Goal: Task Accomplishment & Management: Complete application form

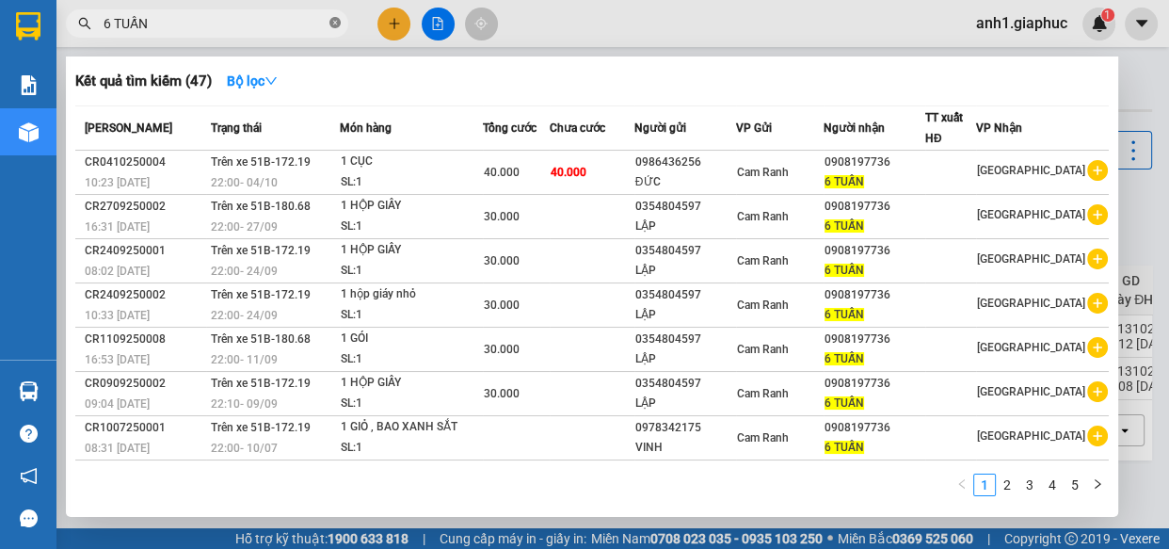
click at [339, 23] on icon "close-circle" at bounding box center [335, 22] width 11 height 11
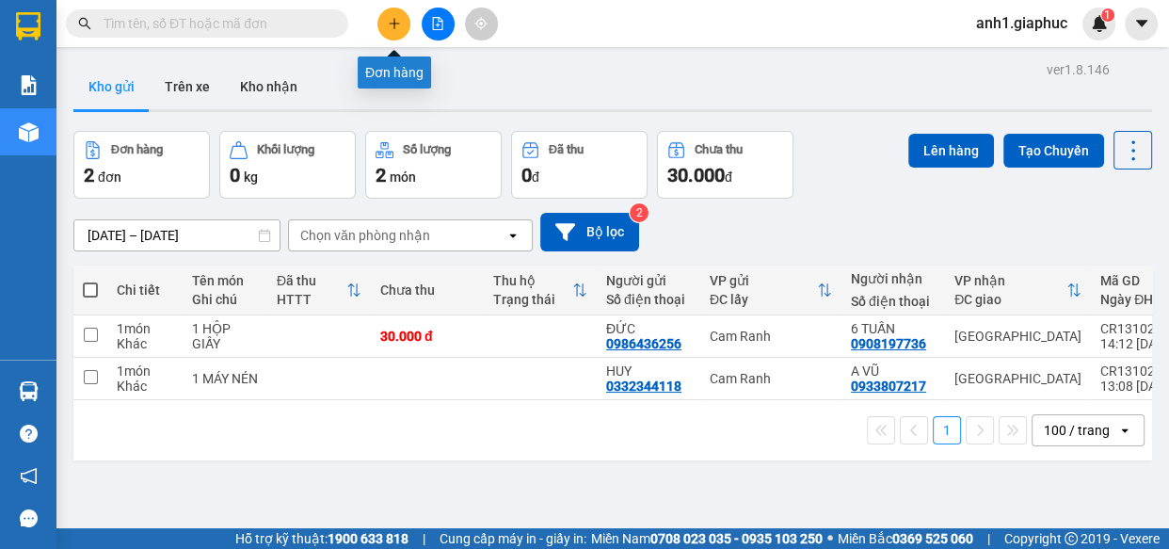
click at [408, 27] on button at bounding box center [394, 24] width 33 height 33
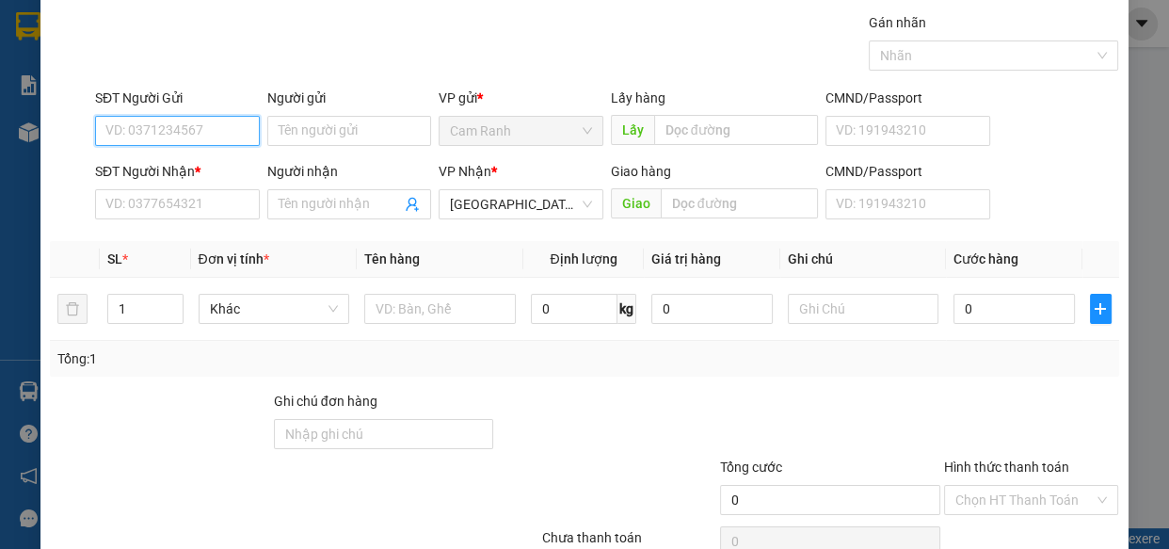
scroll to position [85, 0]
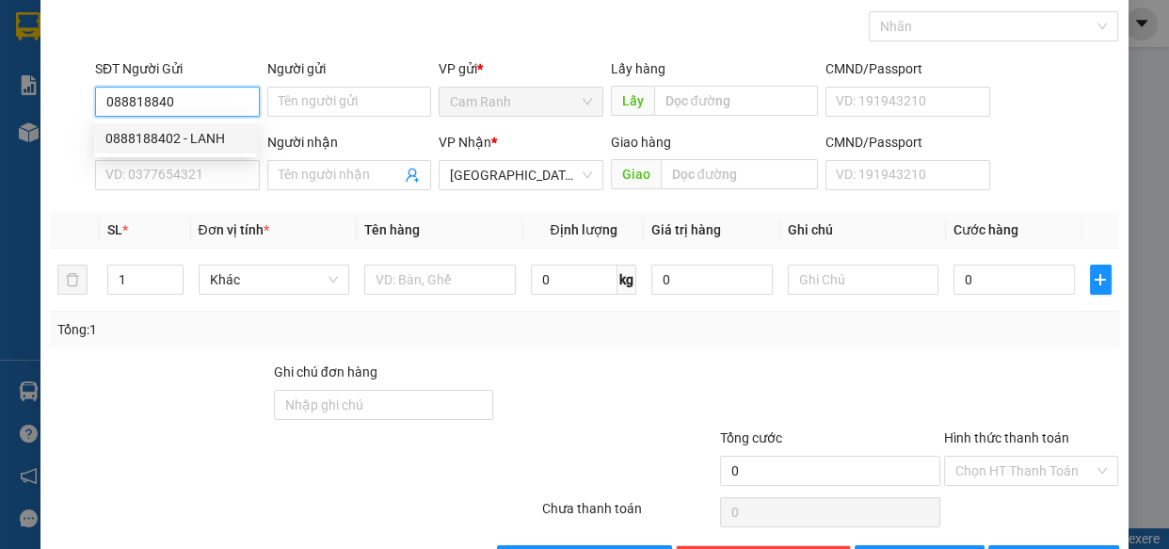
drag, startPoint x: 205, startPoint y: 141, endPoint x: 192, endPoint y: 134, distance: 15.2
click at [204, 141] on div "0888188402 - LANH" at bounding box center [175, 138] width 140 height 21
type input "0888188402"
type input "LANH"
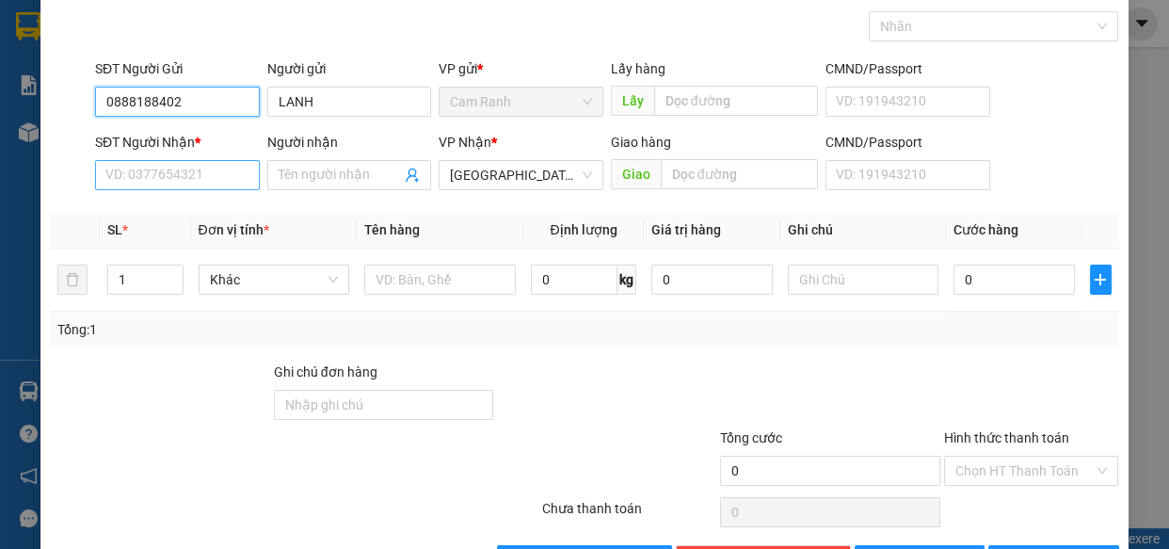
type input "0888188402"
click at [207, 187] on input "SĐT Người Nhận *" at bounding box center [177, 175] width 165 height 30
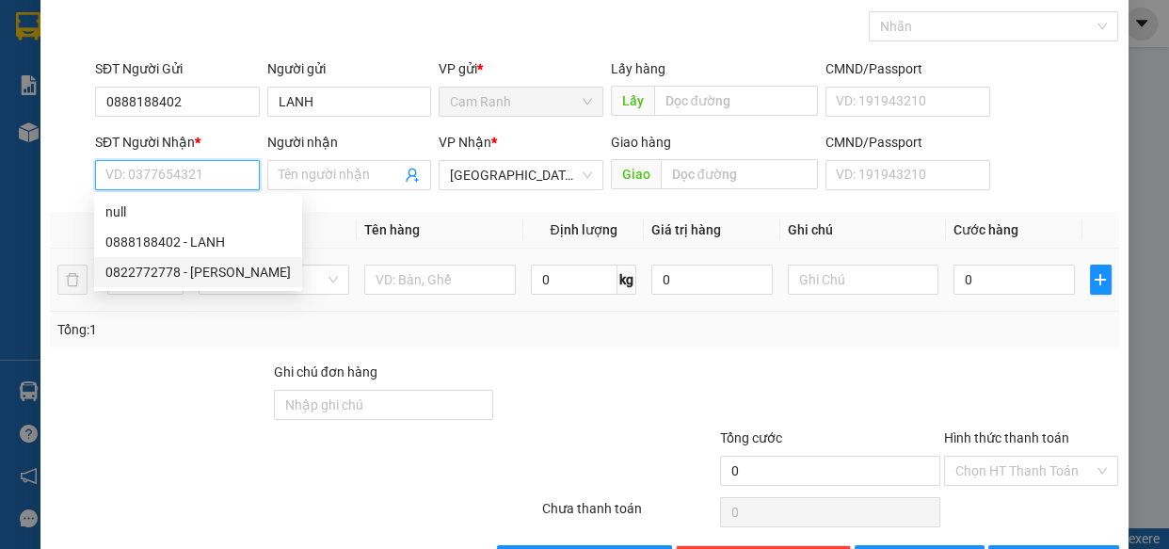
drag, startPoint x: 159, startPoint y: 272, endPoint x: 516, endPoint y: 310, distance: 358.8
click at [164, 272] on div "0822772778 - [PERSON_NAME]" at bounding box center [197, 272] width 185 height 21
type input "0822772778"
type input "ANH THỊNH"
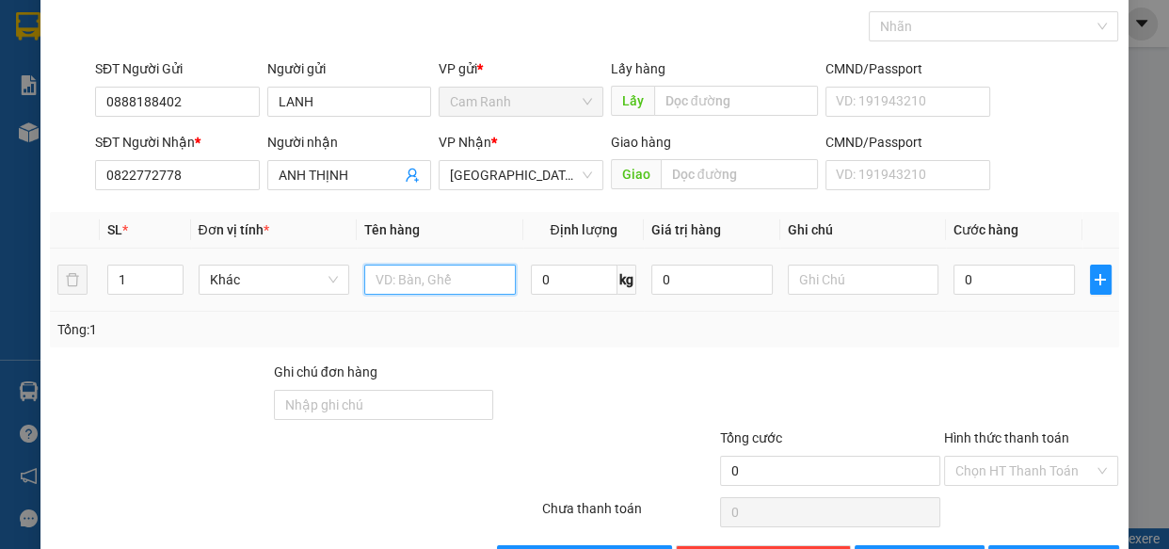
click at [465, 282] on input "text" at bounding box center [440, 280] width 152 height 30
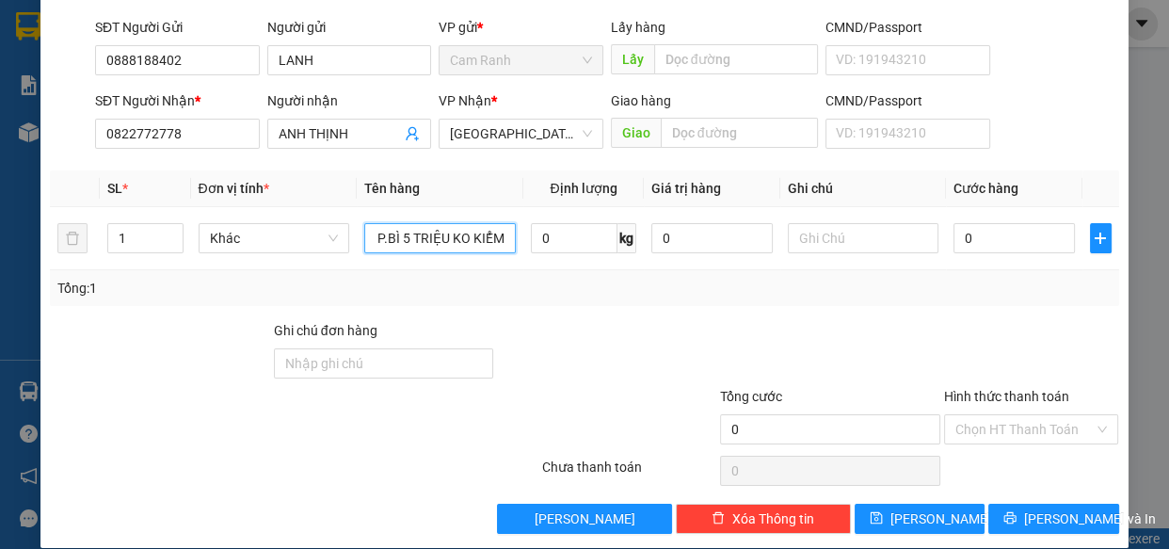
scroll to position [147, 0]
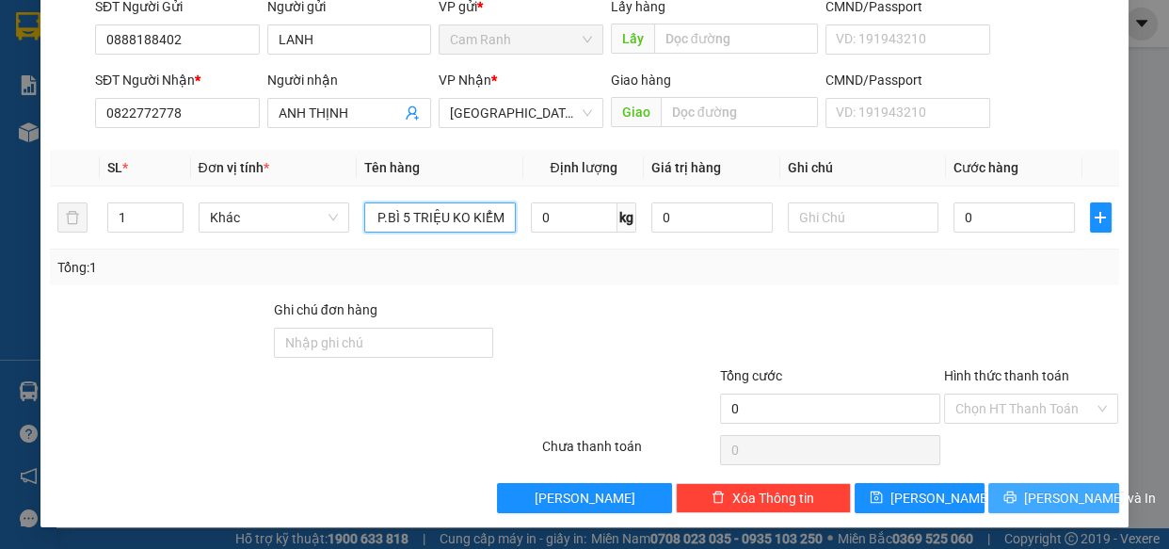
type input "1 P.BÌ 5 TRIỆU KO KIỂM"
click at [1057, 491] on span "[PERSON_NAME] và In" at bounding box center [1090, 498] width 132 height 21
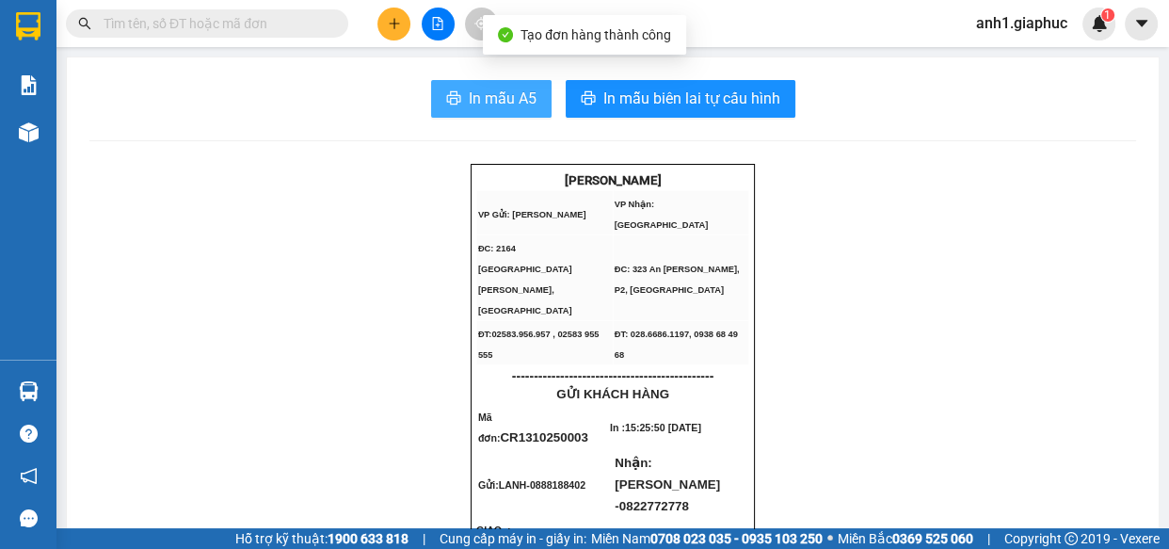
click at [503, 102] on span "In mẫu A5" at bounding box center [503, 99] width 68 height 24
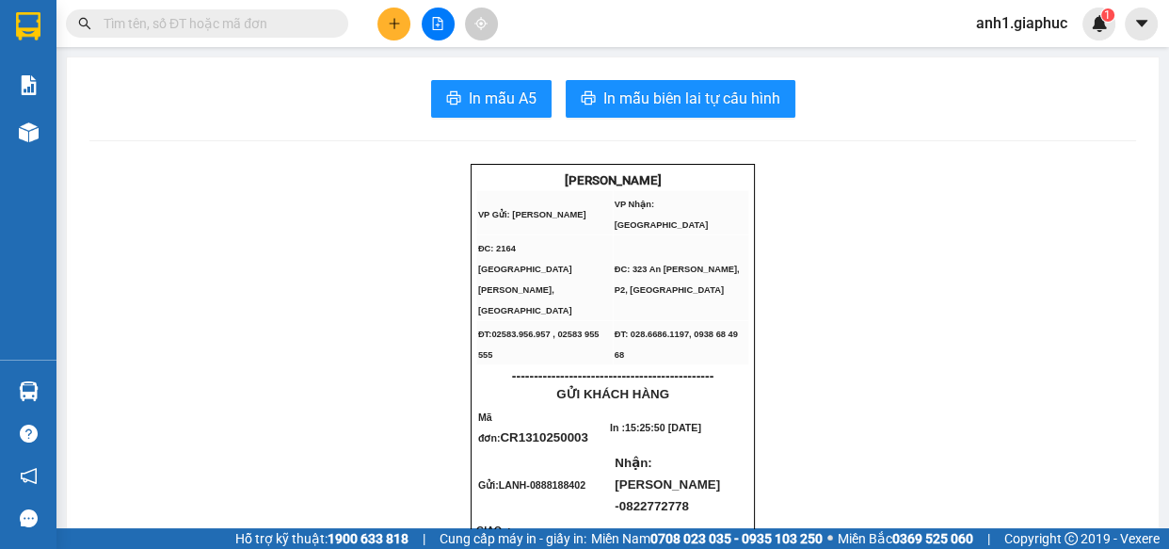
click at [279, 27] on input "text" at bounding box center [215, 23] width 222 height 21
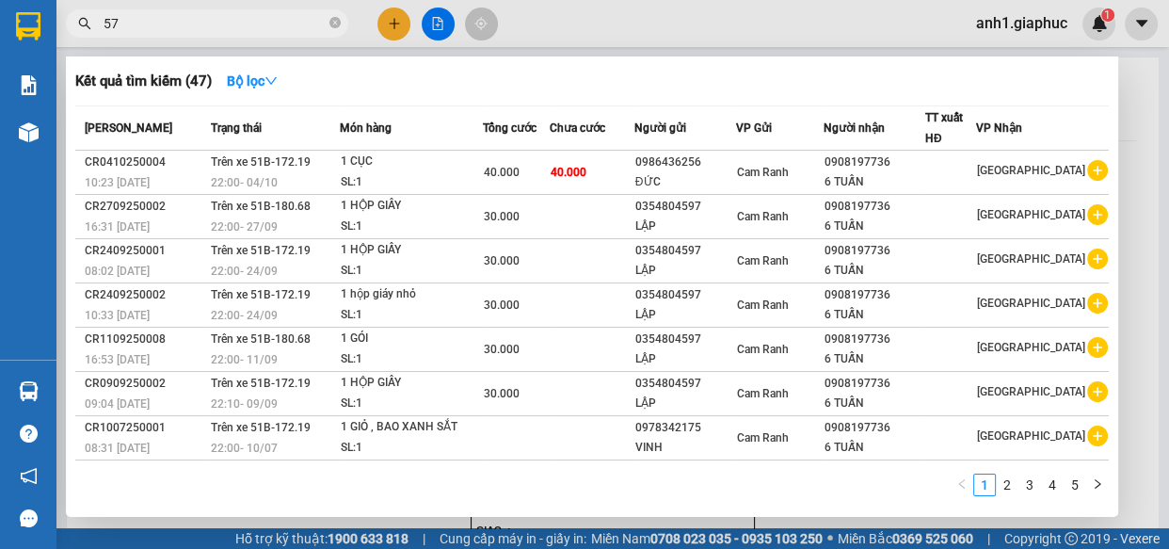
type input "577"
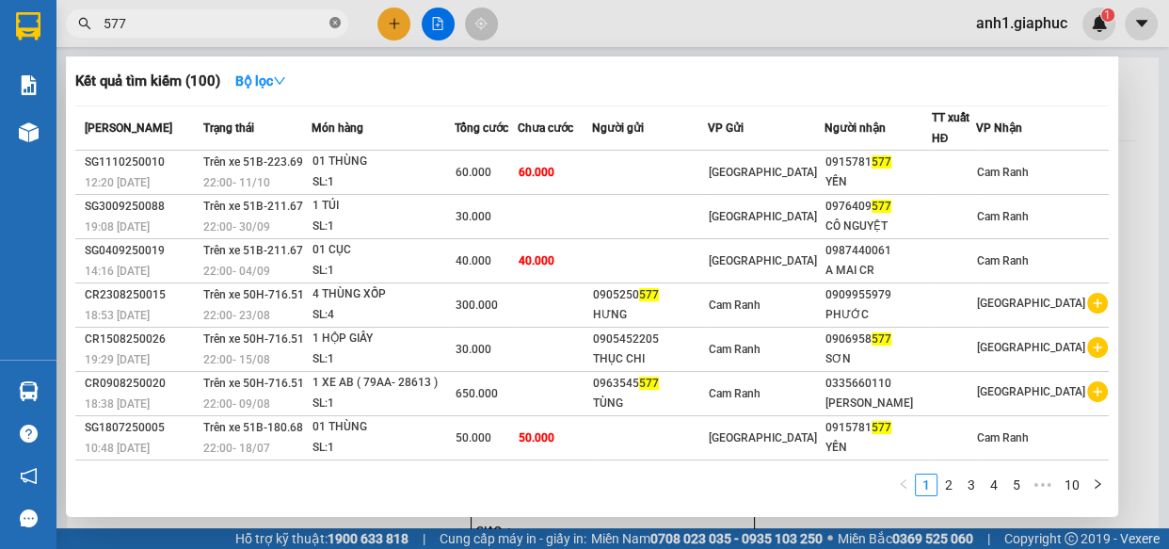
click at [330, 26] on icon "close-circle" at bounding box center [335, 22] width 11 height 11
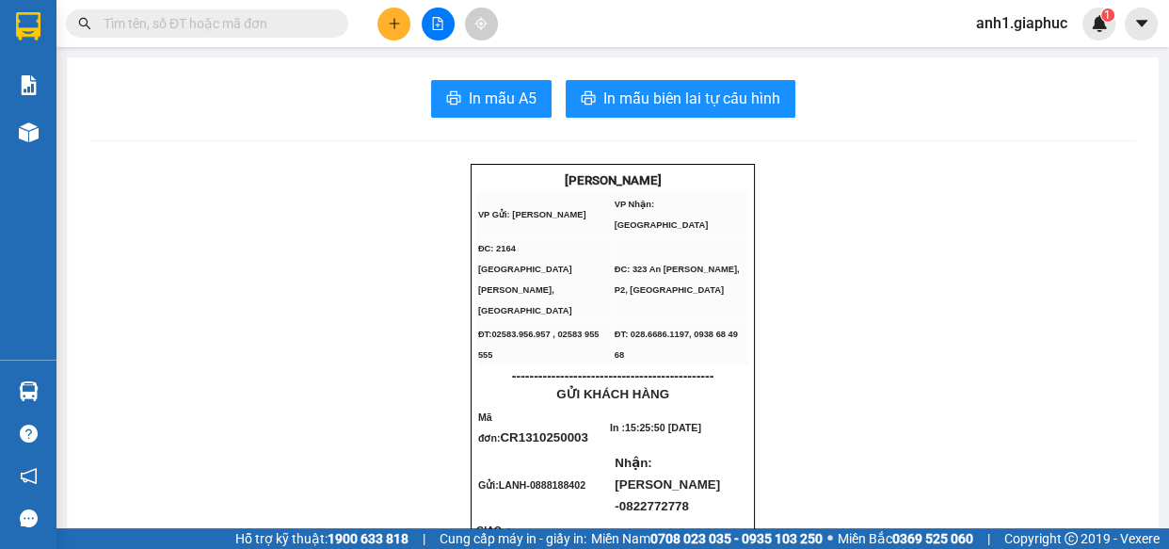
click at [394, 29] on icon "plus" at bounding box center [394, 23] width 13 height 13
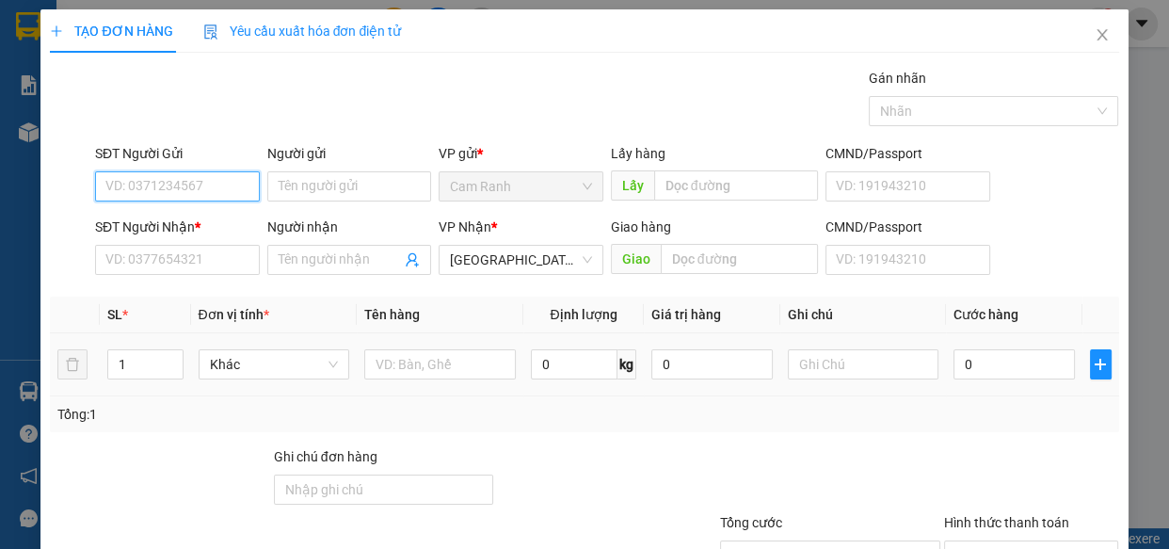
scroll to position [147, 0]
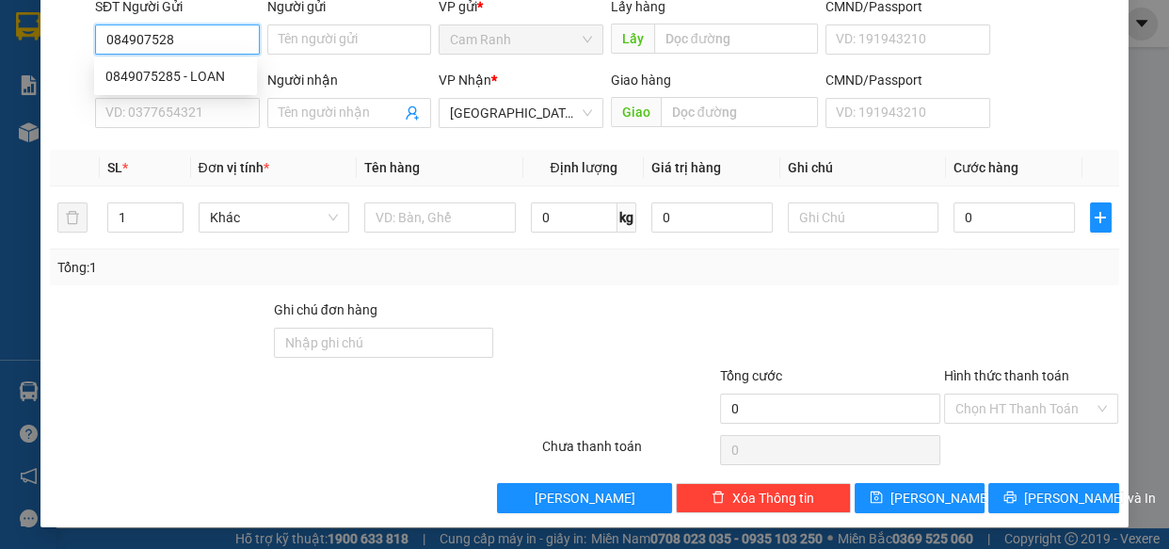
type input "0849075285"
click at [232, 72] on div "0849075285 - LOAN" at bounding box center [175, 76] width 140 height 21
type input "LOAN"
type input "0849075285"
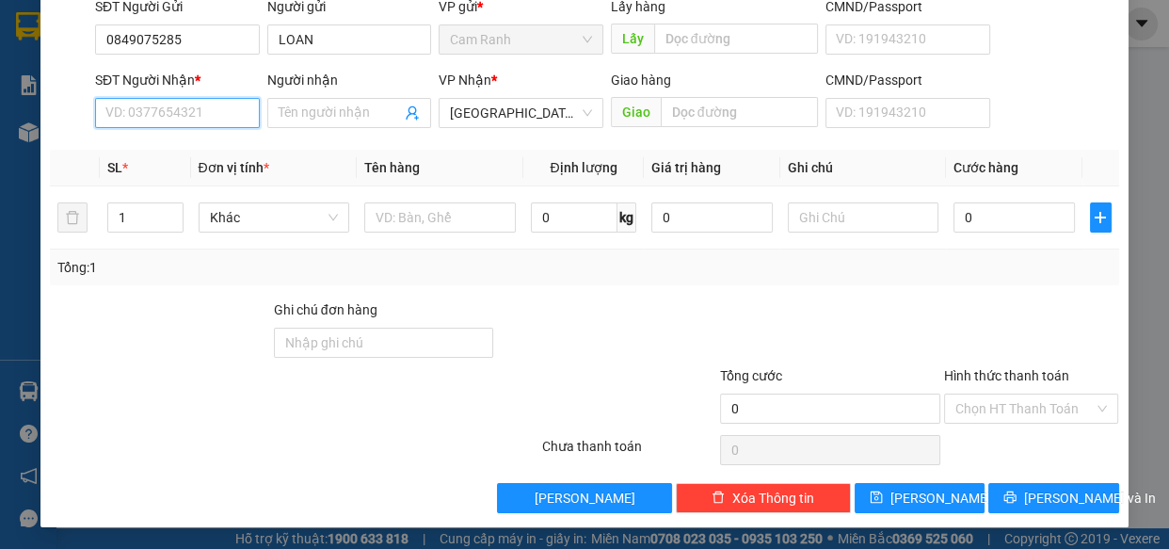
click at [196, 106] on input "SĐT Người Nhận *" at bounding box center [177, 113] width 165 height 30
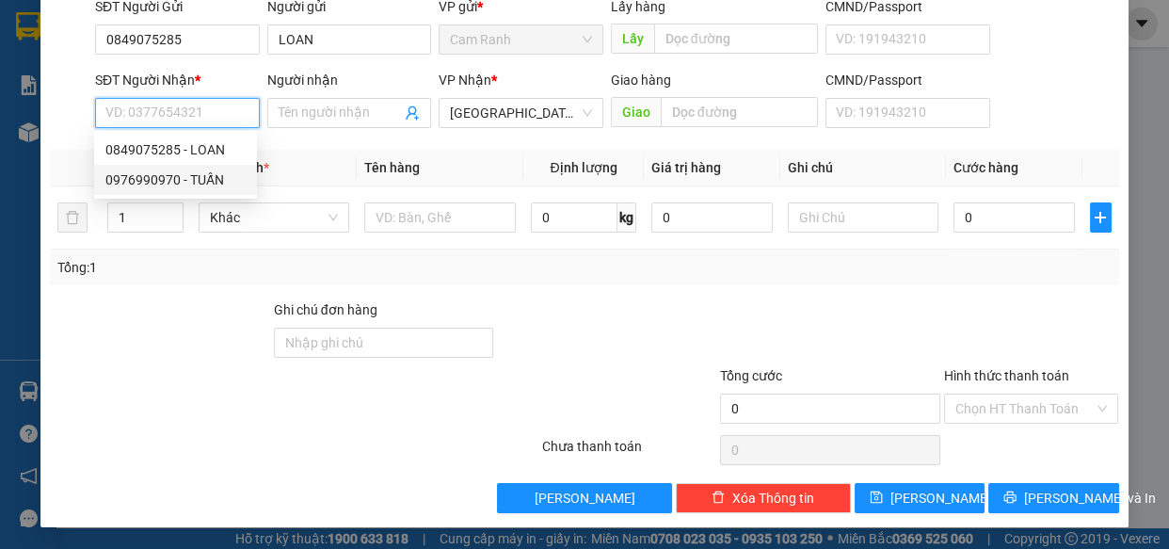
click at [169, 179] on div "0976990970 - TUẤN" at bounding box center [175, 179] width 140 height 21
type input "0976990970"
type input "TUẤN"
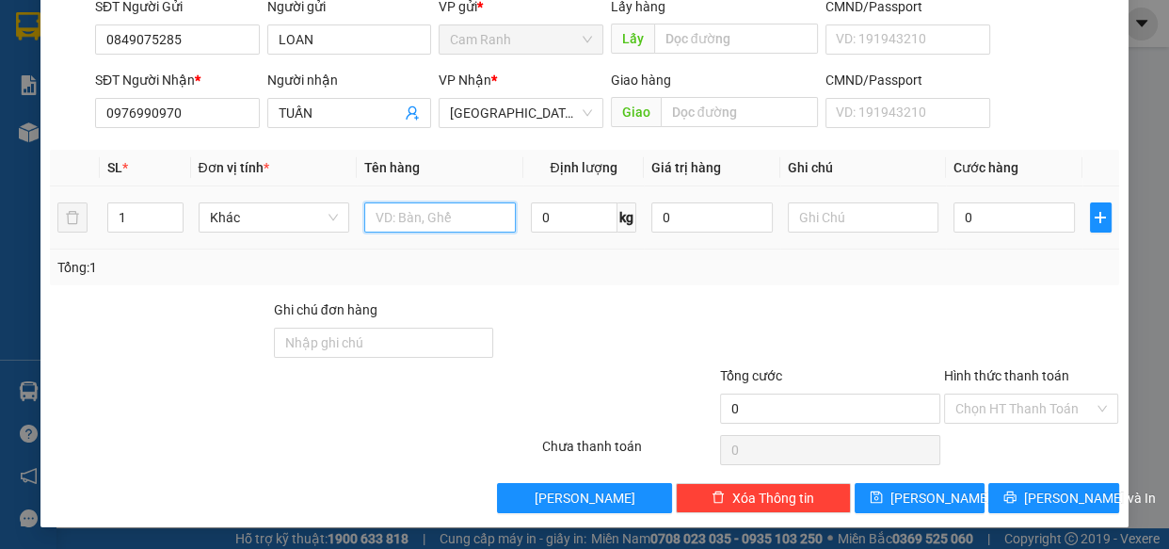
click at [367, 224] on input "text" at bounding box center [440, 217] width 152 height 30
type input "1 TG"
type input "5"
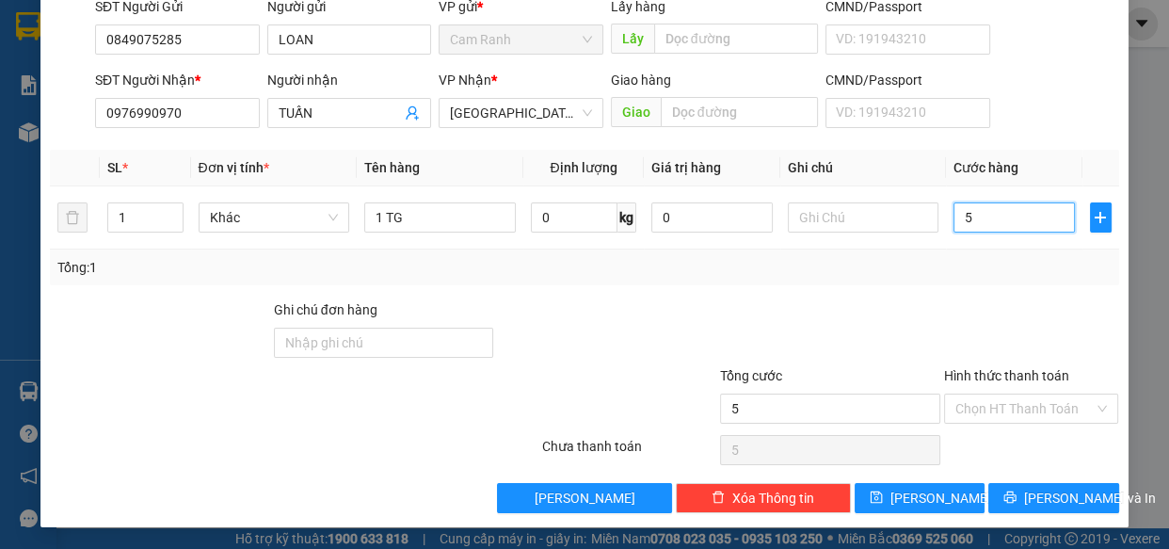
type input "50"
type input "50.000"
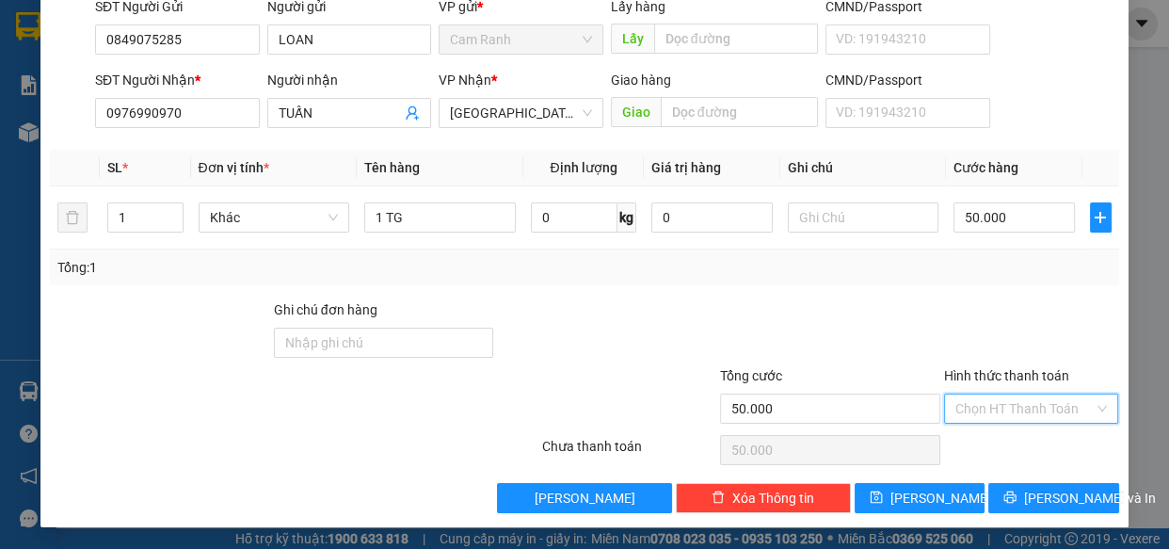
click at [1065, 400] on input "Hình thức thanh toán" at bounding box center [1025, 408] width 139 height 28
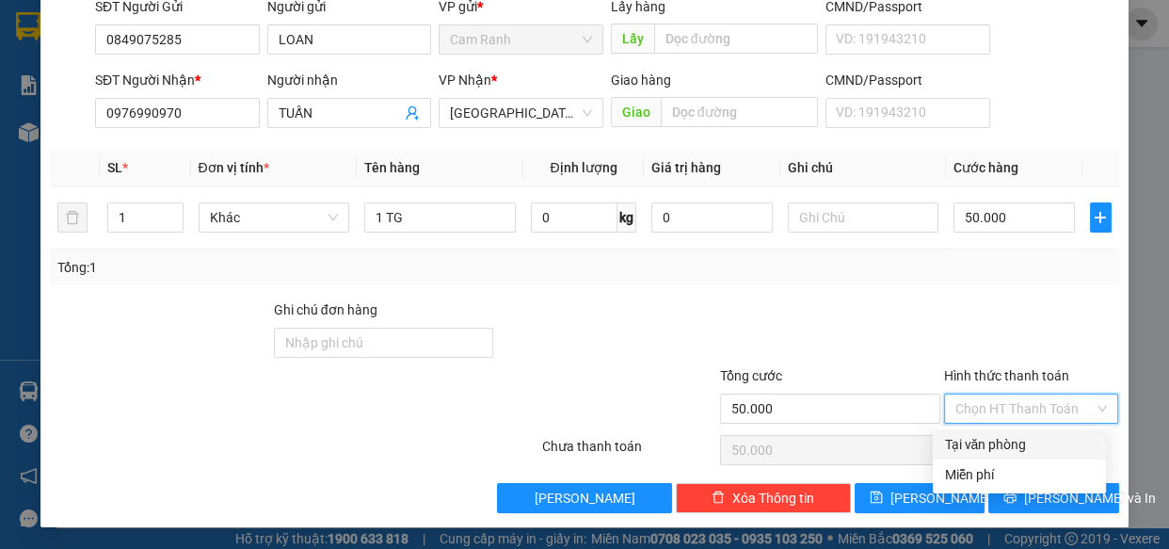
click at [1017, 441] on div "Tại văn phòng" at bounding box center [1019, 444] width 151 height 21
type input "0"
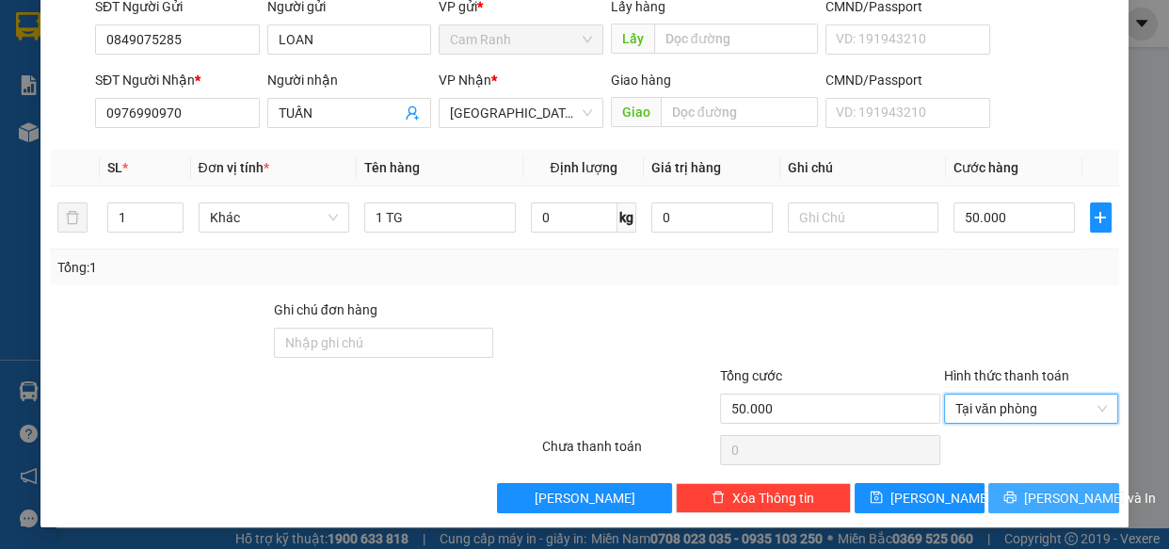
click at [1043, 492] on span "[PERSON_NAME] và In" at bounding box center [1090, 498] width 132 height 21
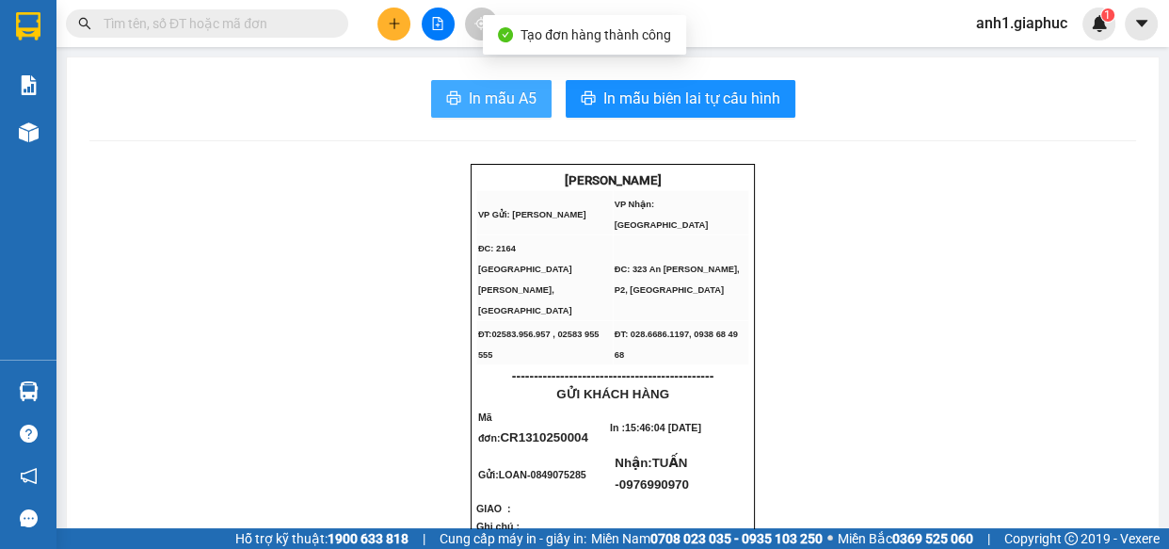
click at [485, 101] on span "In mẫu A5" at bounding box center [503, 99] width 68 height 24
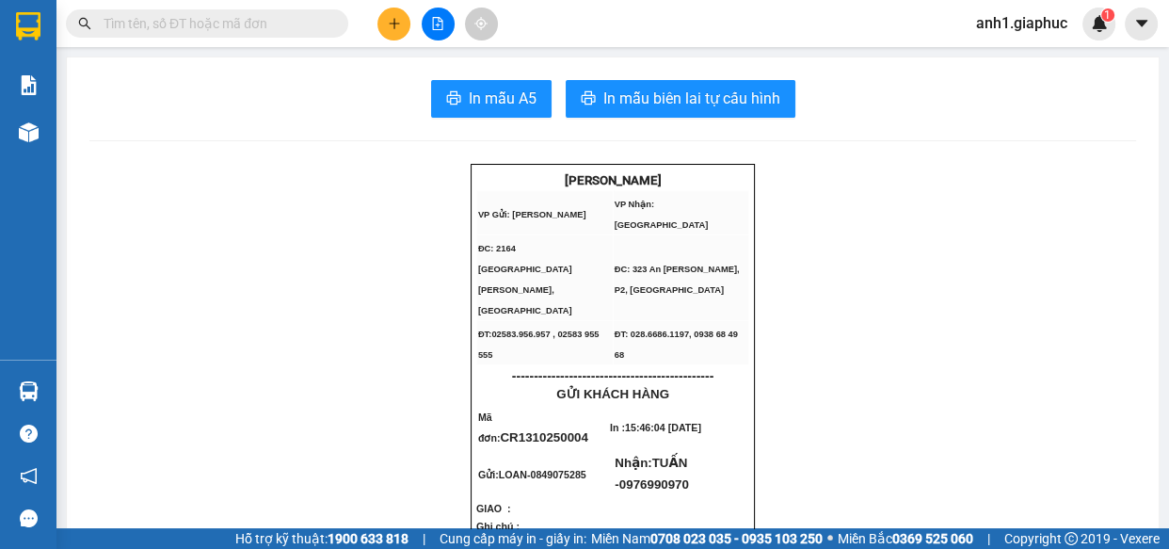
click at [298, 27] on input "text" at bounding box center [215, 23] width 222 height 21
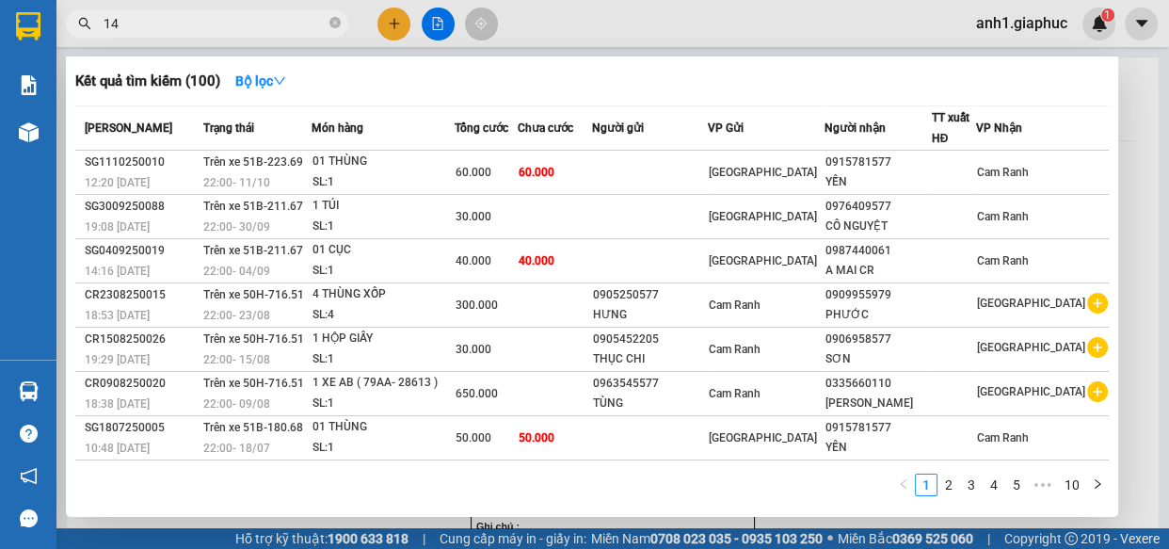
type input "141"
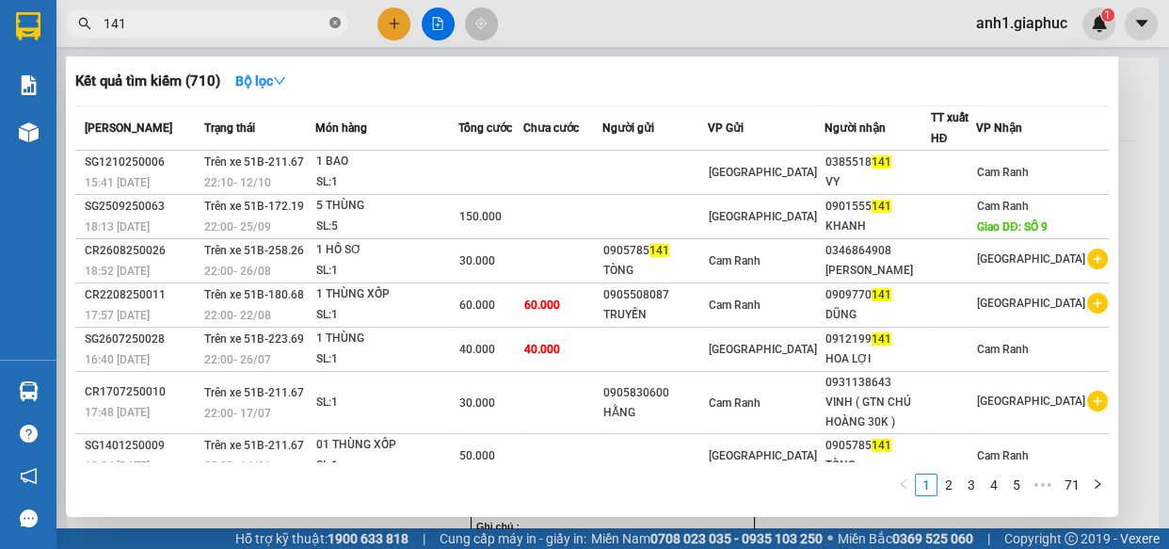
click at [337, 22] on icon "close-circle" at bounding box center [335, 22] width 11 height 11
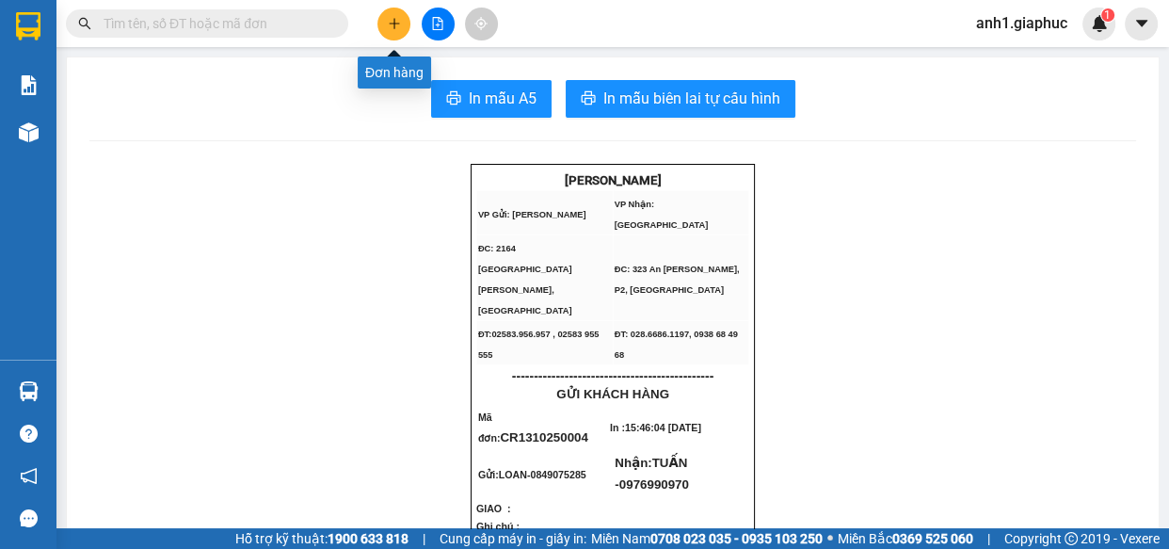
click at [399, 32] on button at bounding box center [394, 24] width 33 height 33
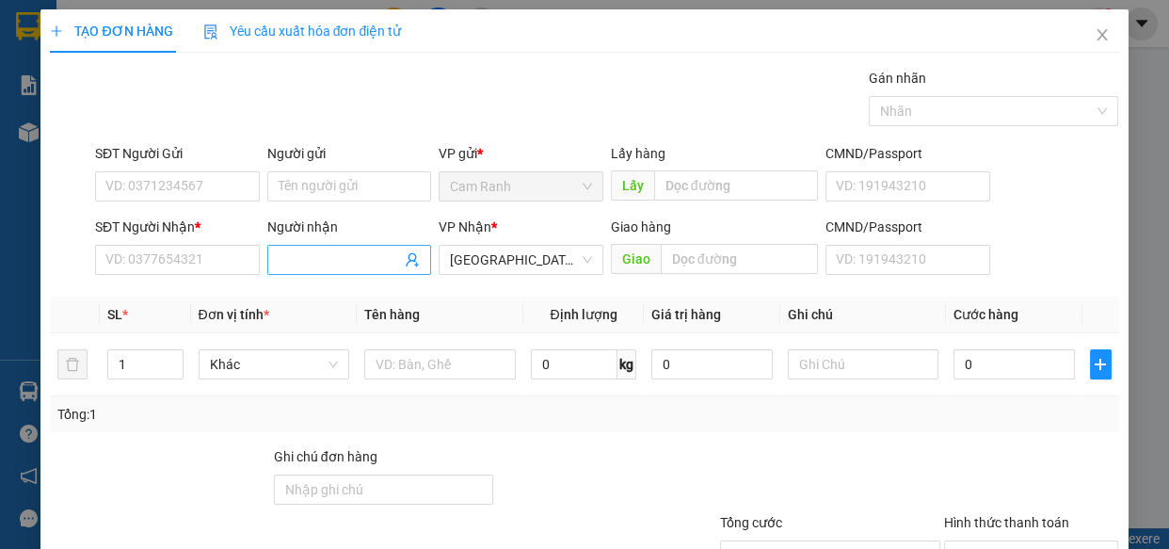
click at [313, 259] on input "Người nhận" at bounding box center [340, 259] width 123 height 21
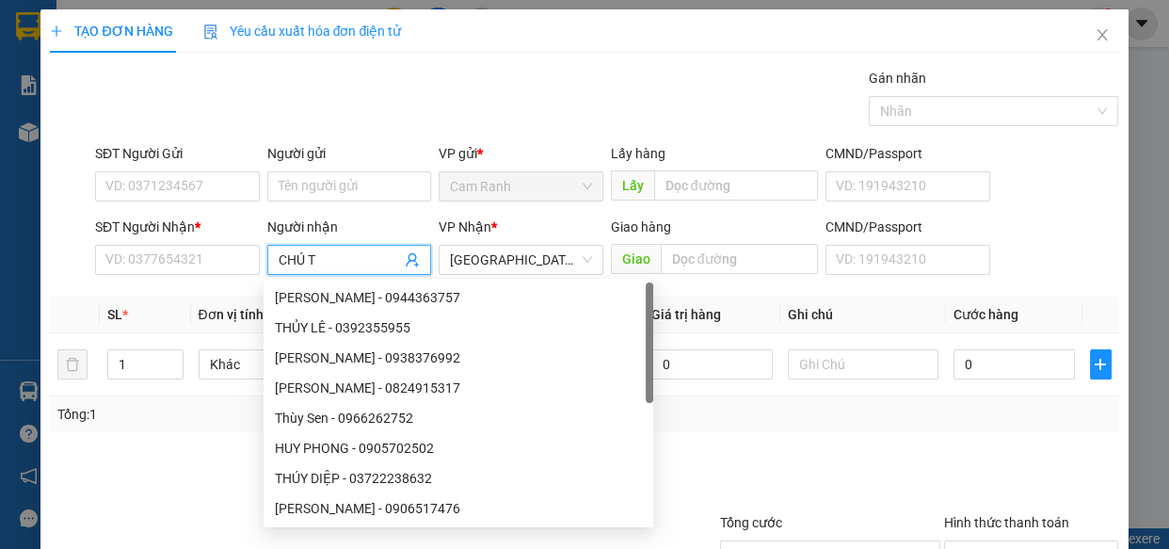
type input "CHÚ TỶ"
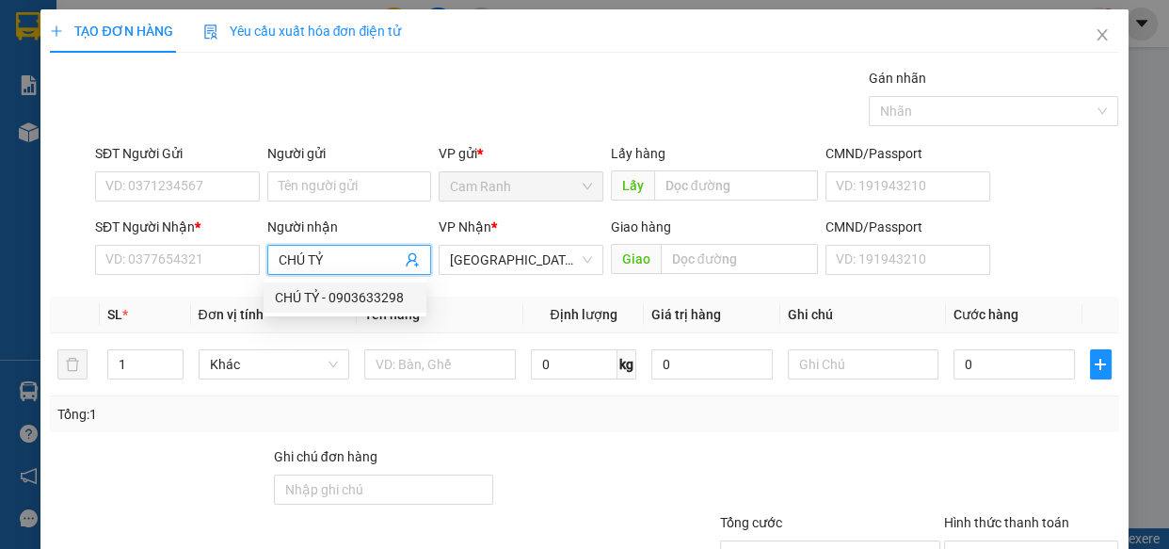
drag, startPoint x: 377, startPoint y: 307, endPoint x: 385, endPoint y: 292, distance: 17.3
click at [377, 306] on div "CHÚ TỶ - 0903633298" at bounding box center [345, 297] width 140 height 21
type input "0903633298"
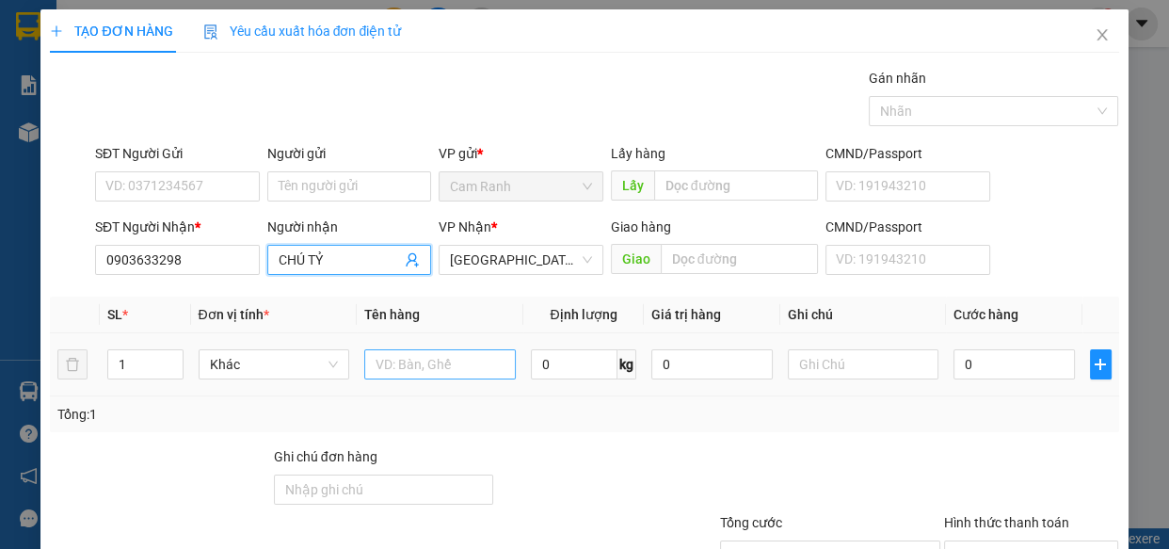
type input "CHÚ TỶ"
click at [410, 372] on input "text" at bounding box center [440, 364] width 152 height 30
type input "3 KIỆN"
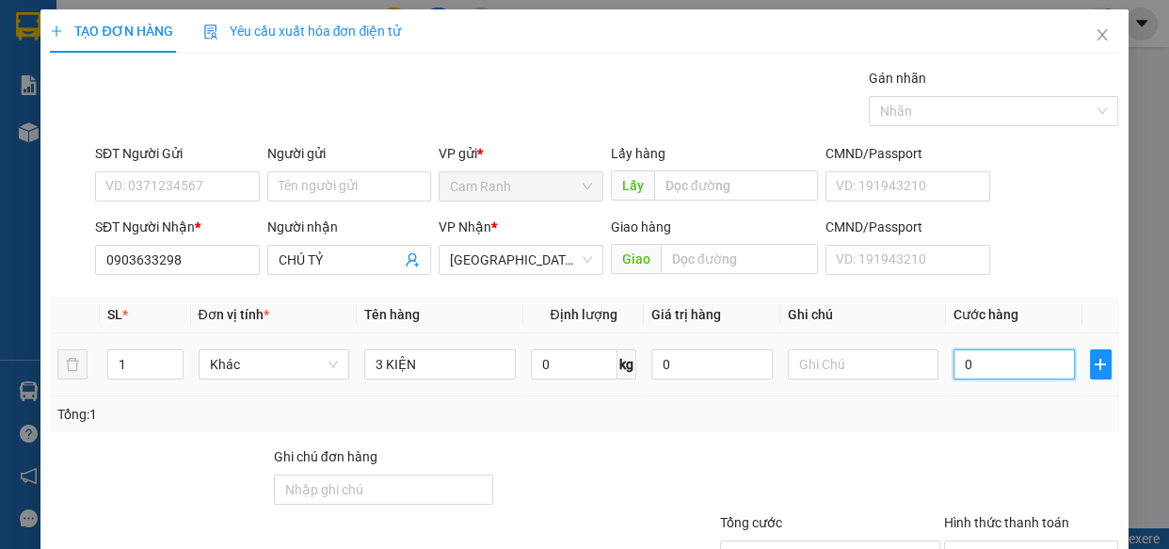
drag, startPoint x: 1005, startPoint y: 370, endPoint x: 725, endPoint y: 411, distance: 283.6
click at [1004, 370] on input "0" at bounding box center [1014, 364] width 121 height 30
type input "1"
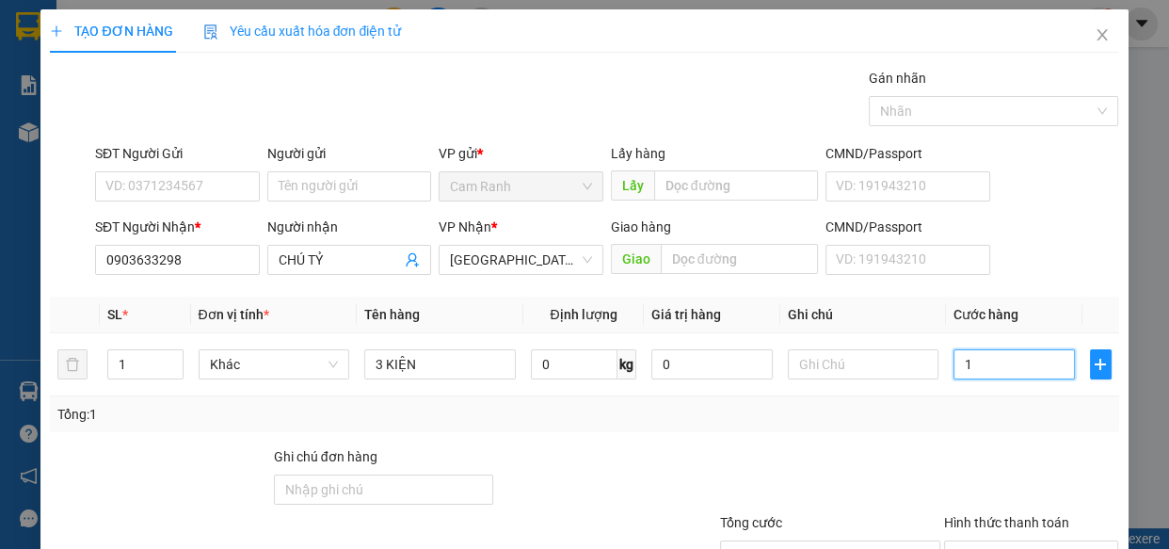
type input "12"
type input "120"
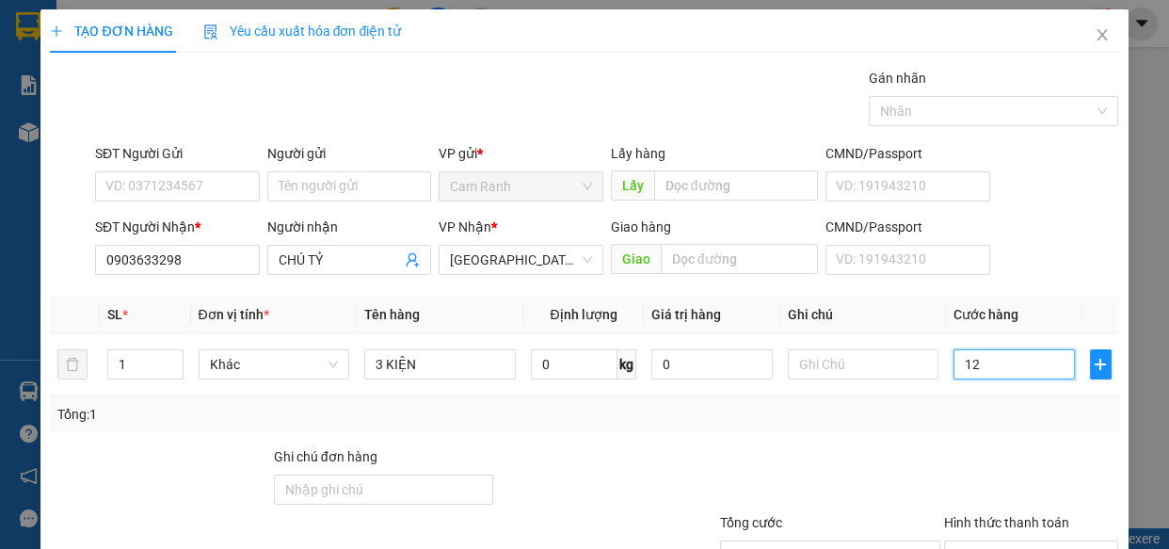
type input "120"
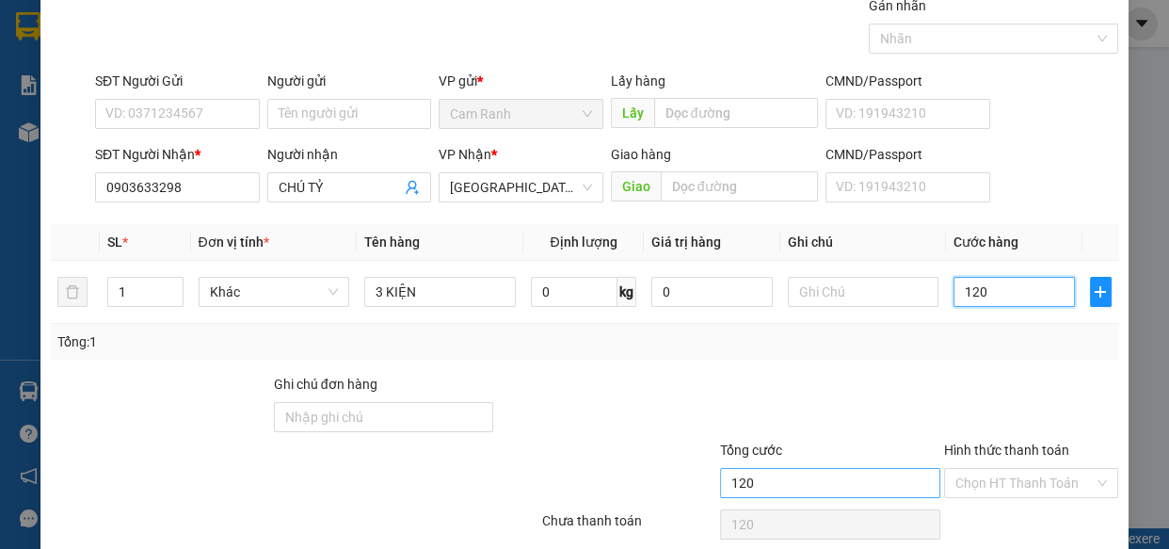
scroll to position [147, 0]
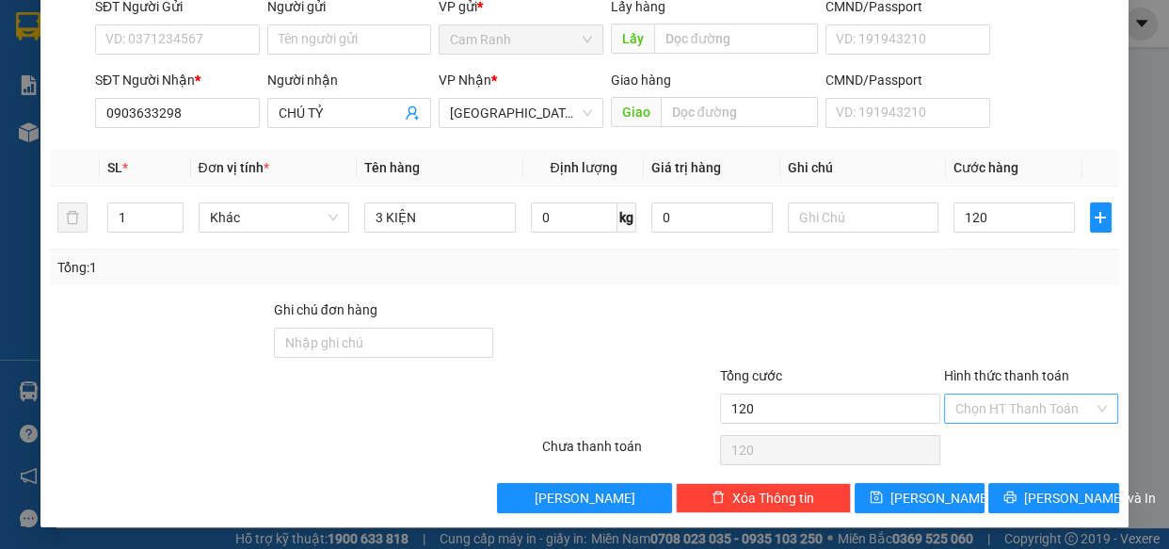
type input "120.000"
click at [1027, 398] on input "Hình thức thanh toán" at bounding box center [1025, 408] width 139 height 28
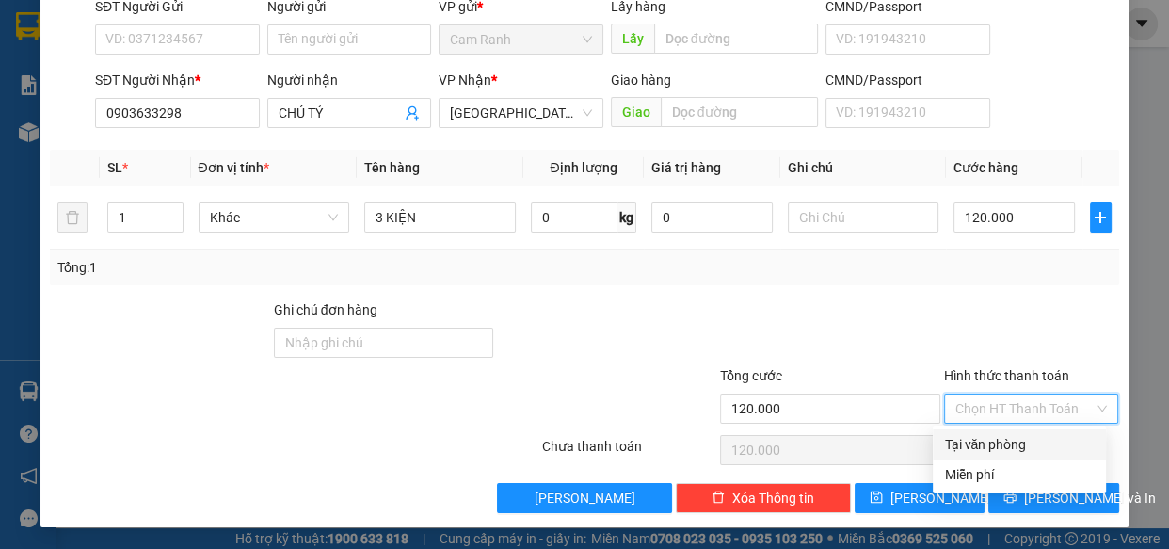
click at [1021, 449] on div "Tại văn phòng" at bounding box center [1019, 444] width 151 height 21
type input "0"
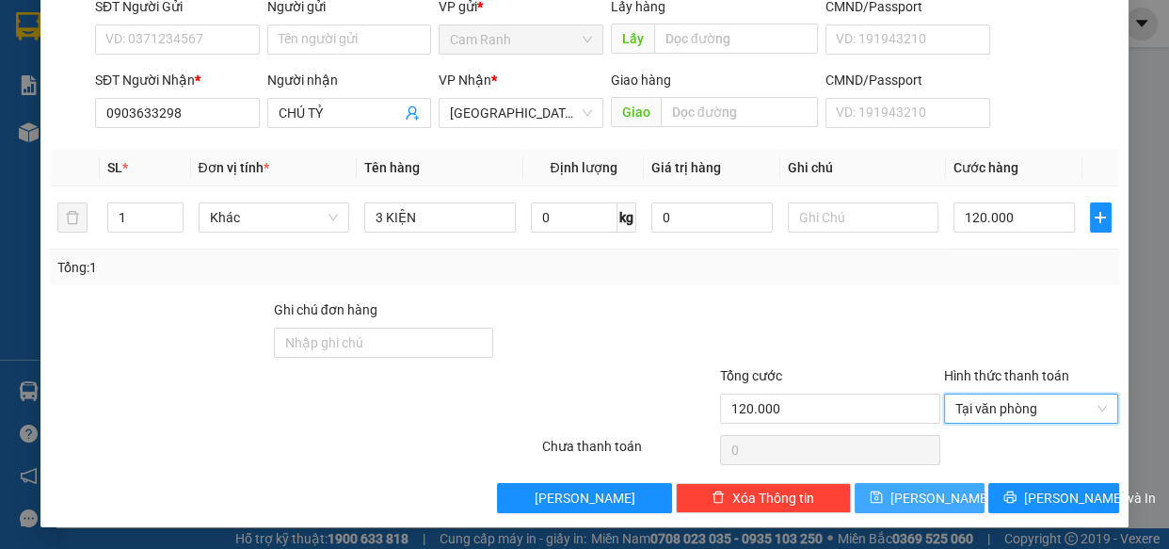
click at [922, 499] on span "[PERSON_NAME]" at bounding box center [941, 498] width 101 height 21
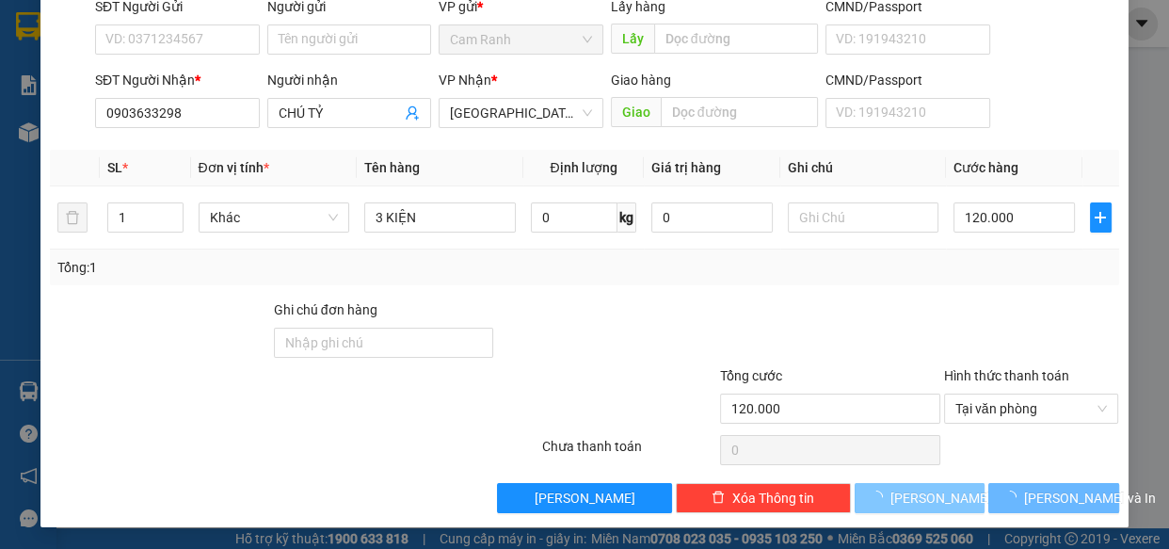
type input "0"
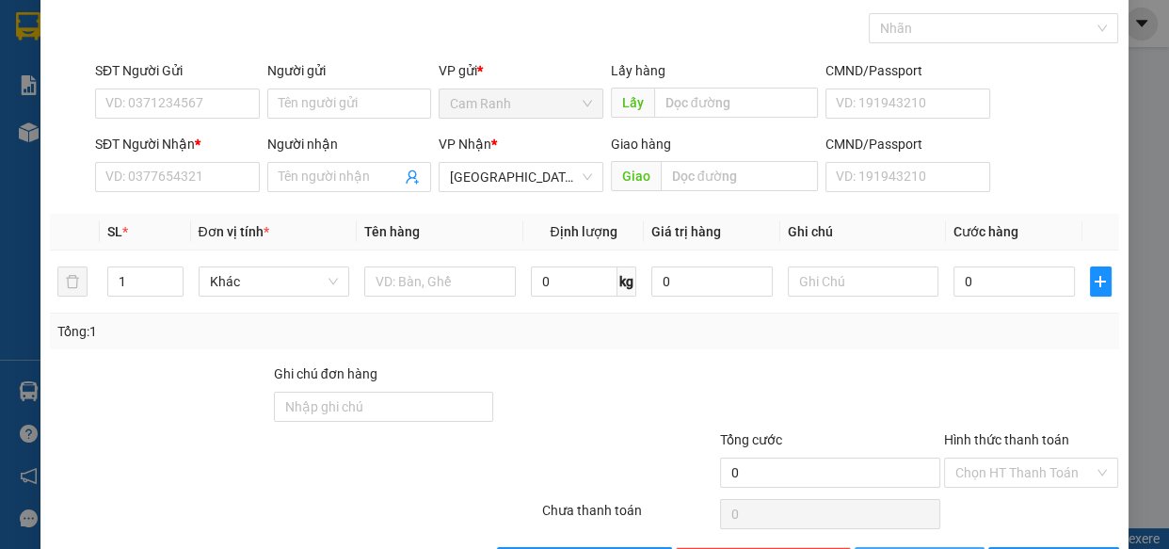
scroll to position [0, 0]
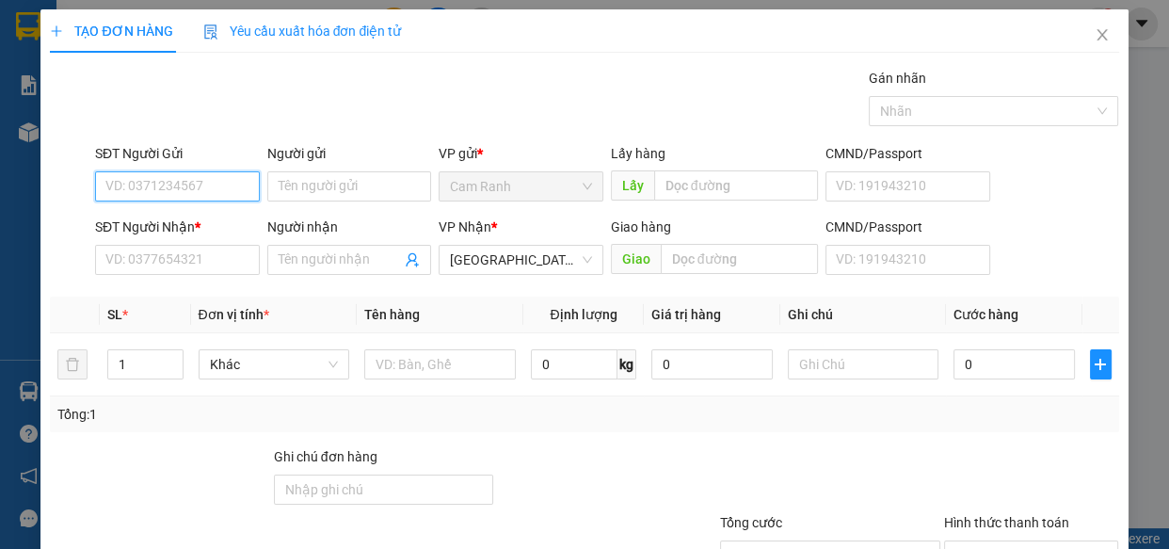
click at [211, 189] on input "SĐT Người Gửi" at bounding box center [177, 186] width 165 height 30
click at [217, 217] on div "0905577607 - [PERSON_NAME]" at bounding box center [197, 224] width 185 height 21
type input "0905577607"
type input "[PERSON_NAME]"
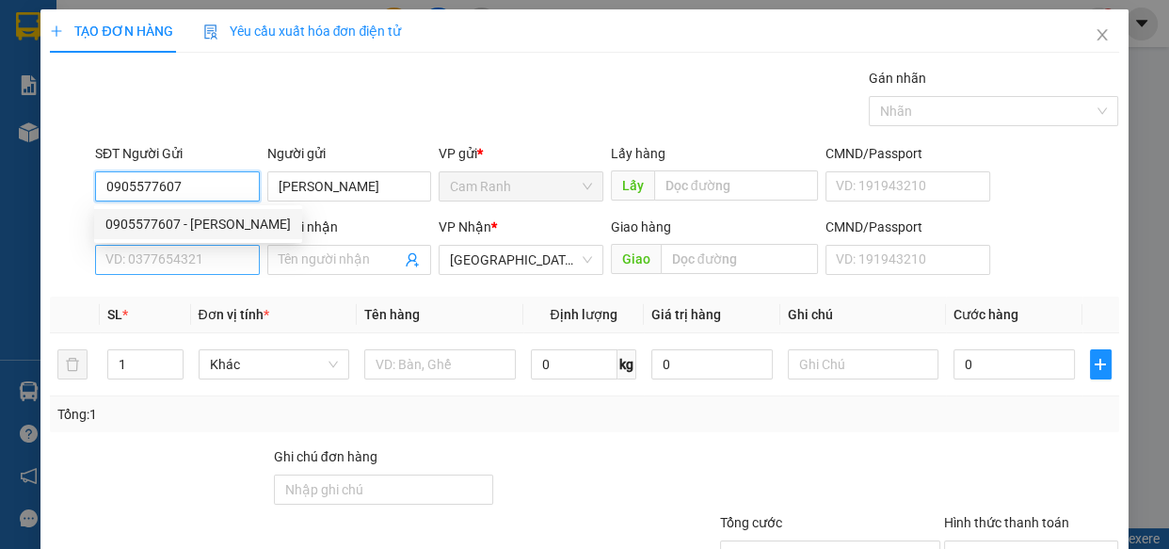
type input "0905577607"
click at [217, 268] on input "SĐT Người Nhận *" at bounding box center [177, 260] width 165 height 30
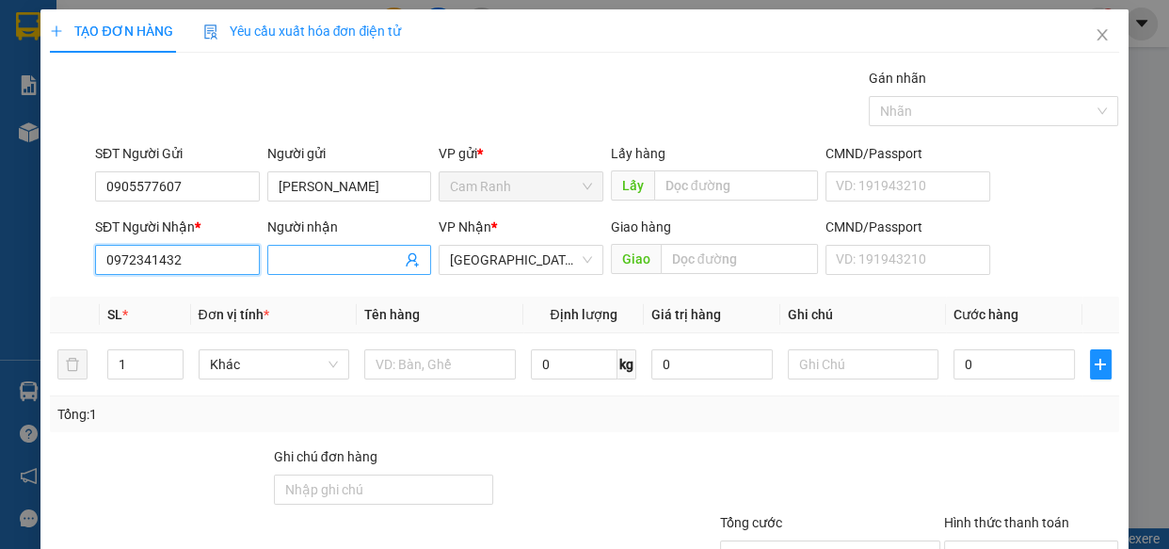
type input "0972341432"
click at [324, 253] on input "Người nhận" at bounding box center [340, 259] width 123 height 21
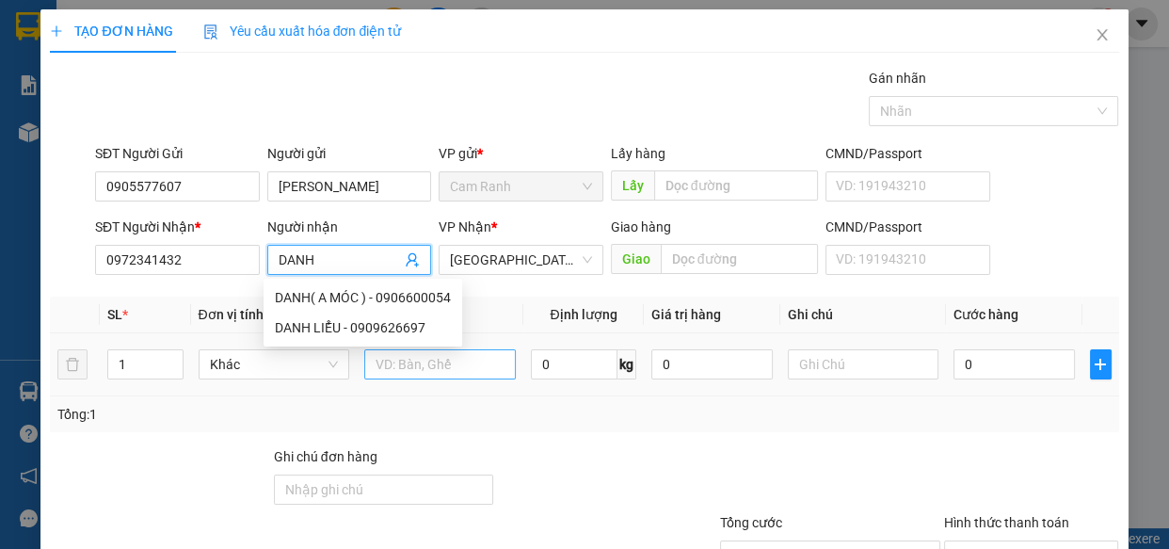
type input "DANH"
click at [410, 363] on input "text" at bounding box center [440, 364] width 152 height 30
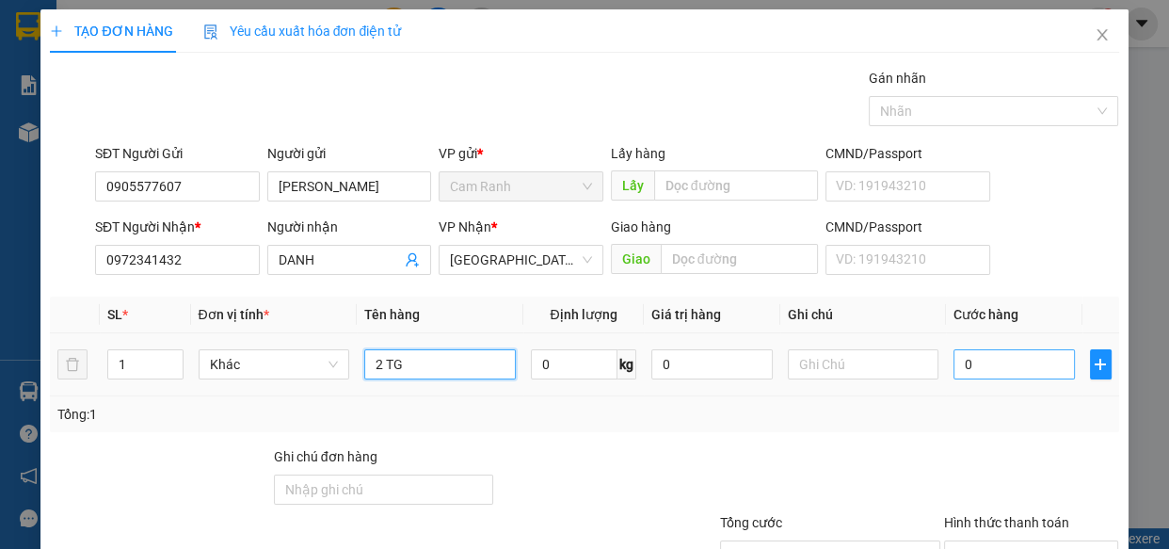
scroll to position [147, 0]
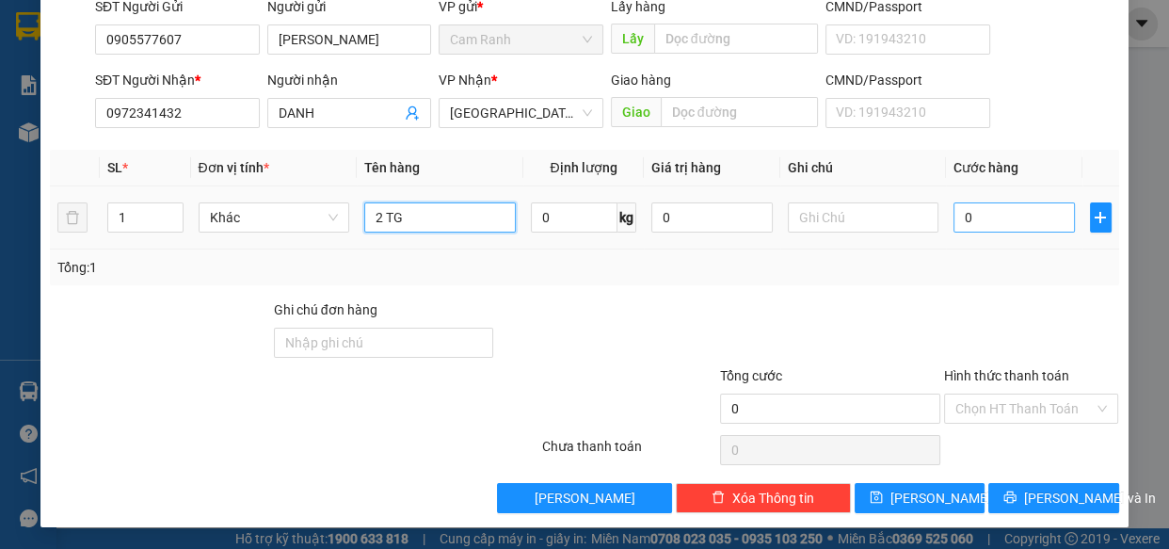
type input "2 TG"
click at [1017, 217] on input "0" at bounding box center [1014, 217] width 121 height 30
type input "7"
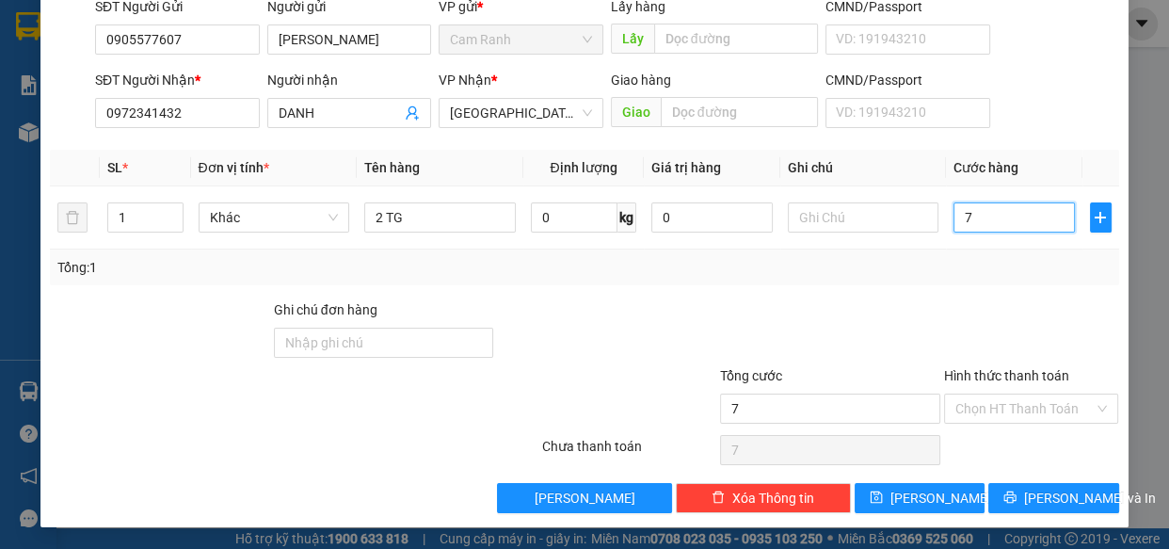
type input "70"
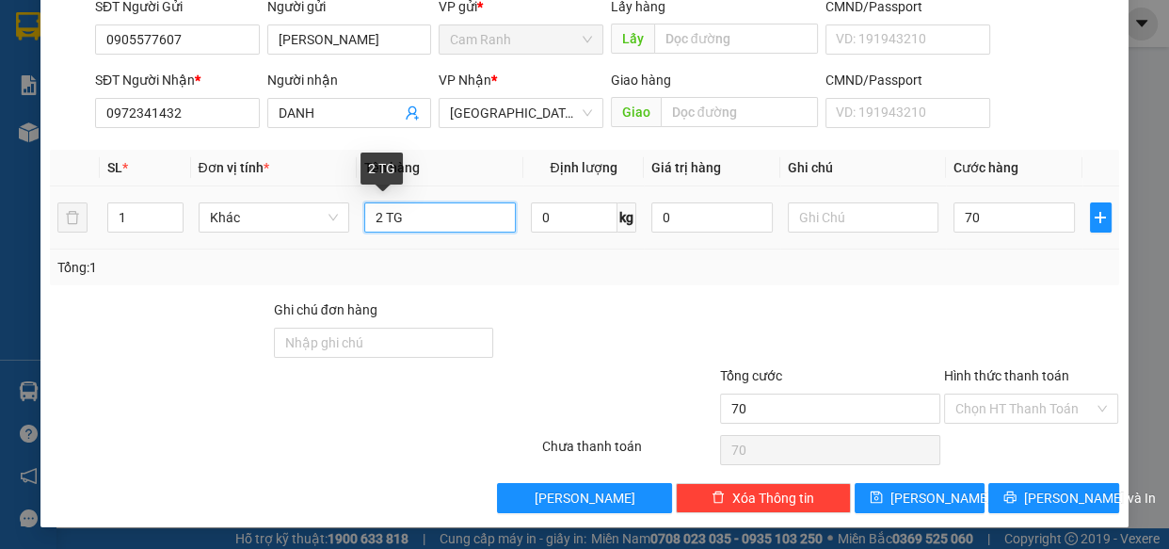
type input "70.000"
click at [425, 216] on input "2 TG" at bounding box center [440, 217] width 152 height 30
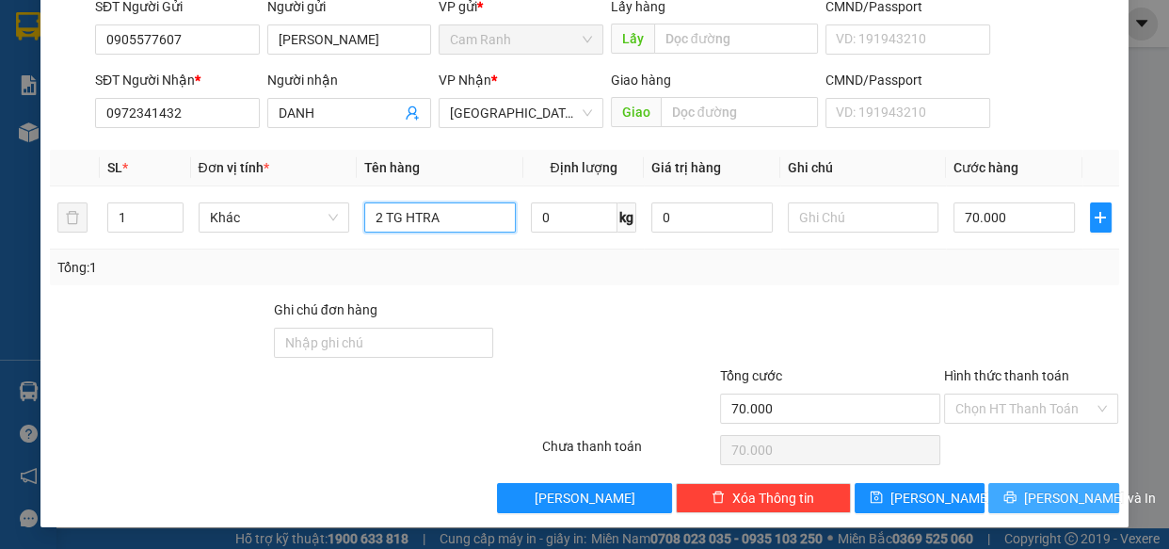
type input "2 TG HTRA"
click at [1048, 500] on span "[PERSON_NAME] và In" at bounding box center [1090, 498] width 132 height 21
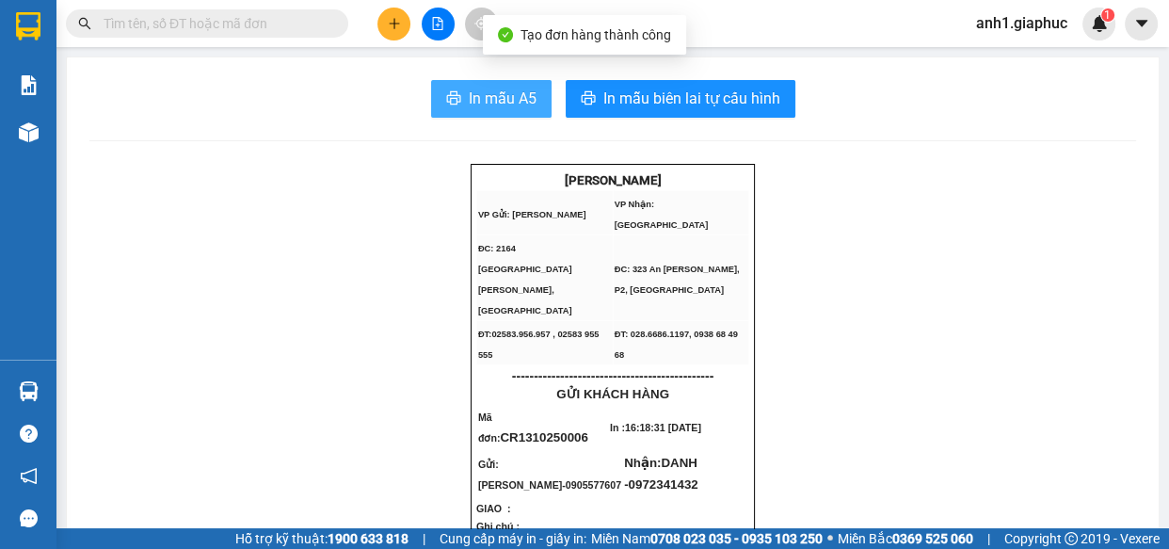
click at [518, 87] on span "In mẫu A5" at bounding box center [503, 99] width 68 height 24
click at [483, 101] on span "In mẫu A5" at bounding box center [503, 99] width 68 height 24
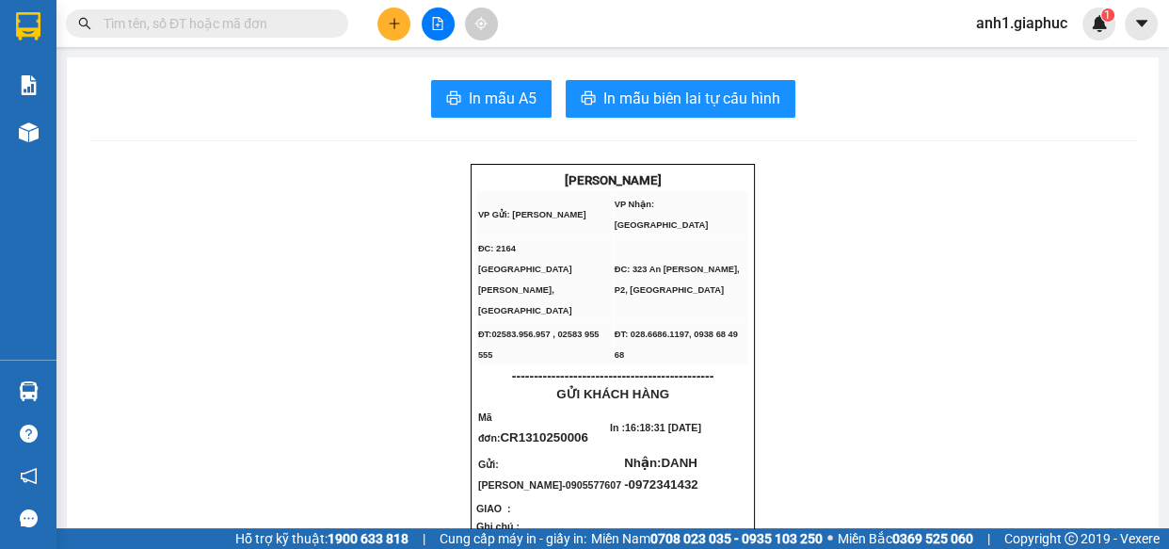
click at [389, 26] on icon "plus" at bounding box center [394, 23] width 13 height 13
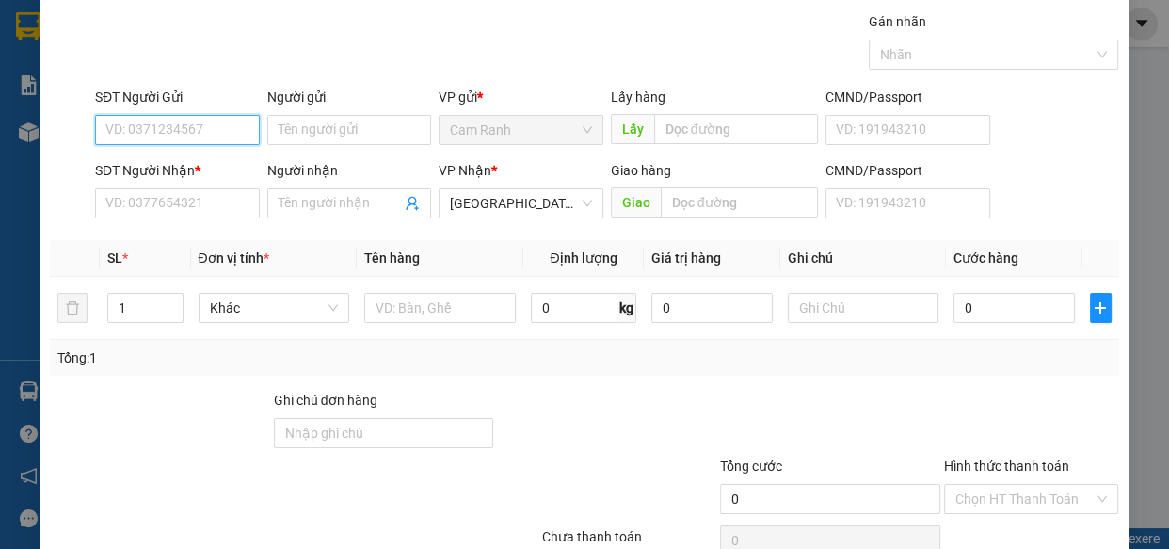
scroll to position [85, 0]
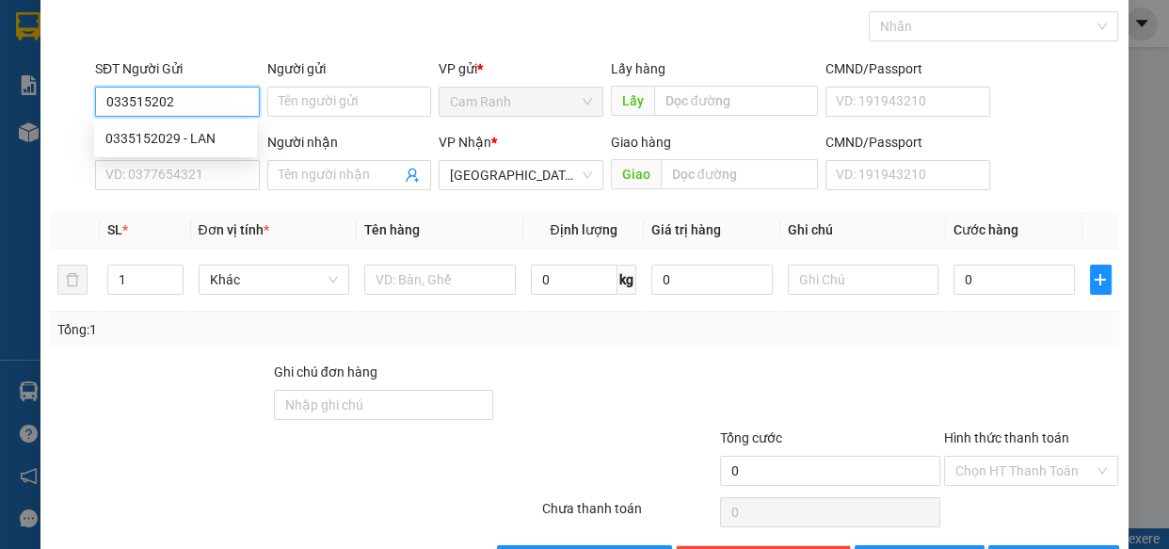
type input "0335152029"
click at [164, 132] on div "0335152029 - LAN" at bounding box center [175, 138] width 140 height 21
type input "LAN"
type input "0335152029"
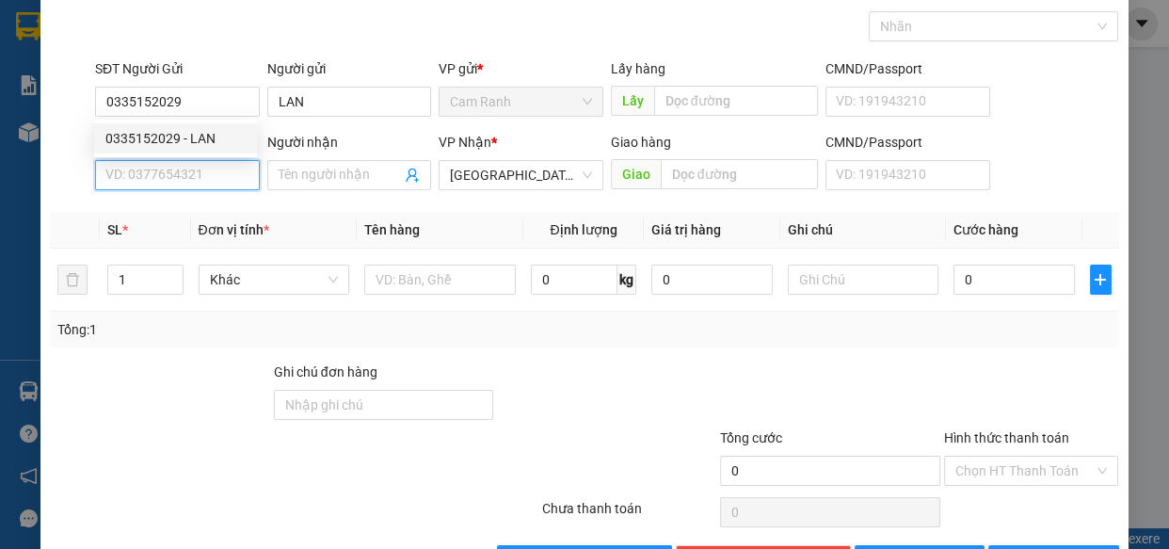
click at [175, 185] on input "SĐT Người Nhận *" at bounding box center [177, 175] width 165 height 30
type input "0328598520"
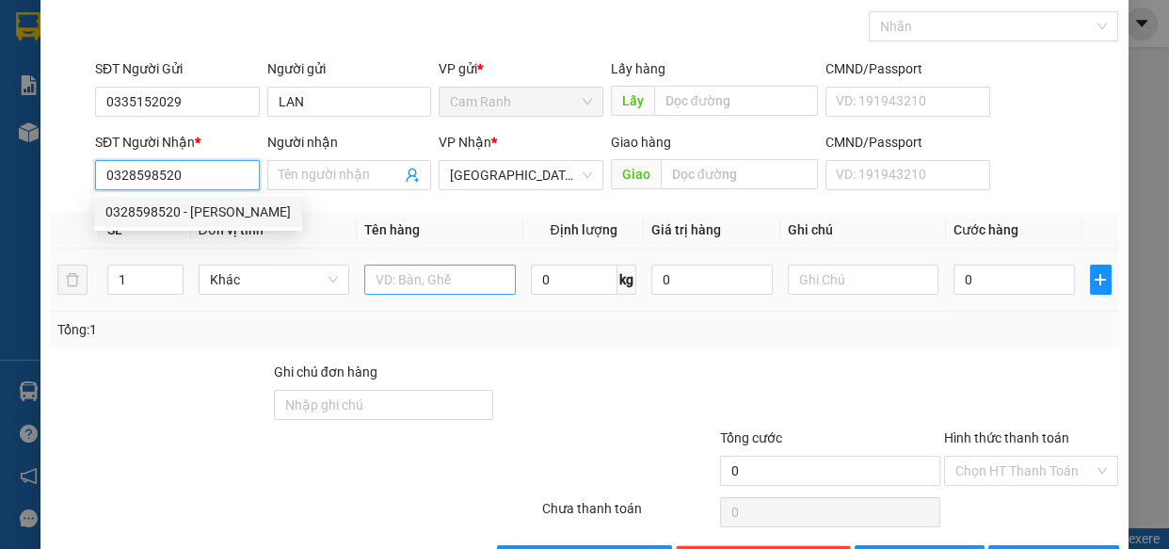
drag, startPoint x: 188, startPoint y: 213, endPoint x: 411, endPoint y: 273, distance: 231.1
click at [190, 215] on div "0328598520 - [PERSON_NAME]" at bounding box center [197, 211] width 185 height 21
type input "QUỲNH"
type input "0328598520"
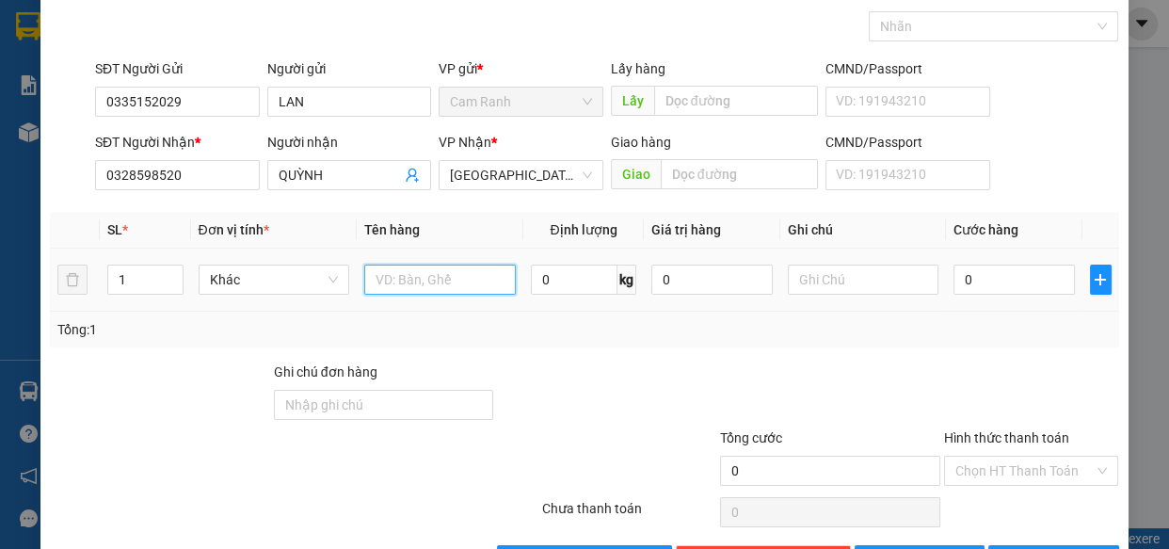
click at [435, 278] on input "text" at bounding box center [440, 280] width 152 height 30
type input "1 TG"
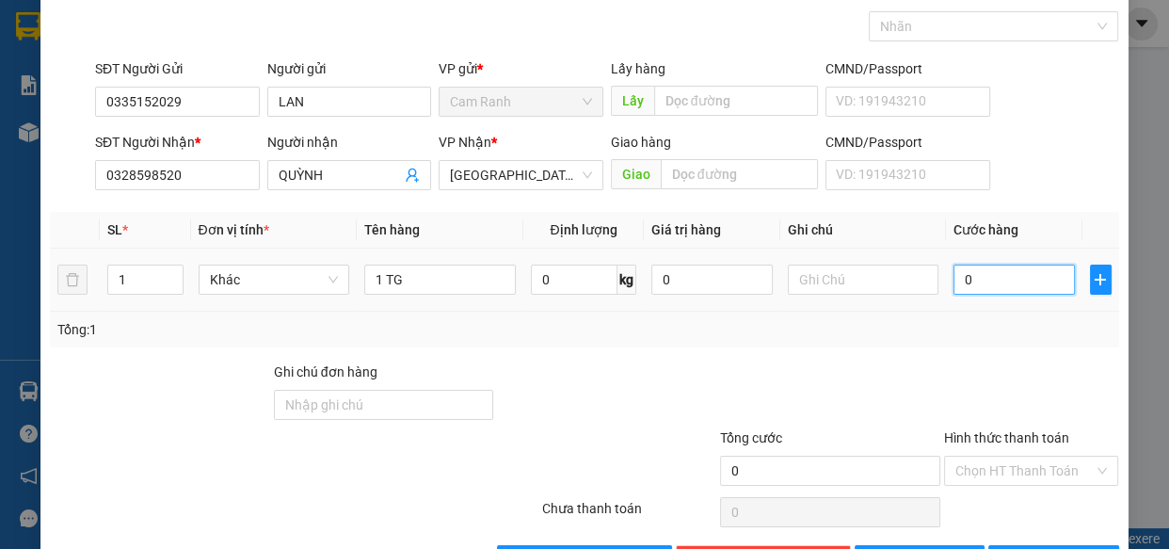
click at [1025, 273] on input "0" at bounding box center [1014, 280] width 121 height 30
type input "4"
type input "40"
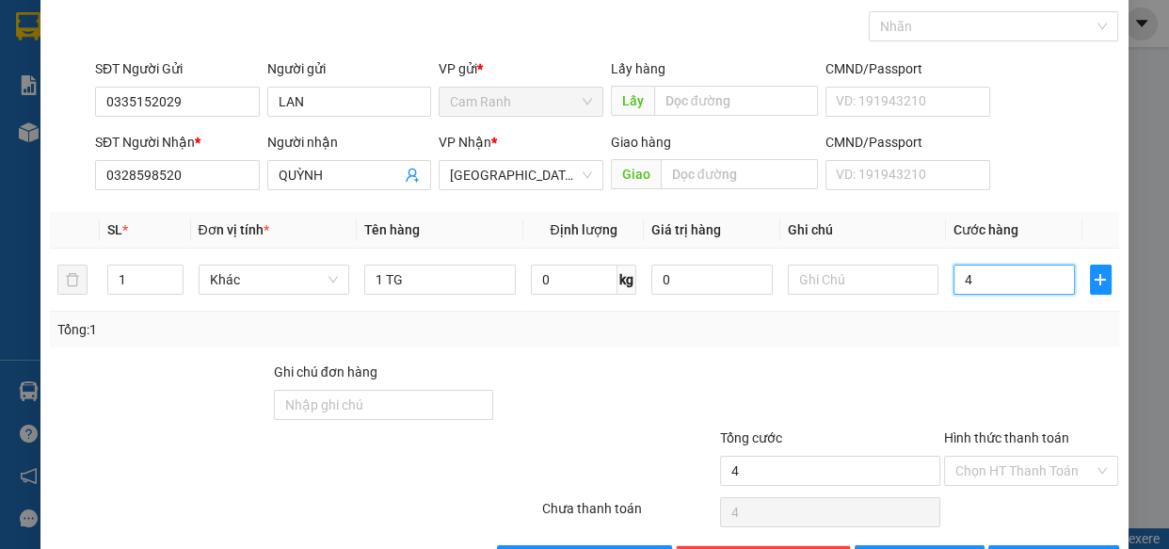
type input "40"
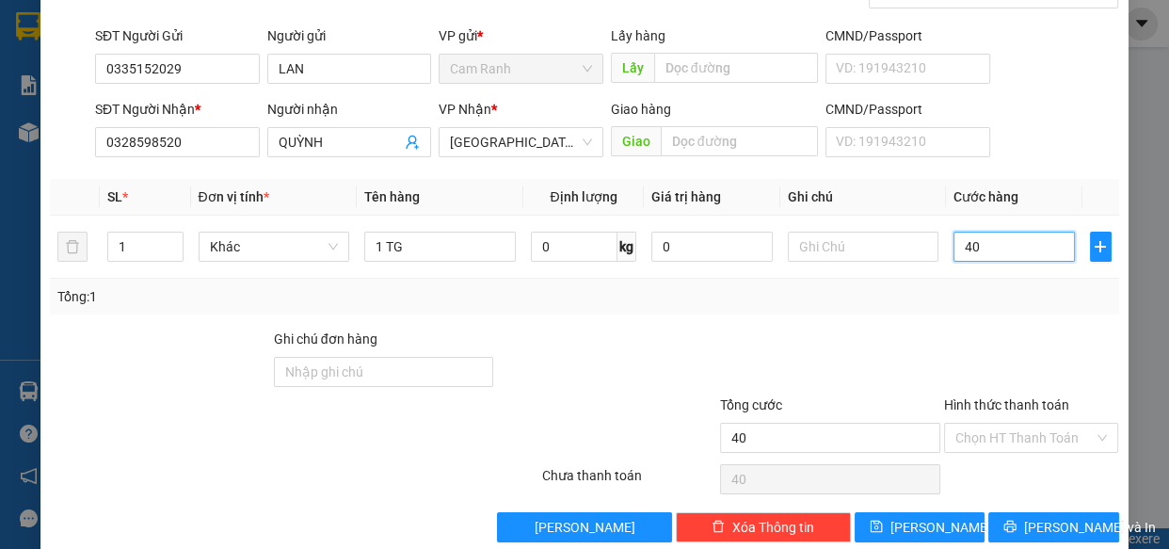
scroll to position [147, 0]
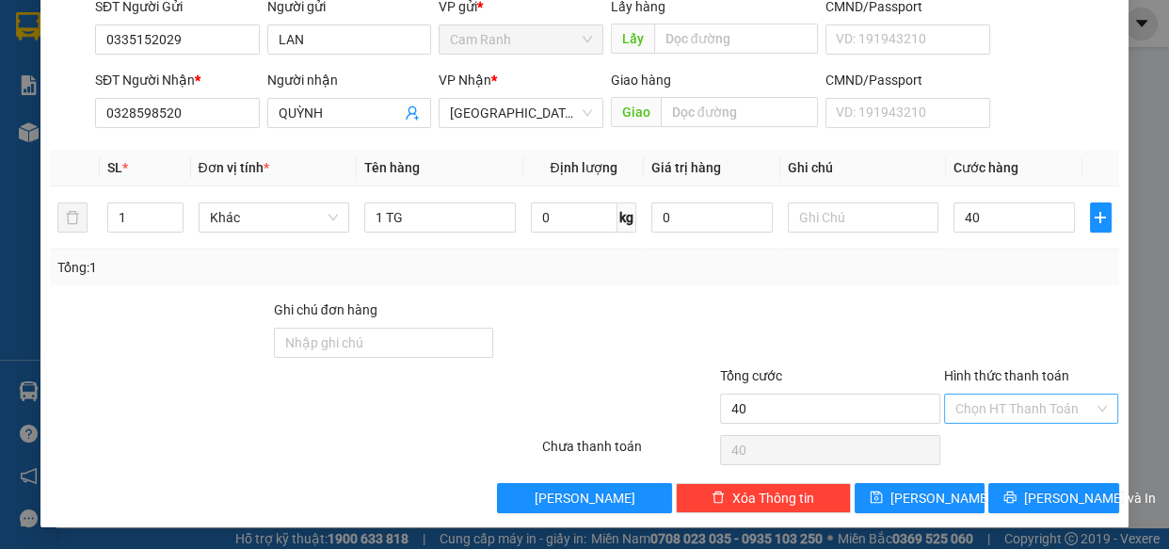
type input "40.000"
click at [1021, 397] on input "Hình thức thanh toán" at bounding box center [1025, 408] width 139 height 28
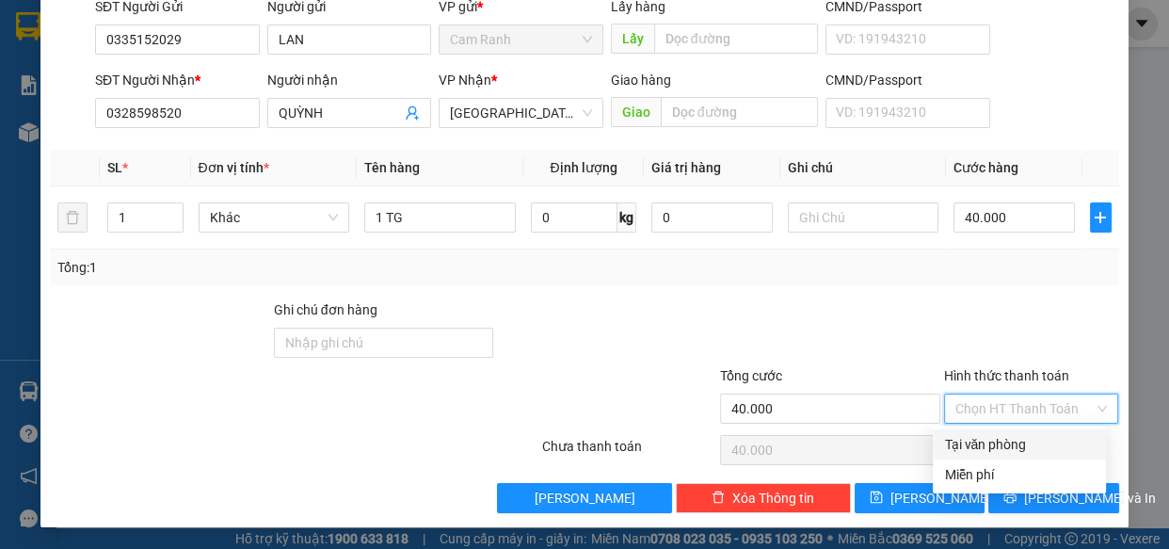
click at [1014, 441] on div "Tại văn phòng" at bounding box center [1019, 444] width 151 height 21
type input "0"
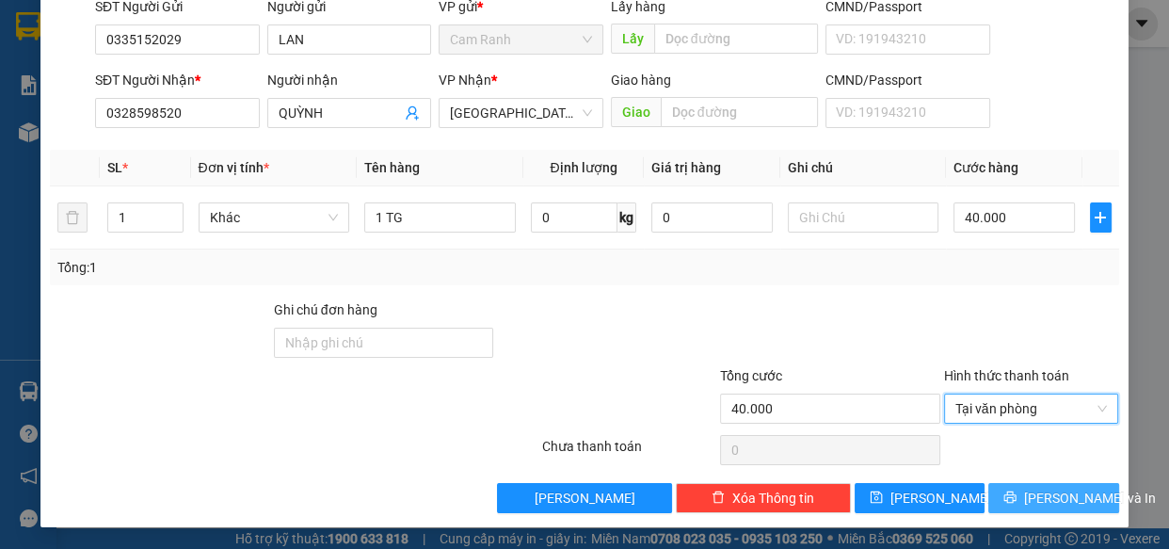
click at [1037, 501] on span "[PERSON_NAME] và In" at bounding box center [1090, 498] width 132 height 21
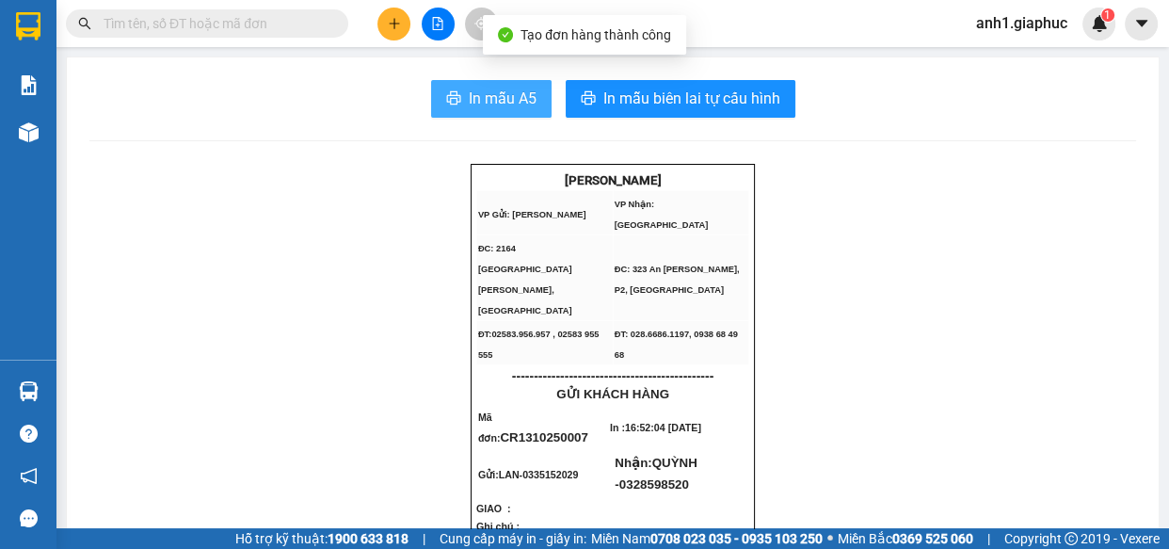
click at [470, 92] on span "In mẫu A5" at bounding box center [503, 99] width 68 height 24
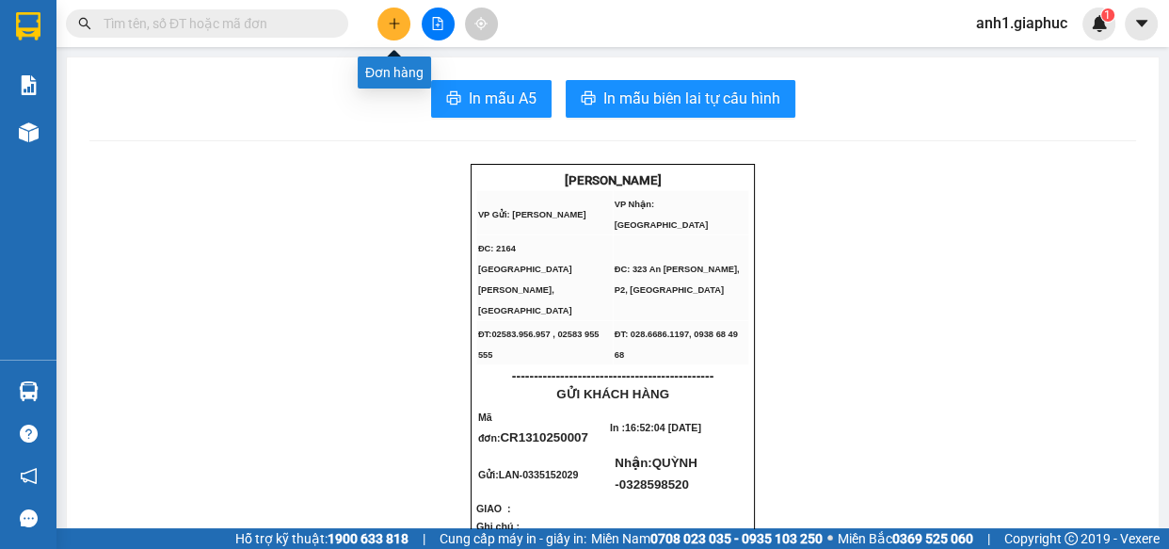
click at [386, 23] on button at bounding box center [394, 24] width 33 height 33
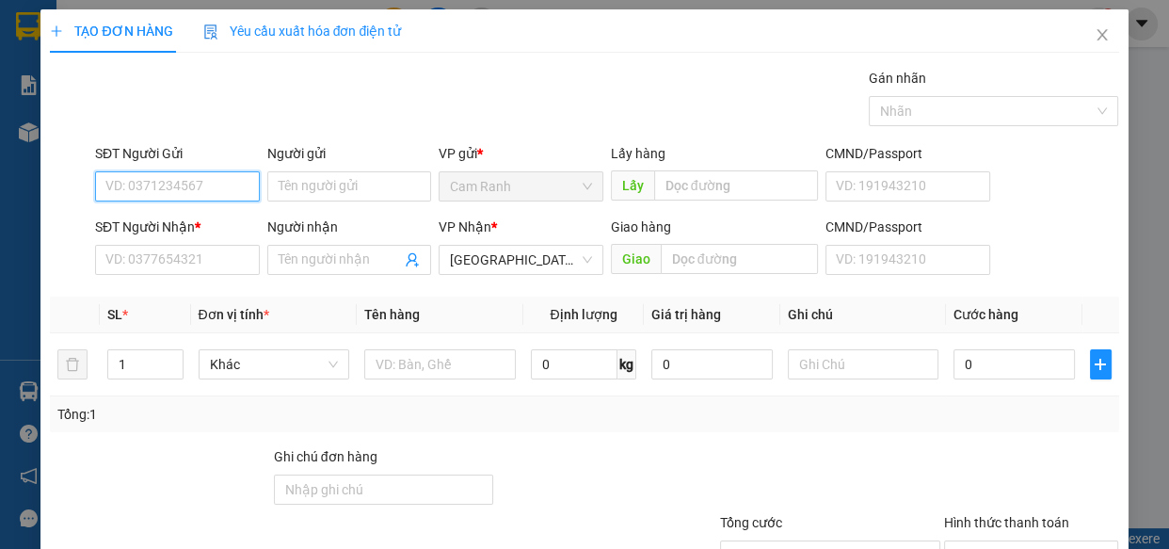
scroll to position [85, 0]
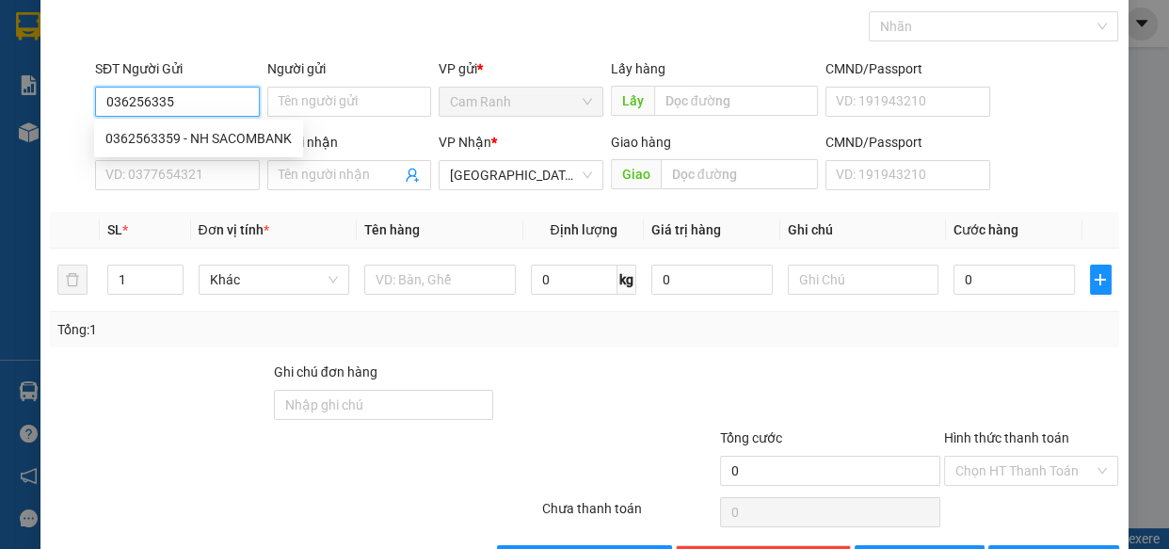
type input "0362563359"
click at [197, 129] on div "0362563359 - NH SACOMBANK" at bounding box center [198, 138] width 186 height 21
type input "NH SACOMBANK"
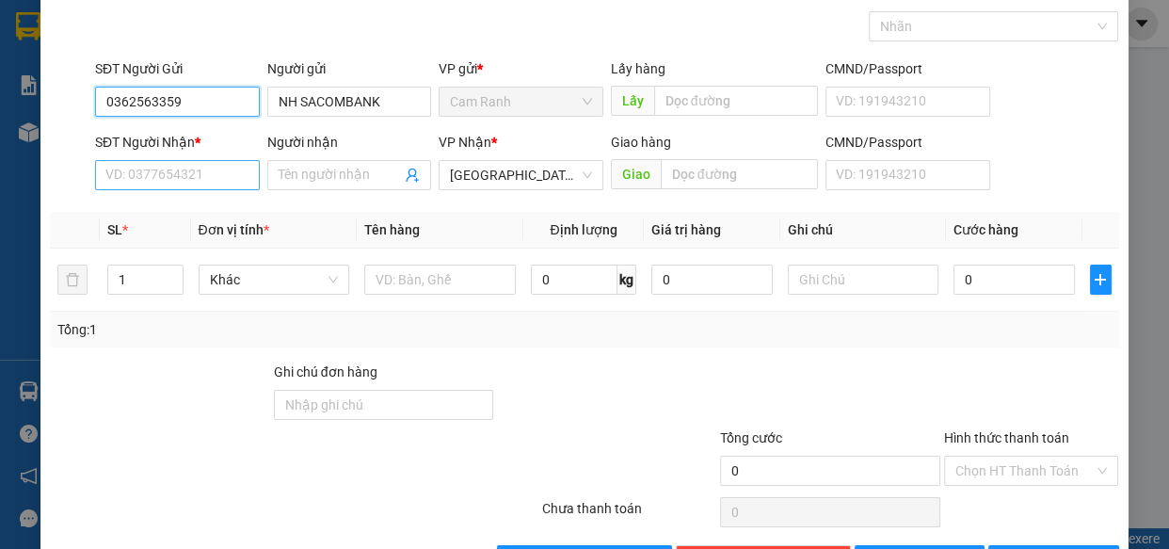
type input "0362563359"
click at [205, 179] on input "SĐT Người Nhận *" at bounding box center [177, 175] width 165 height 30
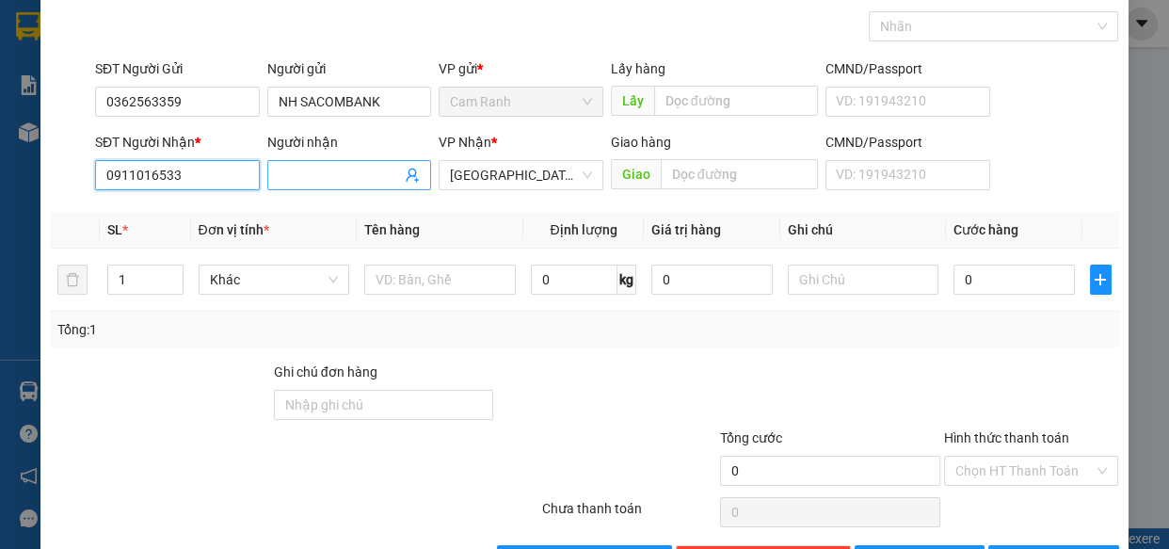
type input "0911016533"
click at [349, 181] on input "Người nhận" at bounding box center [340, 175] width 123 height 21
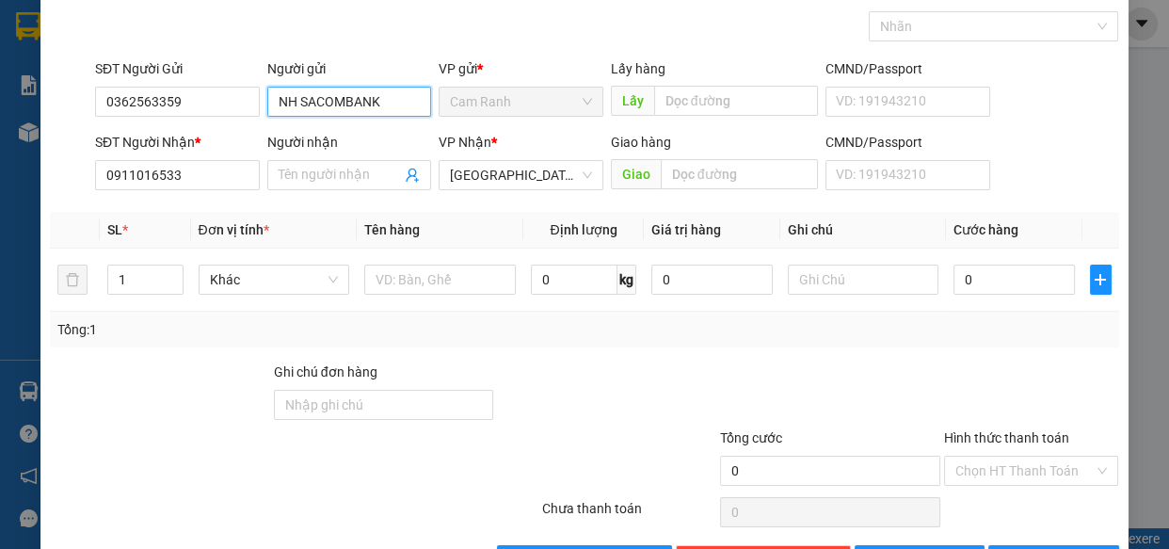
drag, startPoint x: 419, startPoint y: 103, endPoint x: 99, endPoint y: 135, distance: 321.7
click at [99, 135] on form "SĐT Người Gửi 0362563359 Người gửi NH SACOMBANK NH SACOMBANK VP gửi * Cam Ranh …" at bounding box center [584, 127] width 1069 height 139
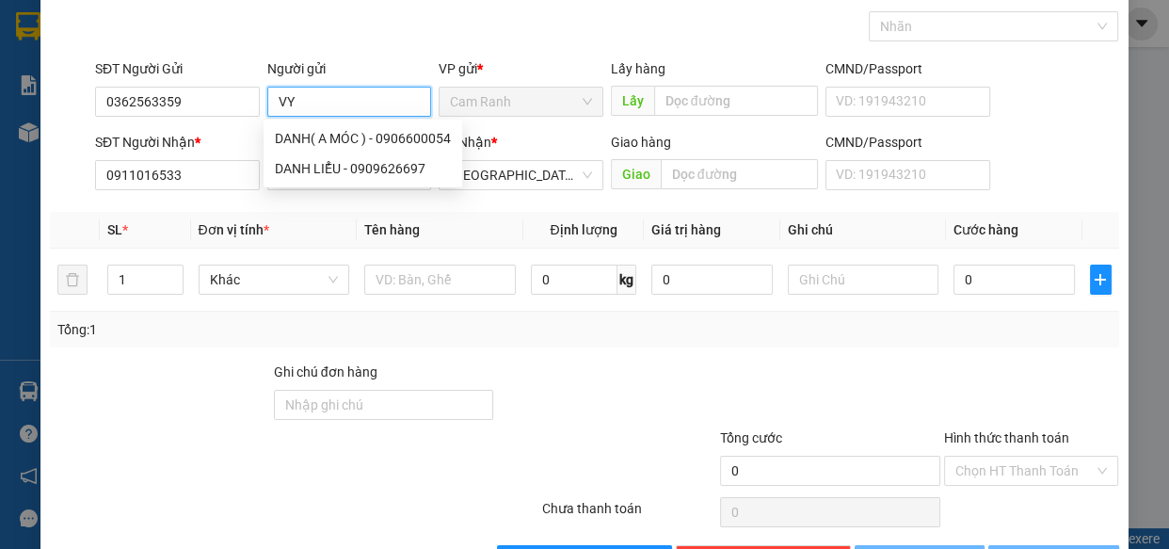
type input "VY"
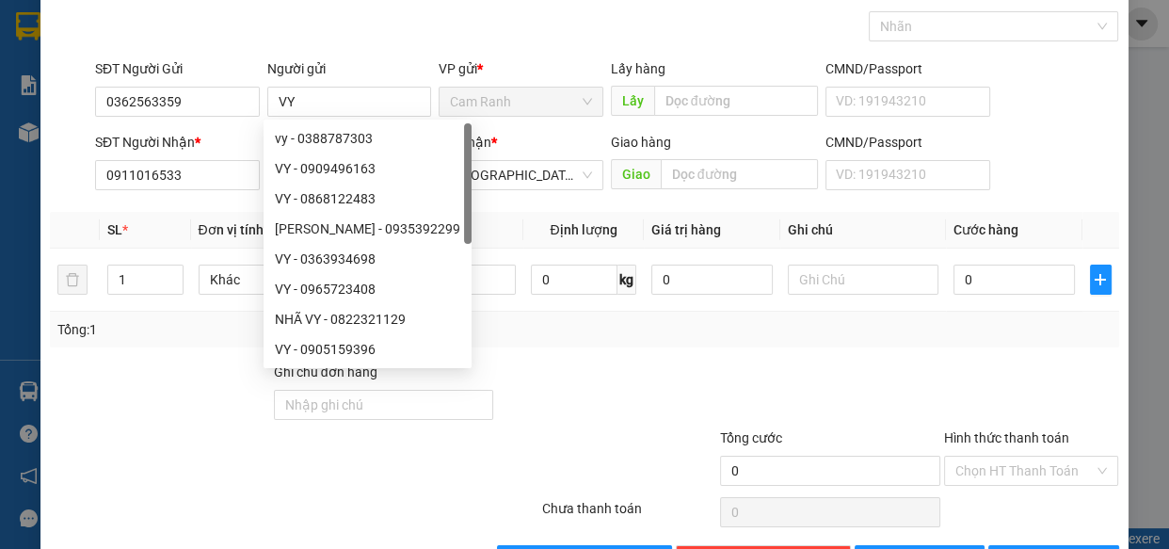
click at [687, 338] on div "Tổng: 1" at bounding box center [583, 329] width 1053 height 21
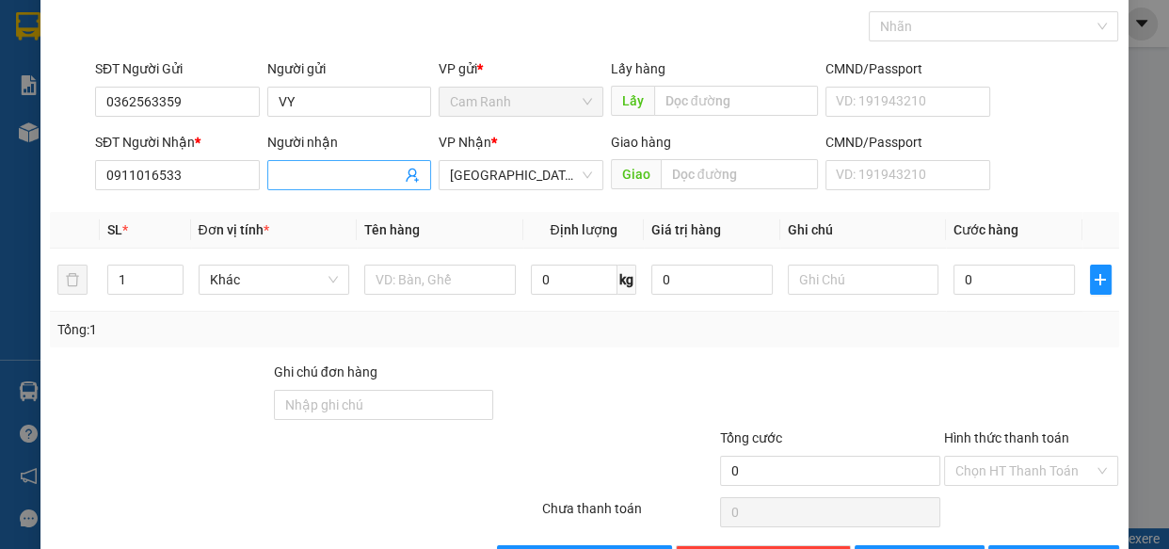
click at [338, 169] on input "Người nhận" at bounding box center [340, 175] width 123 height 21
type input "A QUỐC"
click at [452, 283] on input "text" at bounding box center [440, 280] width 152 height 30
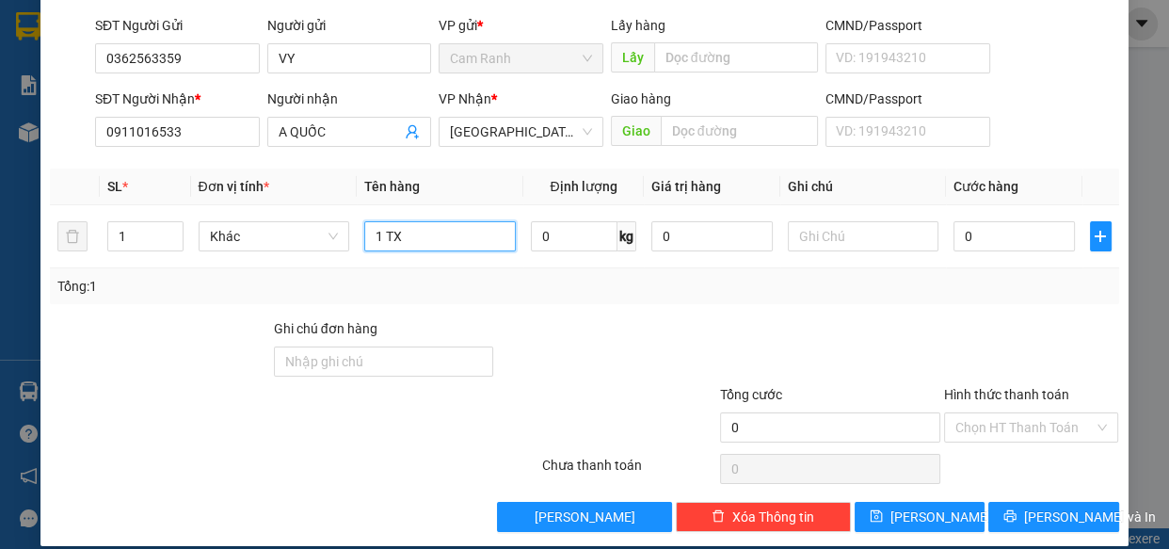
scroll to position [147, 0]
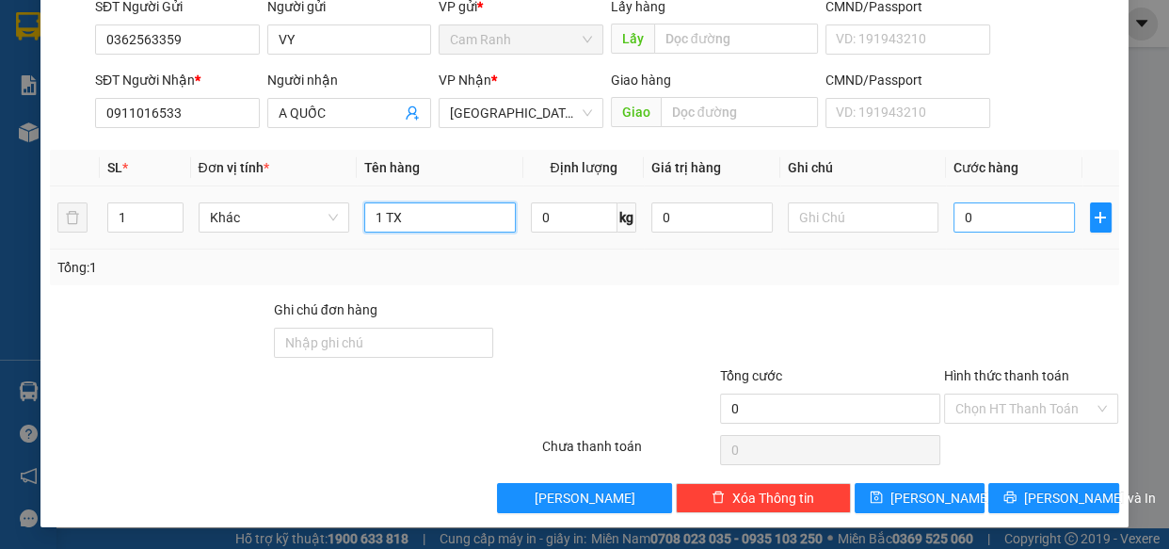
type input "1 TX"
click at [988, 220] on input "0" at bounding box center [1014, 217] width 121 height 30
type input "5"
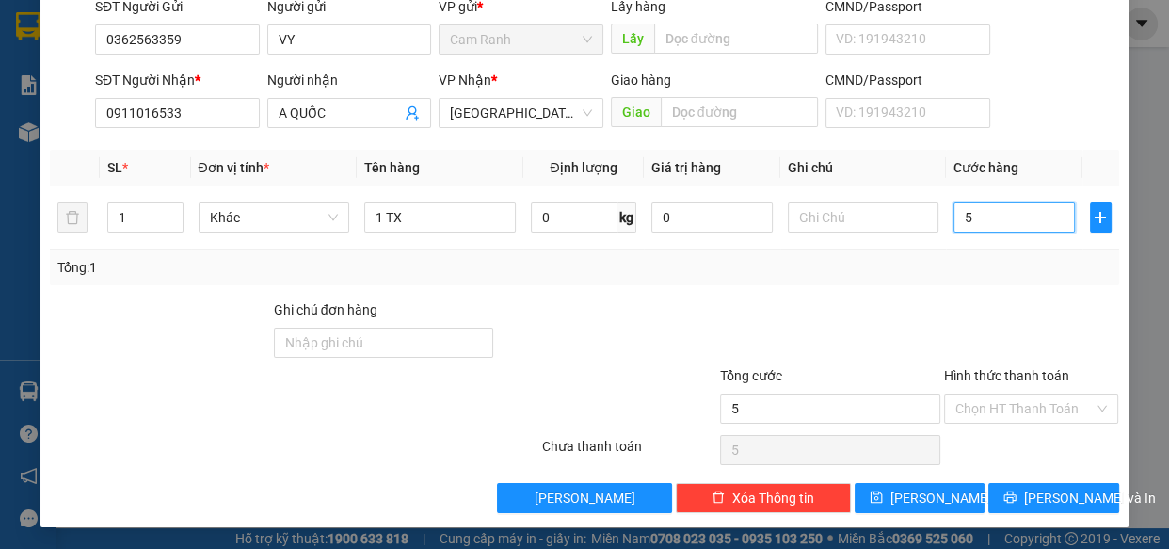
type input "50"
type input "50.000"
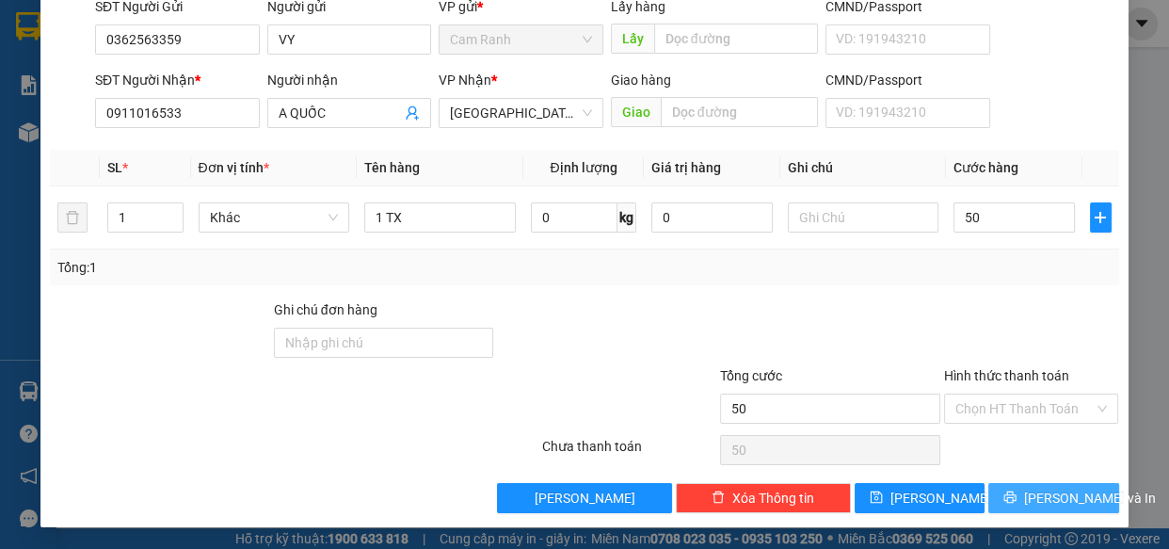
type input "50.000"
click at [1048, 498] on span "[PERSON_NAME] và In" at bounding box center [1090, 498] width 132 height 21
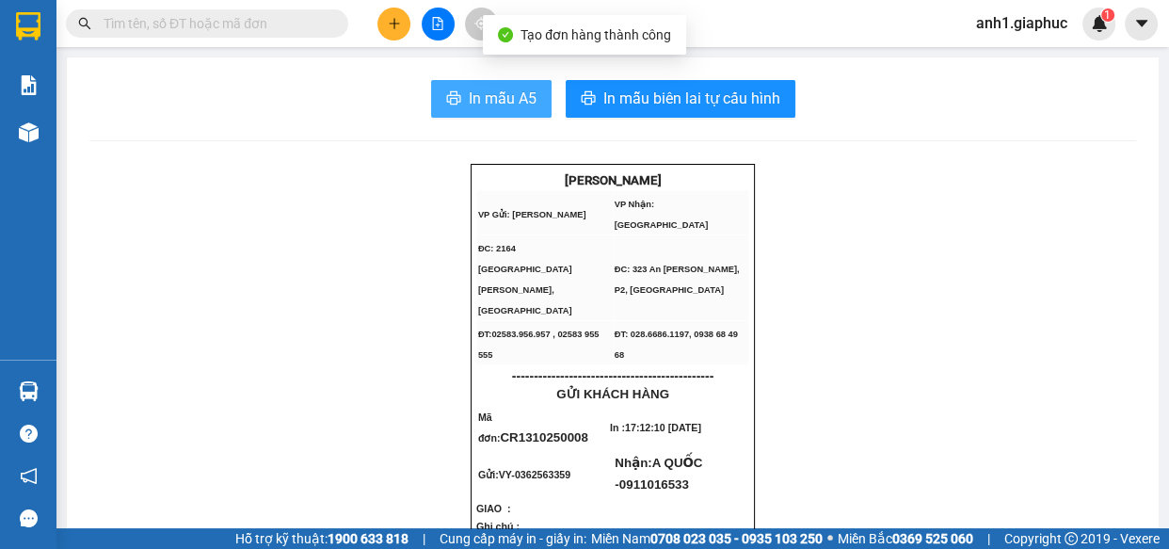
click at [524, 94] on span "In mẫu A5" at bounding box center [503, 99] width 68 height 24
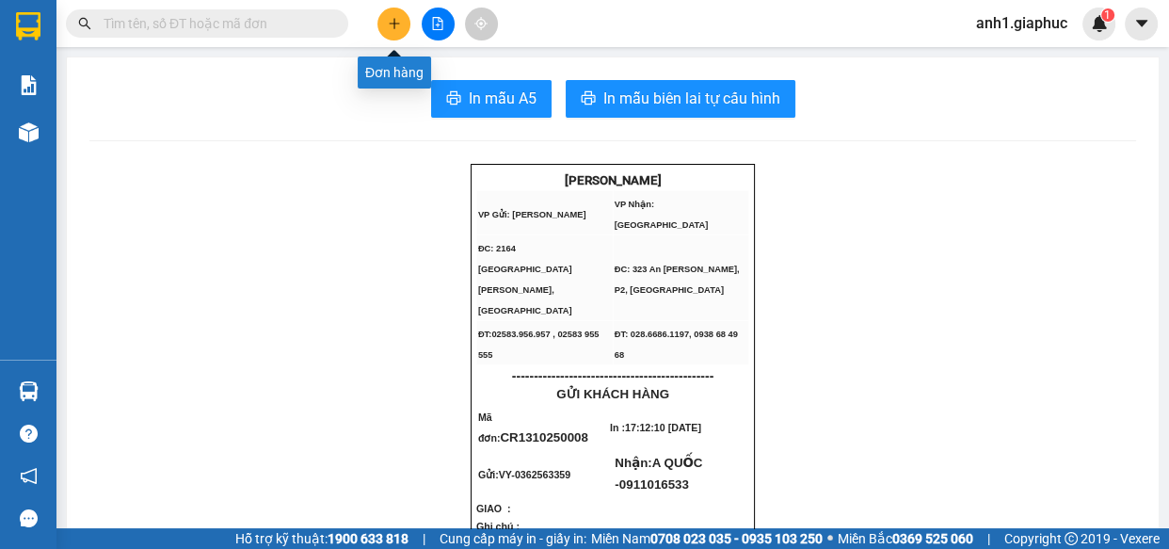
click at [380, 22] on button at bounding box center [394, 24] width 33 height 33
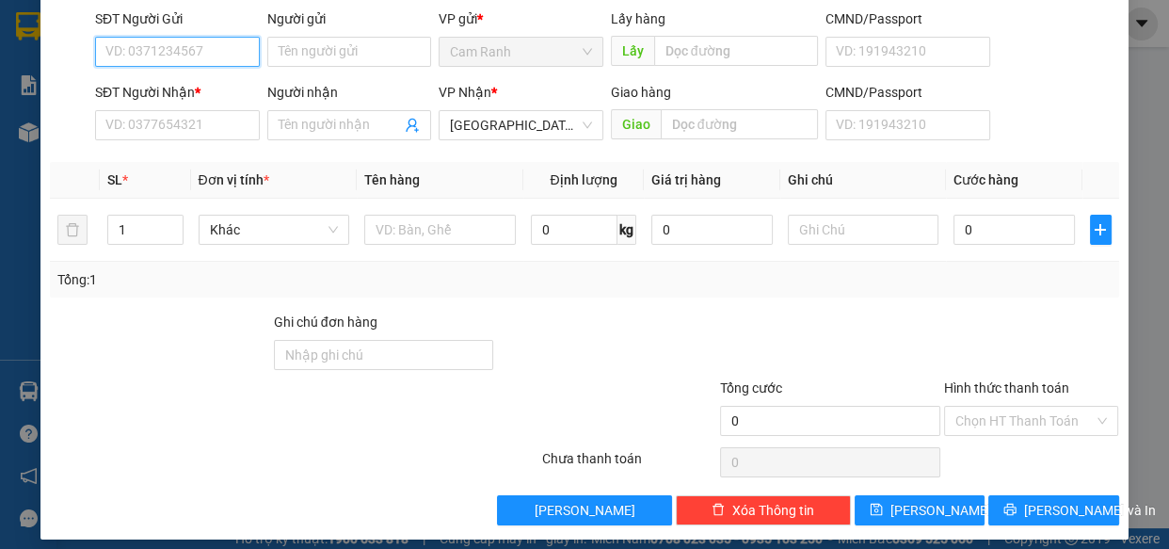
scroll to position [147, 0]
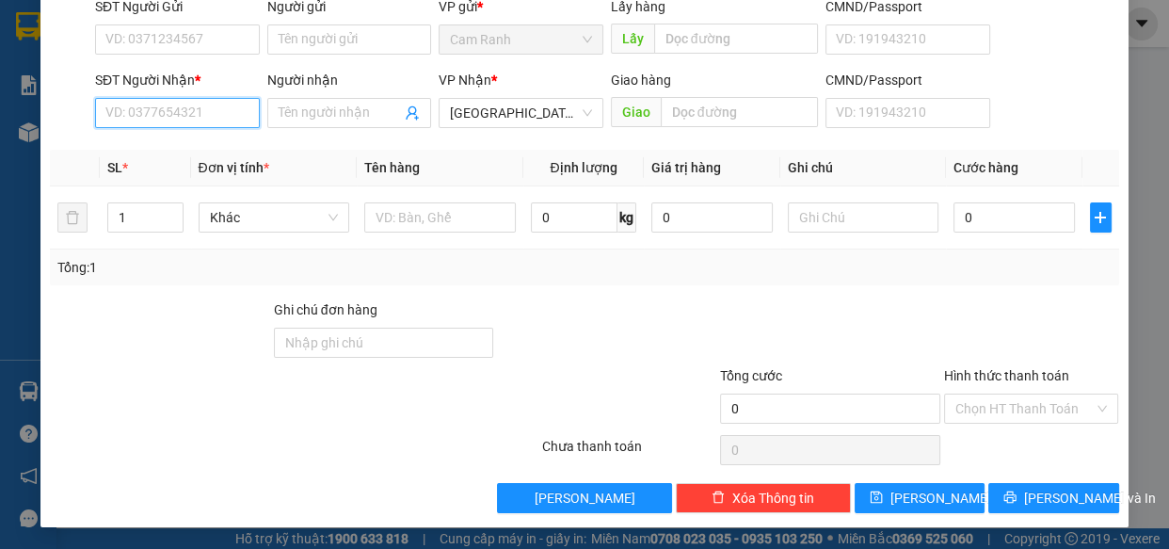
click at [179, 104] on input "SĐT Người Nhận *" at bounding box center [177, 113] width 165 height 30
type input "0977362500"
click at [167, 151] on div "0977362500 - THIÊN" at bounding box center [175, 149] width 140 height 21
type input "THIÊN"
type input "0977362500"
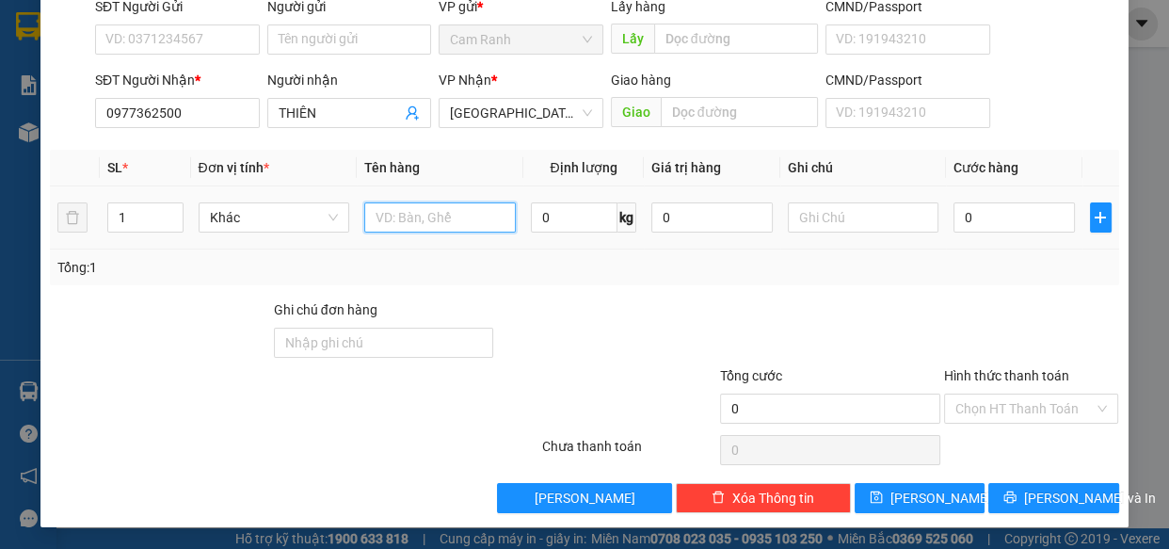
click at [465, 217] on input "text" at bounding box center [440, 217] width 152 height 30
type input "1 TG"
click at [995, 213] on input "0" at bounding box center [1014, 217] width 121 height 30
type input "3"
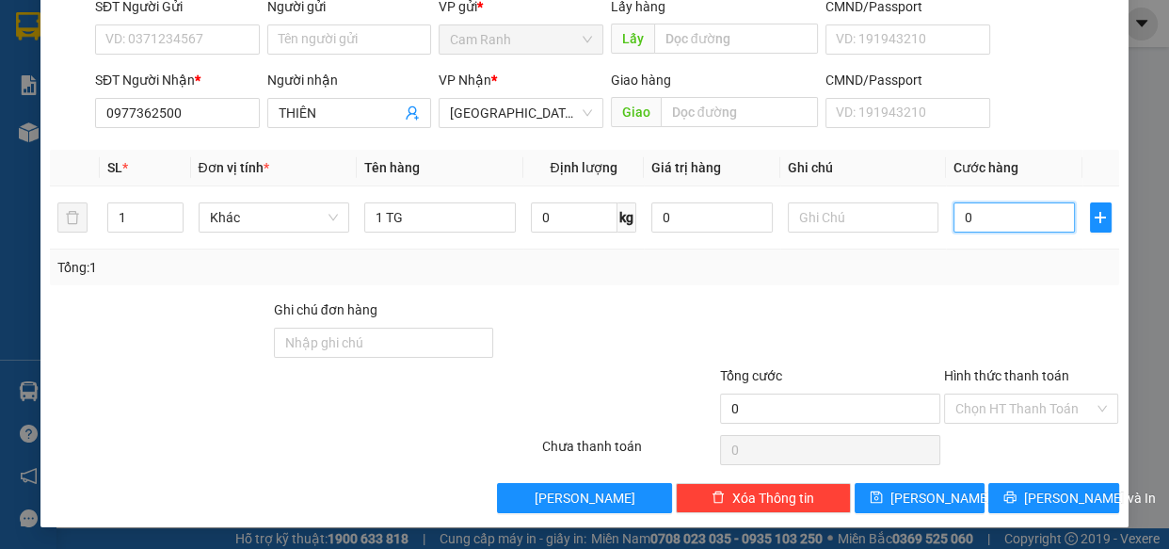
type input "3"
type input "30"
type input "30.000"
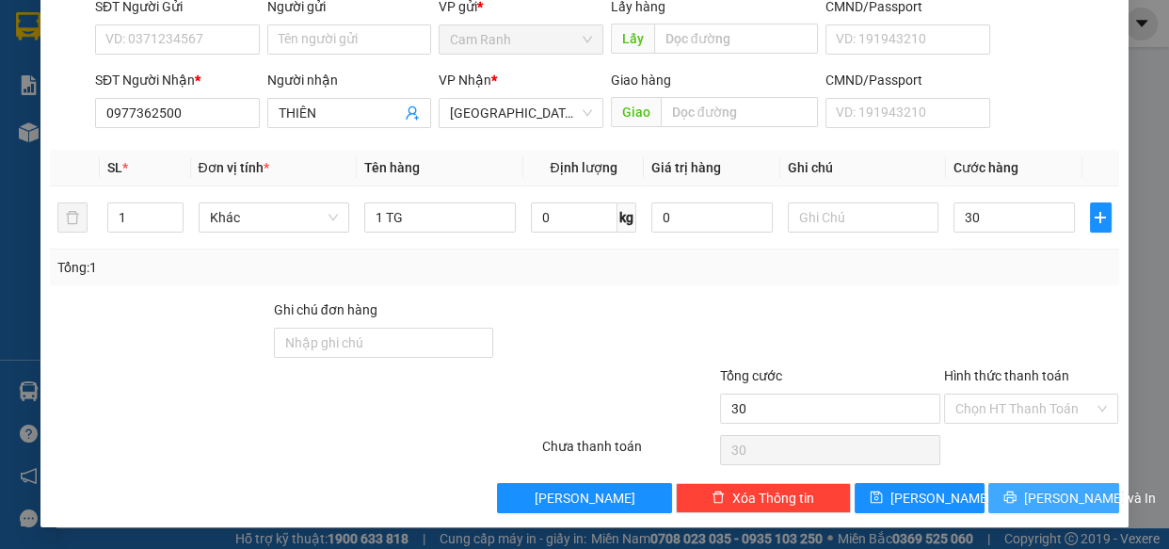
type input "30.000"
click at [1083, 497] on button "[PERSON_NAME] và In" at bounding box center [1054, 498] width 130 height 30
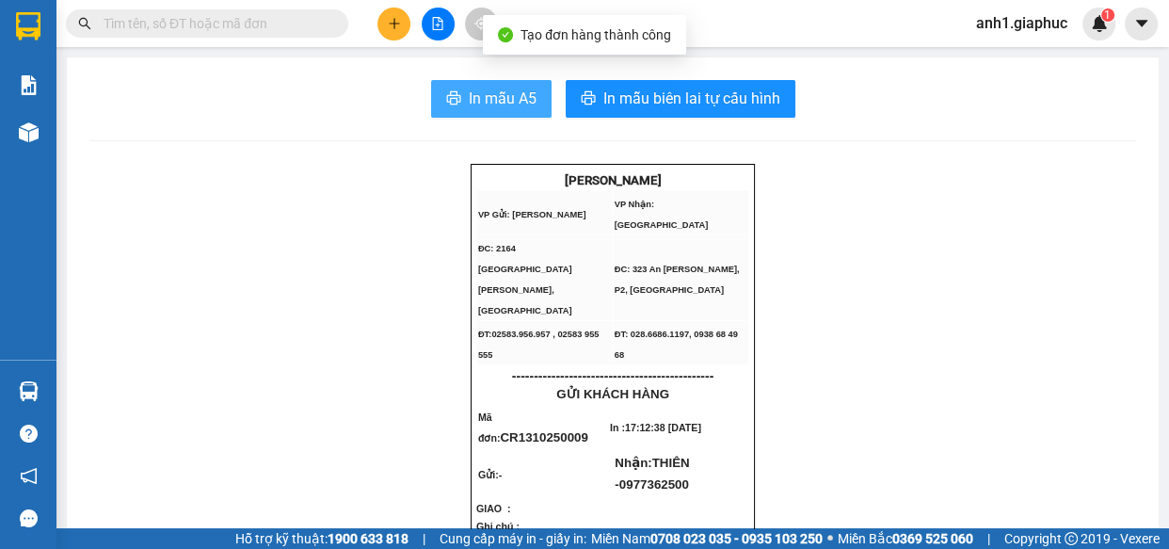
click at [517, 107] on span "In mẫu A5" at bounding box center [503, 99] width 68 height 24
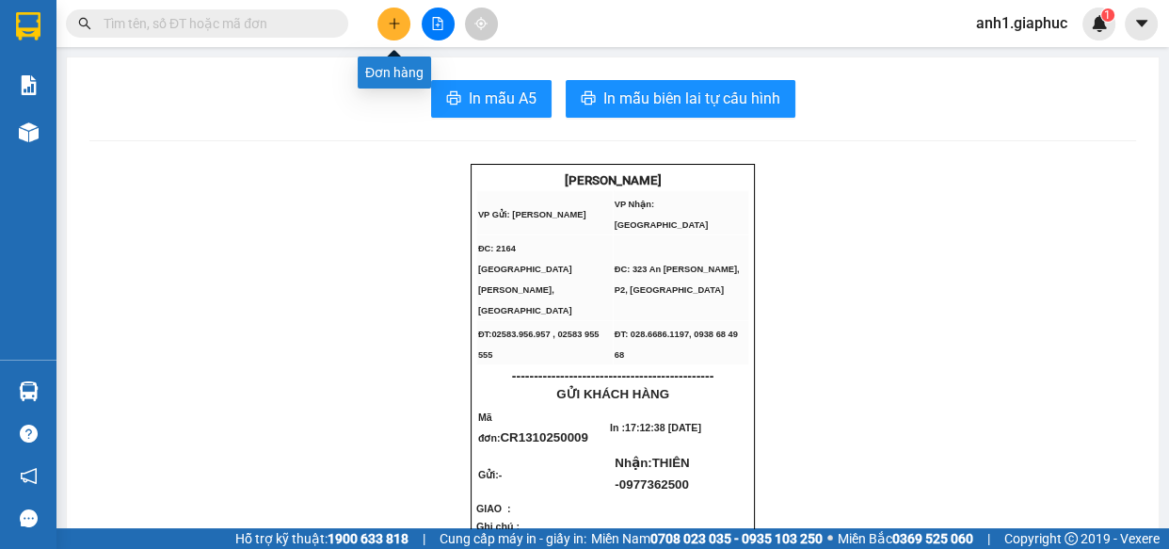
click at [395, 17] on icon "plus" at bounding box center [394, 23] width 13 height 13
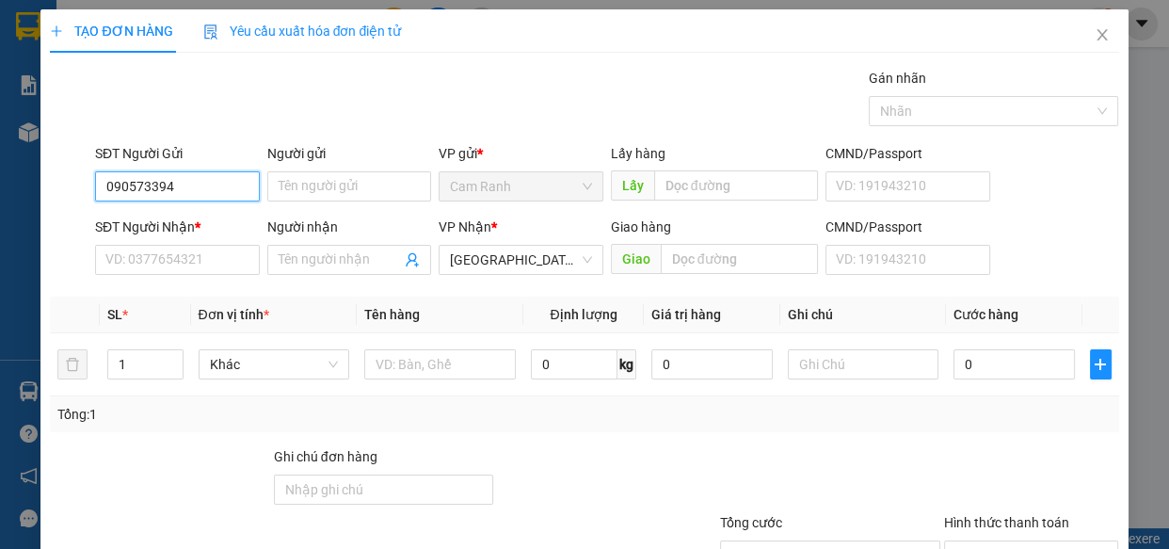
type input "0905733947"
click at [202, 225] on div "0905733947 - TRÂM" at bounding box center [175, 224] width 140 height 21
type input "TRÂM"
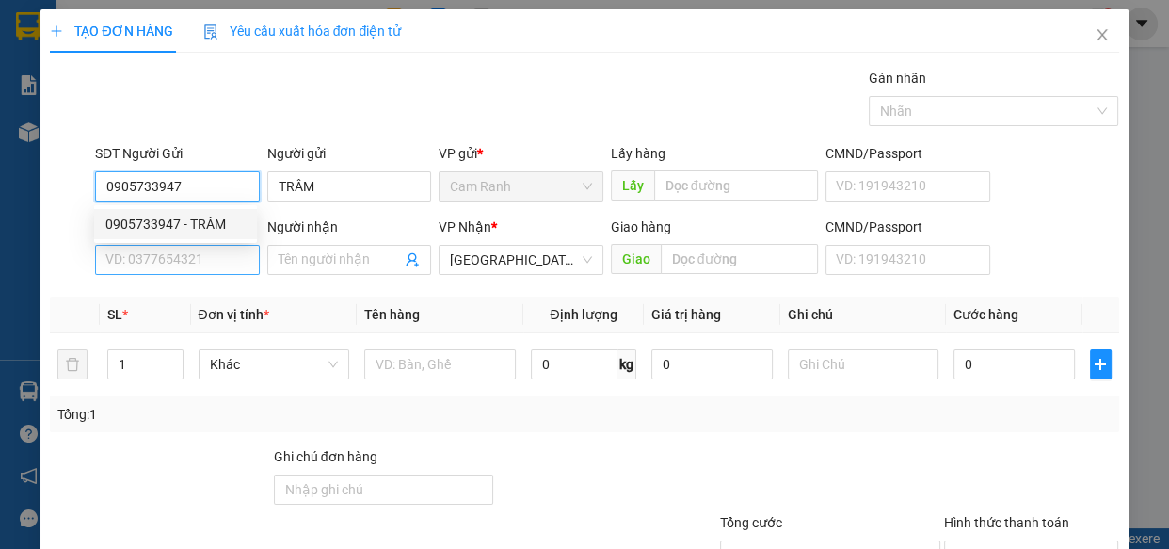
type input "0905733947"
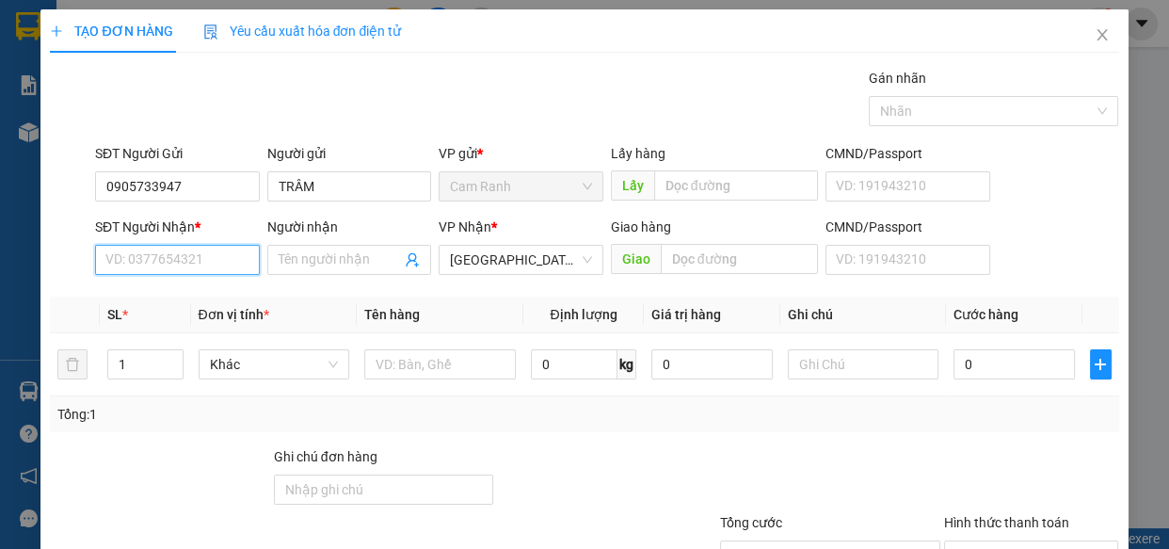
click at [206, 249] on input "SĐT Người Nhận *" at bounding box center [177, 260] width 165 height 30
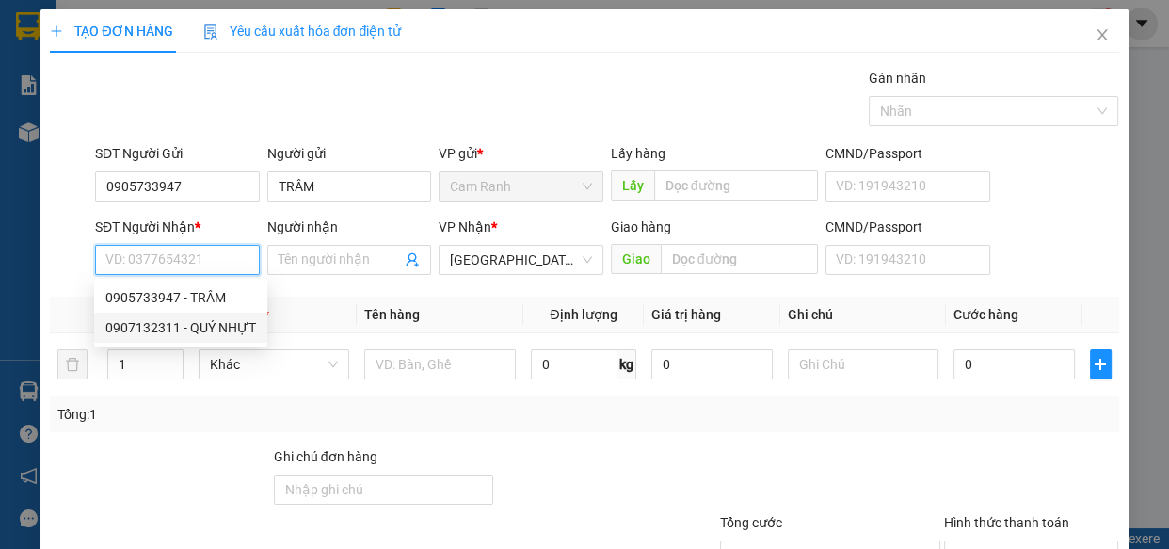
drag, startPoint x: 137, startPoint y: 325, endPoint x: 169, endPoint y: 335, distance: 33.6
click at [139, 326] on div "0907132311 - QUÝ NHỰT" at bounding box center [180, 327] width 151 height 21
type input "0907132311"
type input "QUÝ NHỰT"
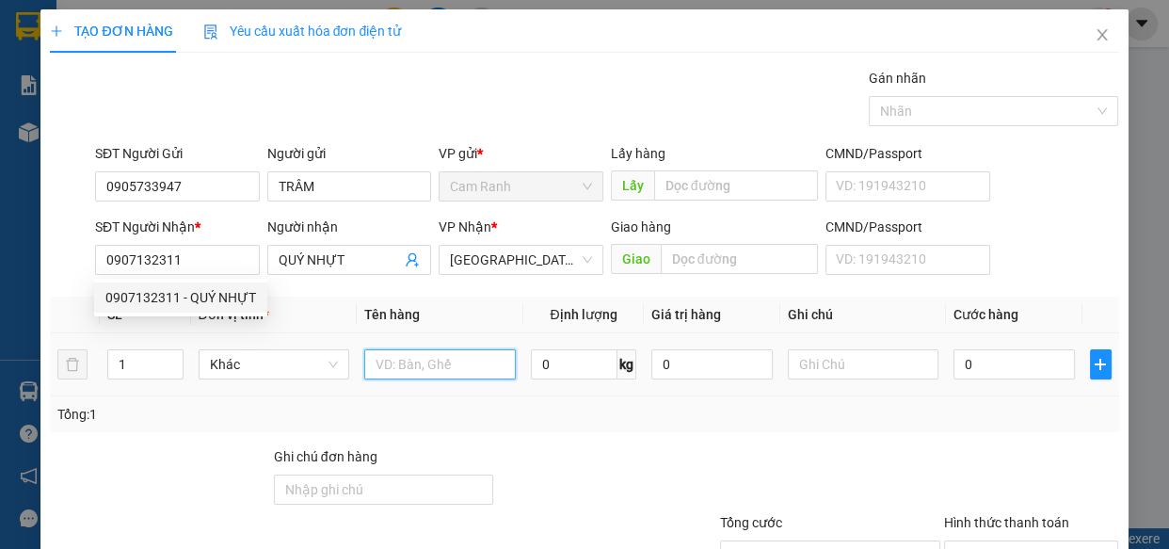
click at [406, 355] on input "text" at bounding box center [440, 364] width 152 height 30
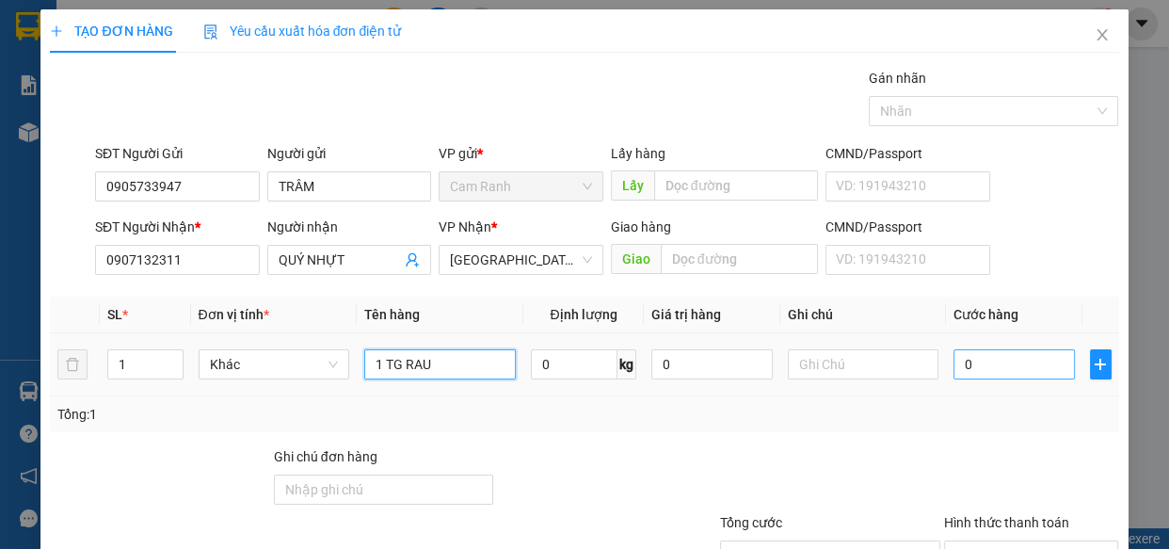
type input "1 TG RAU"
click at [1033, 351] on input "0" at bounding box center [1014, 364] width 121 height 30
type input "4"
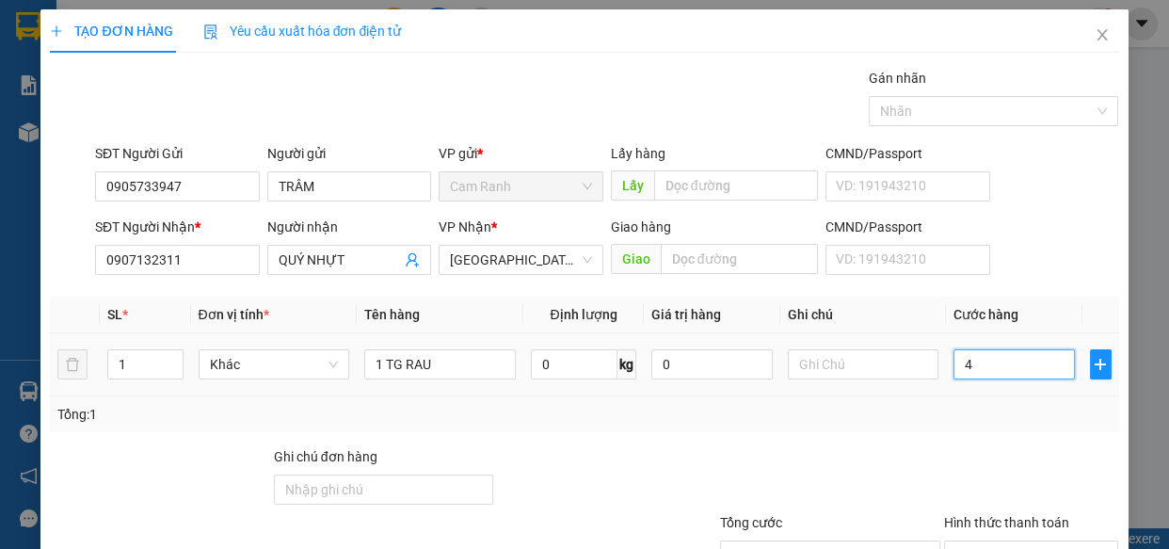
type input "40"
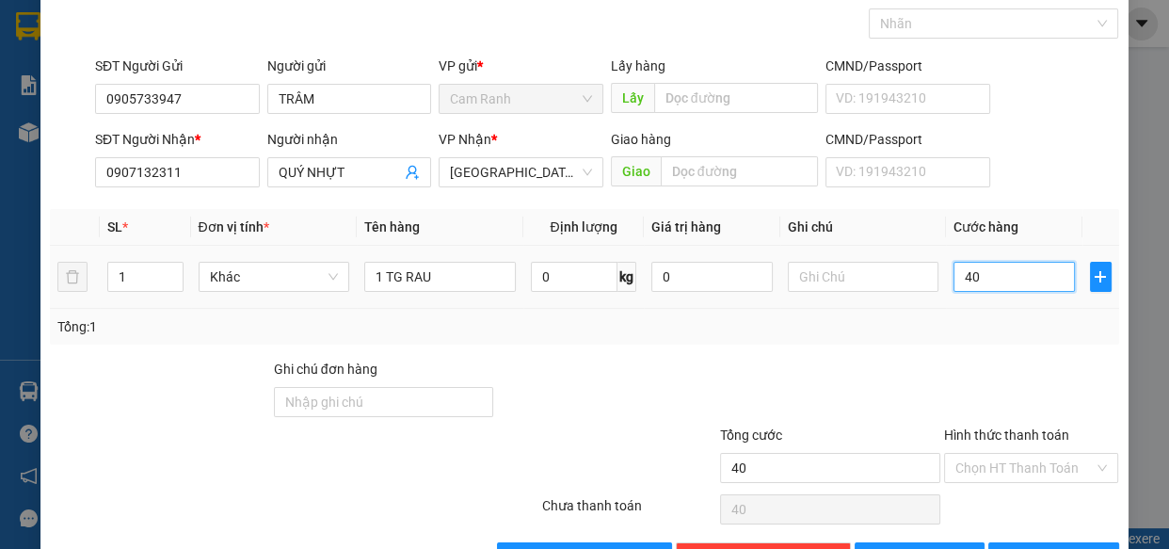
scroll to position [147, 0]
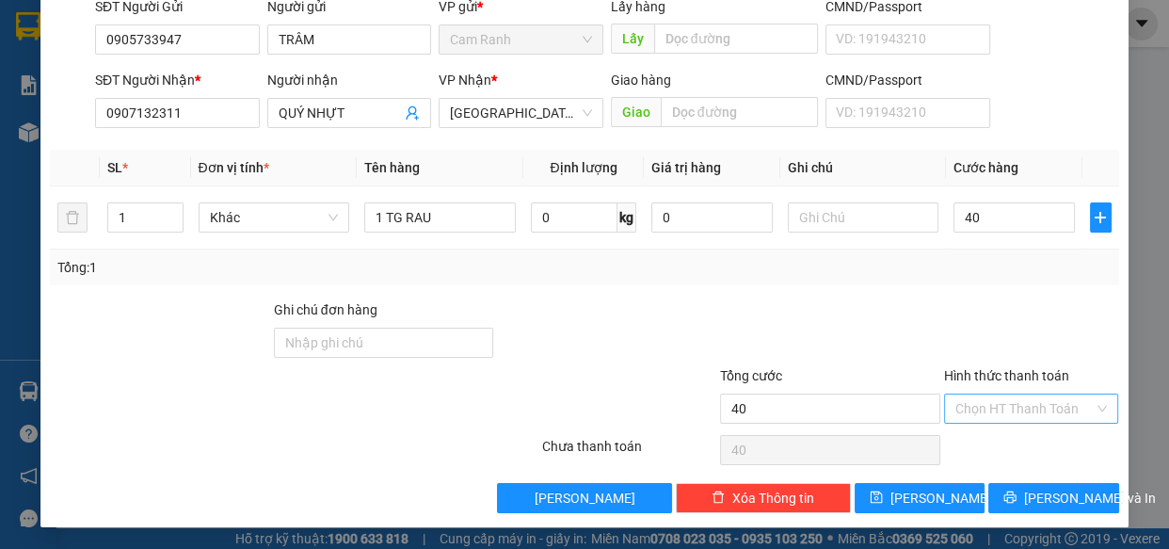
type input "40.000"
click at [1030, 405] on input "Hình thức thanh toán" at bounding box center [1025, 408] width 139 height 28
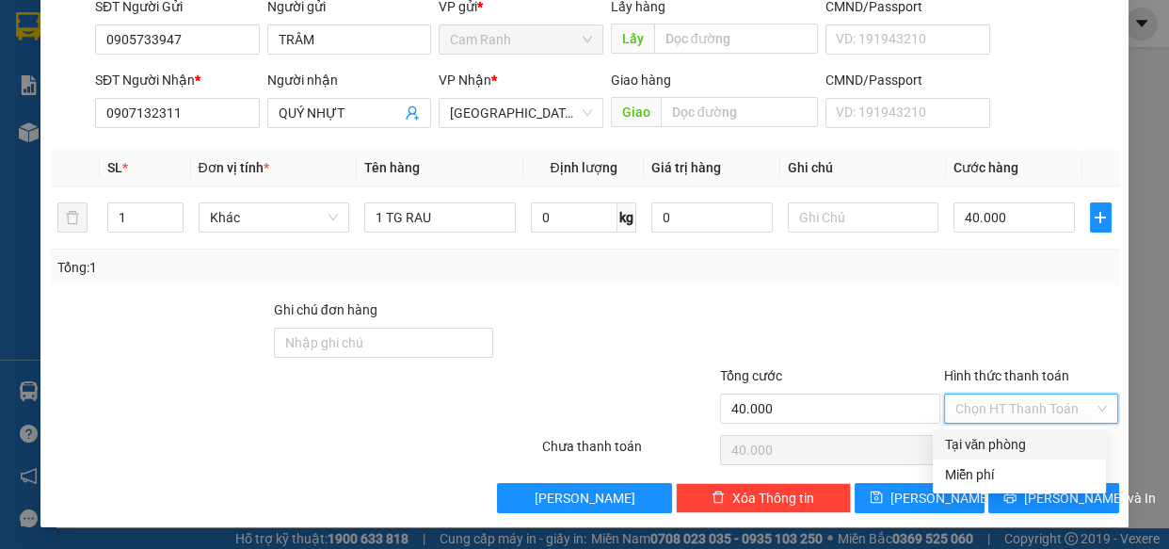
drag, startPoint x: 1012, startPoint y: 442, endPoint x: 1028, endPoint y: 449, distance: 17.3
click at [1013, 443] on div "Tại văn phòng" at bounding box center [1019, 444] width 151 height 21
type input "0"
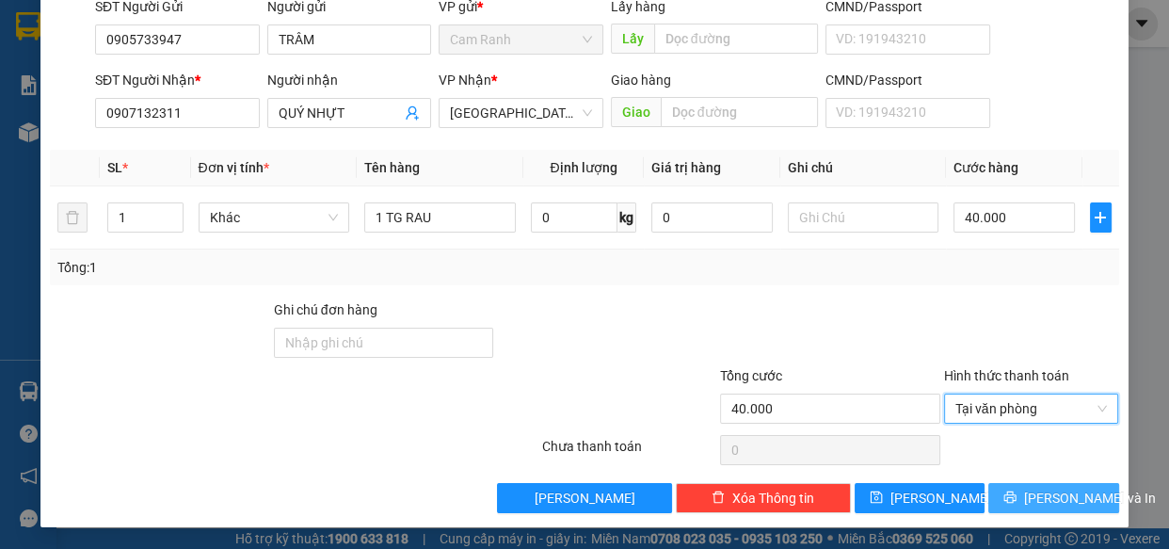
click at [1061, 501] on span "[PERSON_NAME] và In" at bounding box center [1090, 498] width 132 height 21
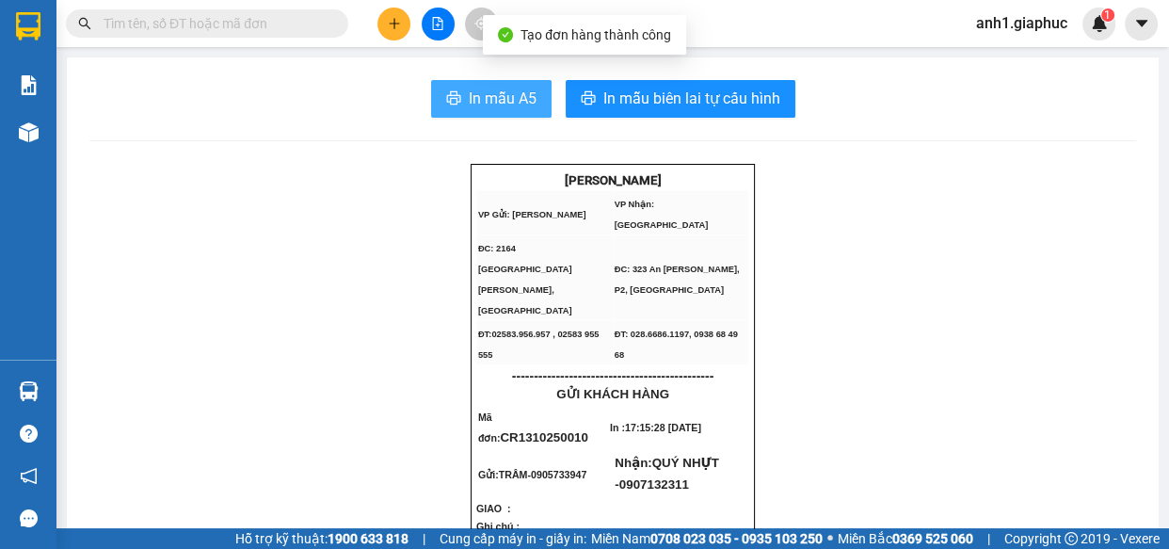
click at [482, 105] on span "In mẫu A5" at bounding box center [503, 99] width 68 height 24
click at [499, 96] on span "In mẫu A5" at bounding box center [503, 99] width 68 height 24
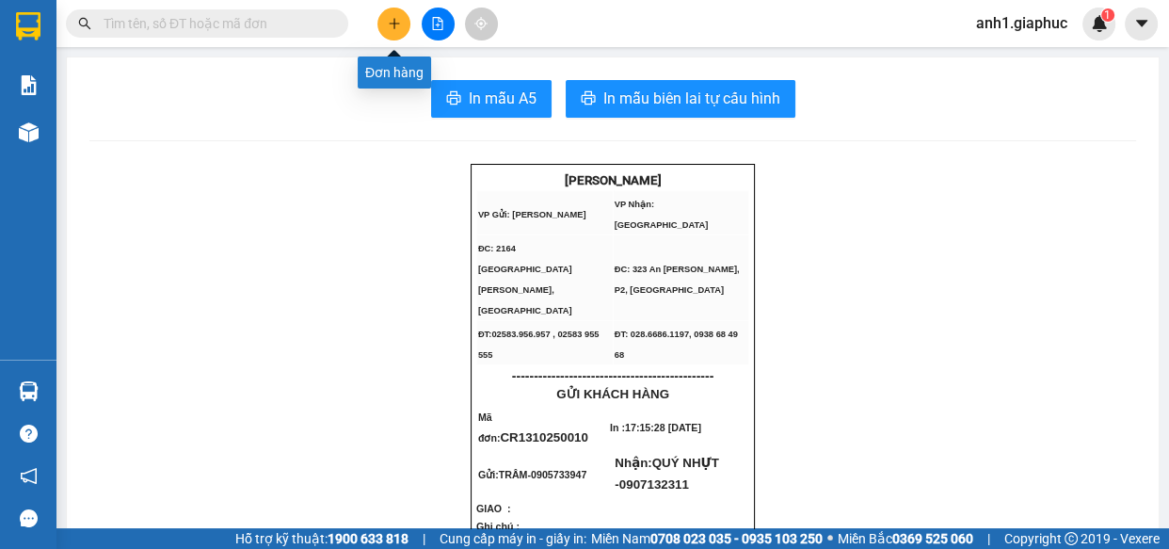
click at [399, 23] on icon "plus" at bounding box center [394, 23] width 13 height 13
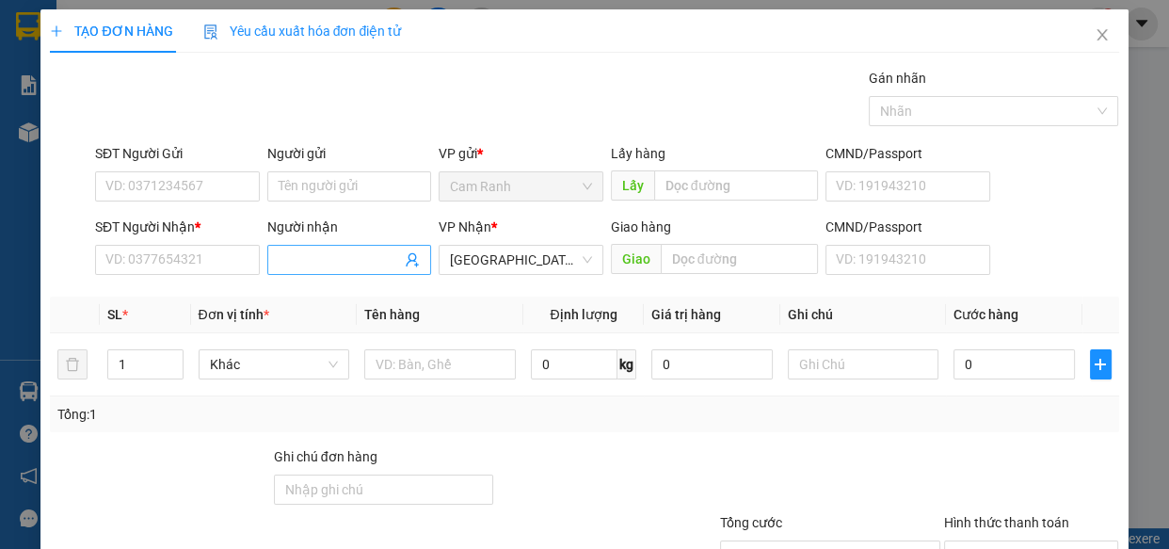
click at [295, 261] on input "Người nhận" at bounding box center [340, 259] width 123 height 21
type input "[PERSON_NAME]"
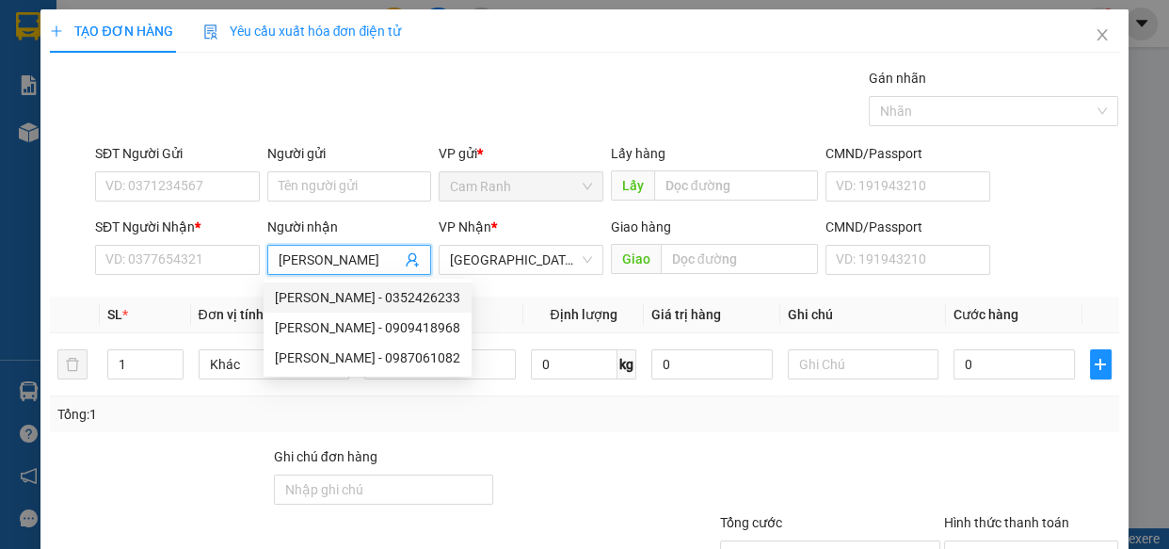
click at [363, 292] on div "[PERSON_NAME] - 0352426233" at bounding box center [367, 297] width 185 height 21
type input "0352426233"
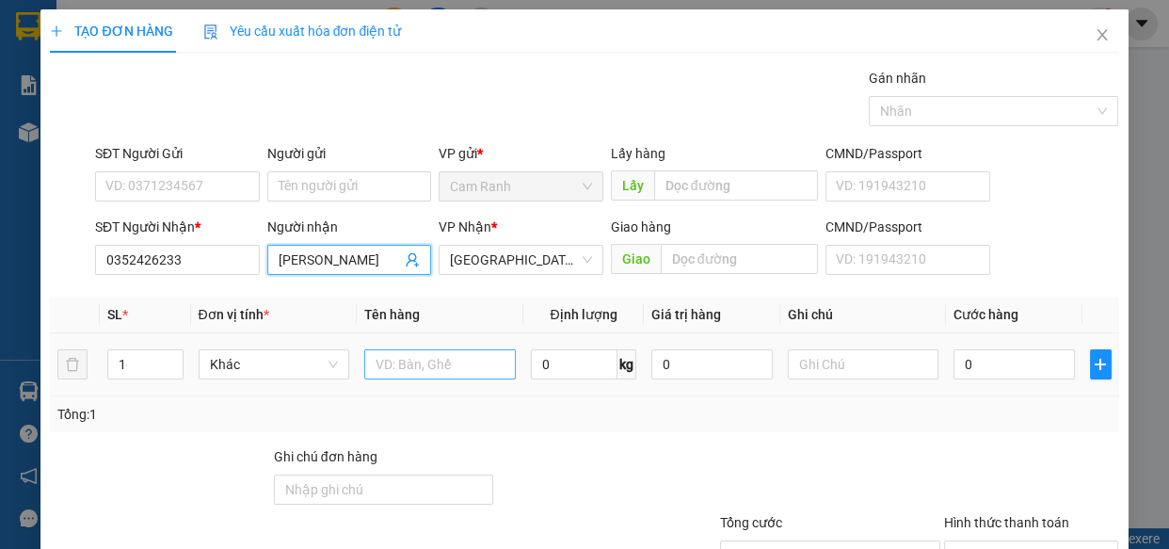
type input "[PERSON_NAME]"
click at [459, 374] on input "text" at bounding box center [440, 364] width 152 height 30
type input "1 TX"
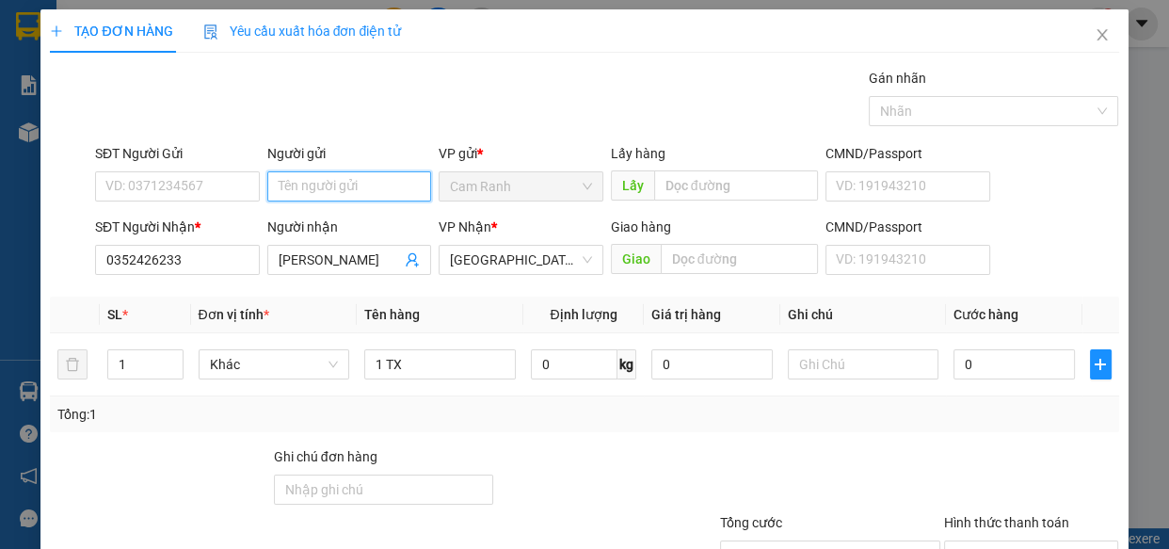
click at [386, 193] on input "Người gửi" at bounding box center [349, 186] width 165 height 30
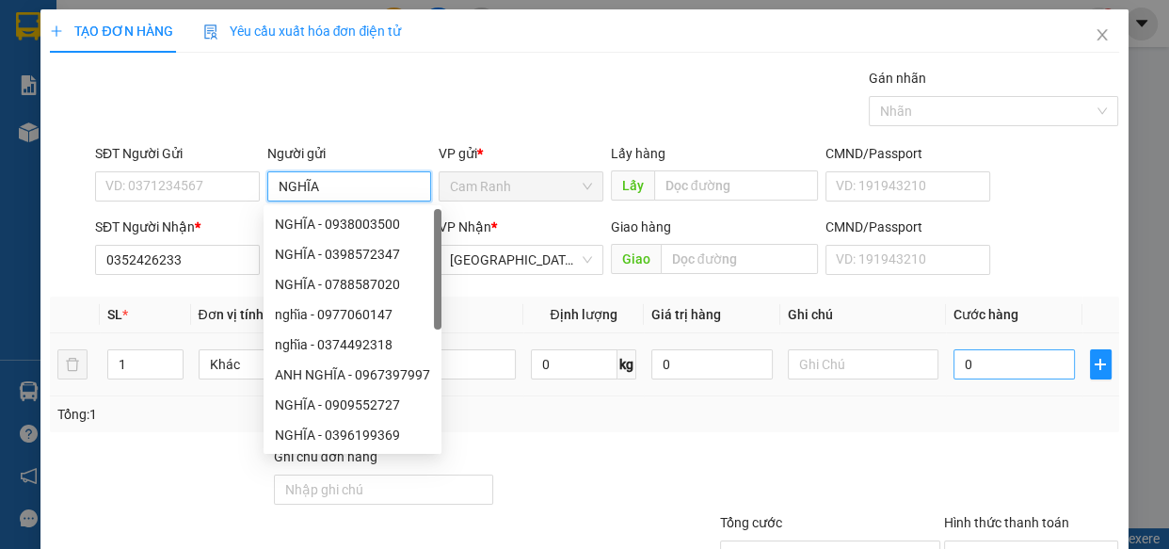
type input "NGHĨA"
click at [976, 373] on input "0" at bounding box center [1014, 364] width 121 height 30
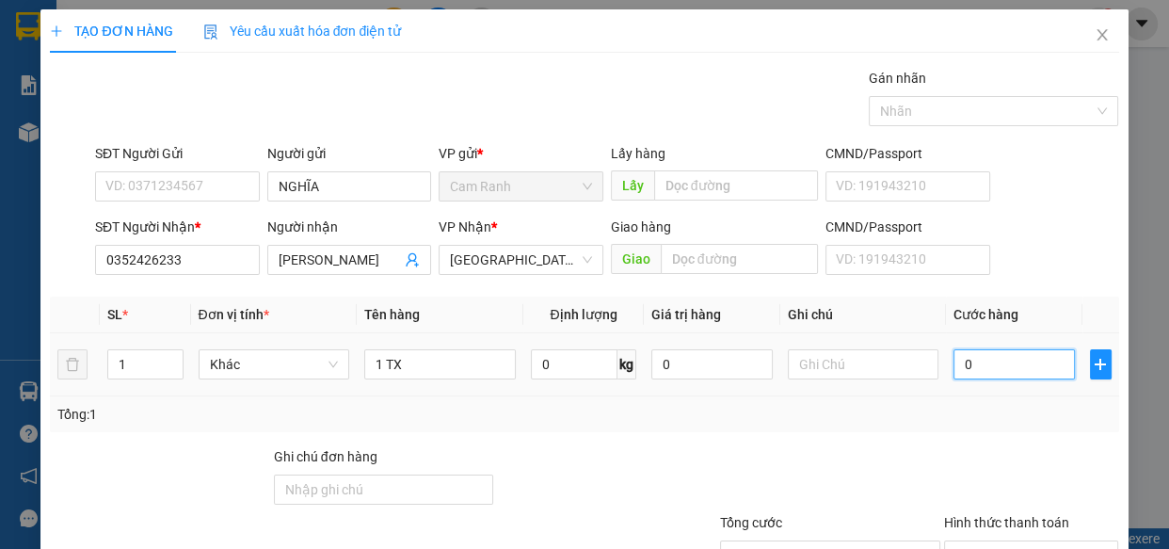
type input "6"
type input "60"
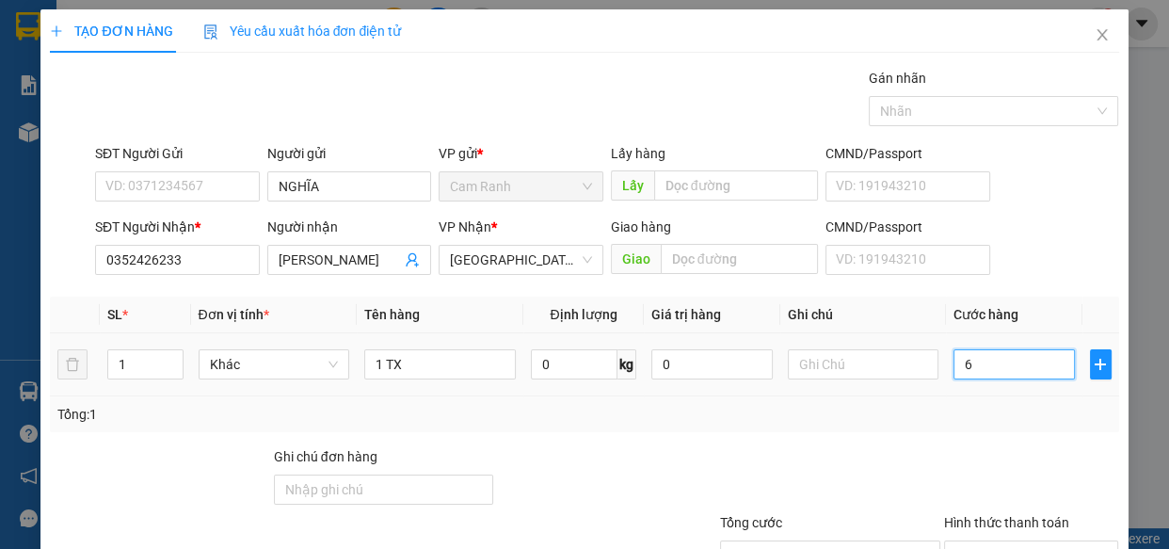
type input "60"
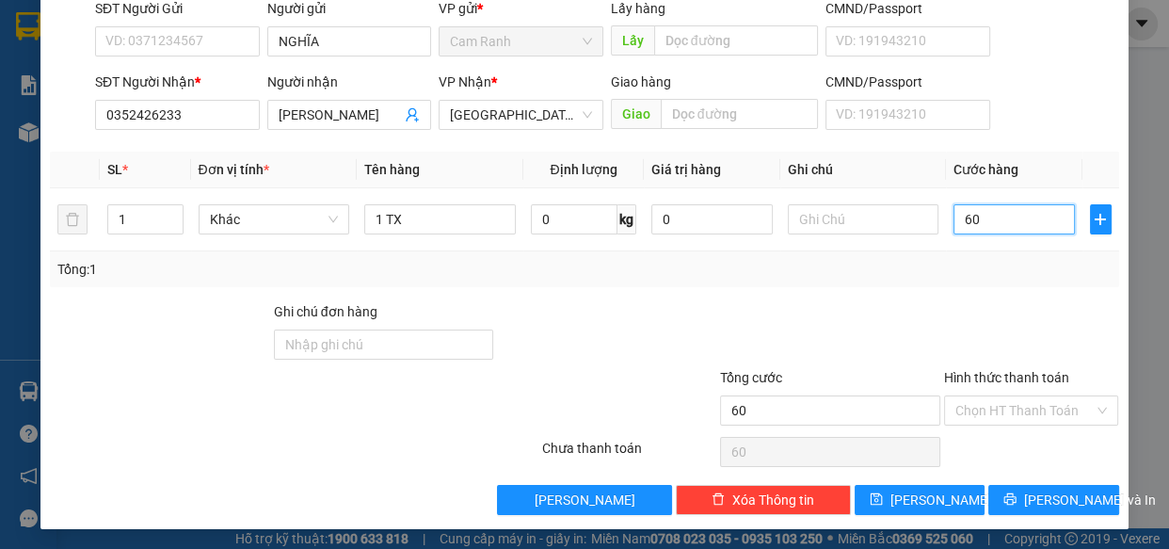
scroll to position [147, 0]
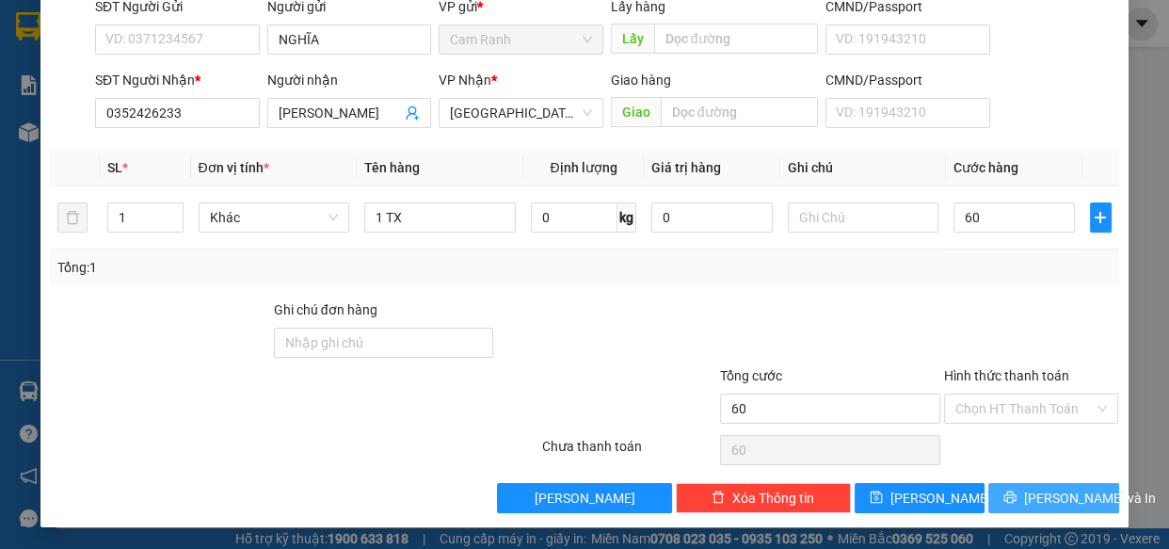
type input "60.000"
click at [1058, 493] on span "[PERSON_NAME] và In" at bounding box center [1090, 498] width 132 height 21
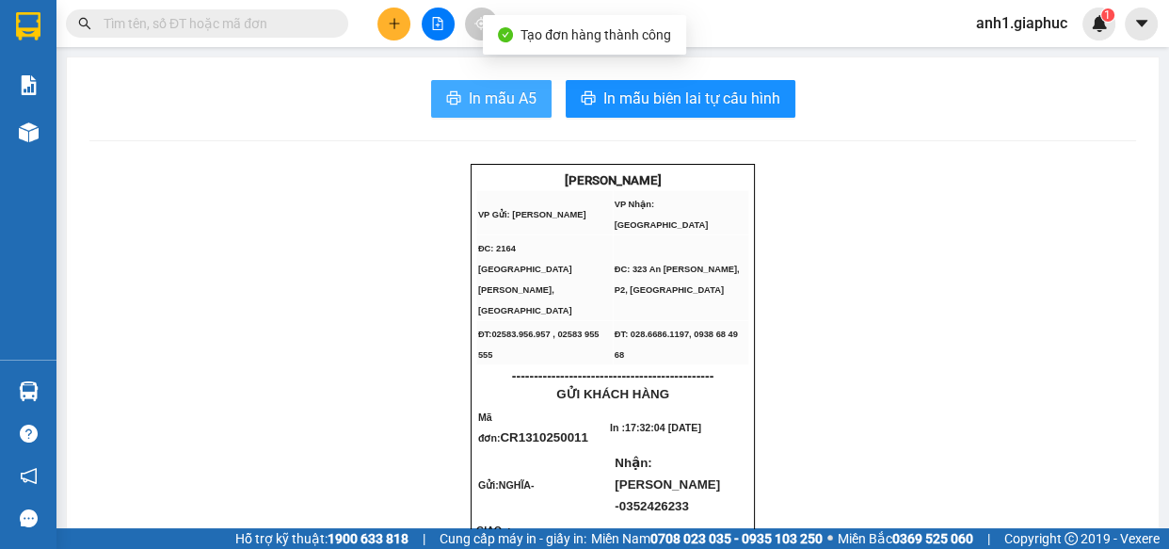
click at [453, 93] on icon "printer" at bounding box center [453, 97] width 15 height 15
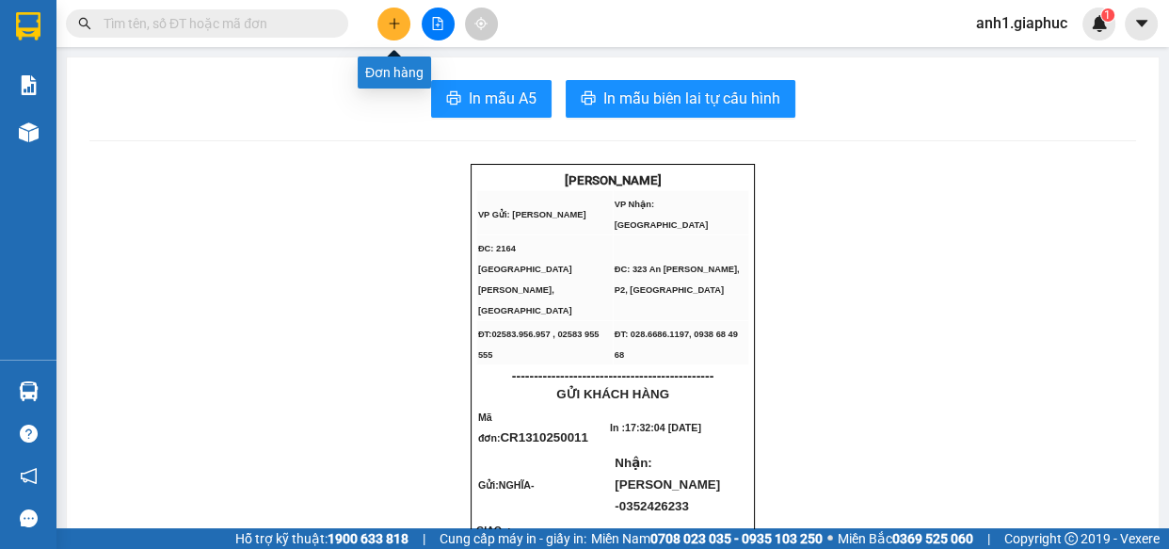
click at [404, 19] on button at bounding box center [394, 24] width 33 height 33
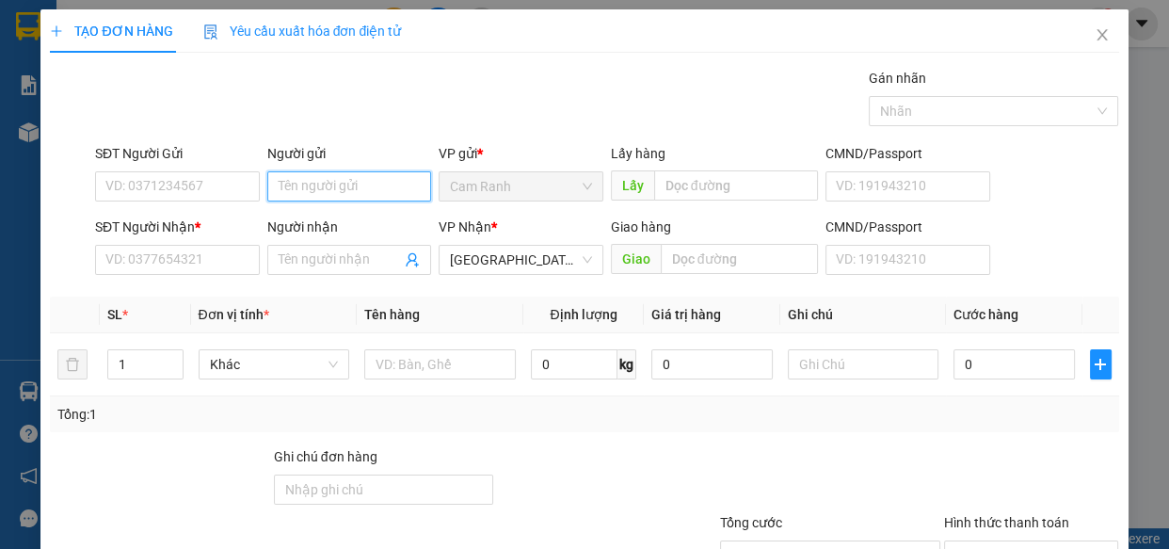
click at [354, 190] on input "Người gửi" at bounding box center [349, 186] width 165 height 30
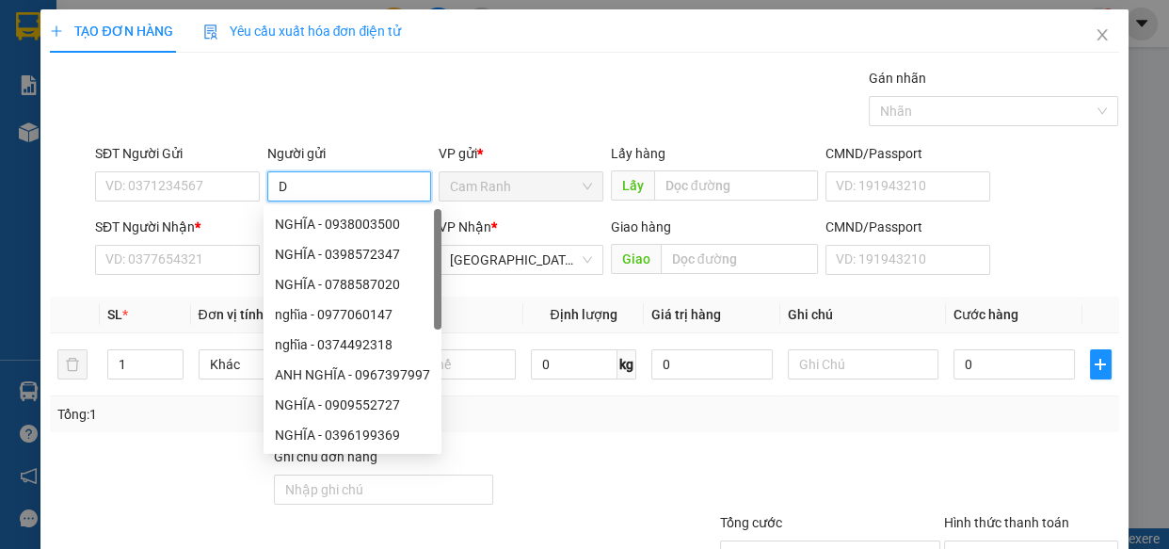
type input "D"
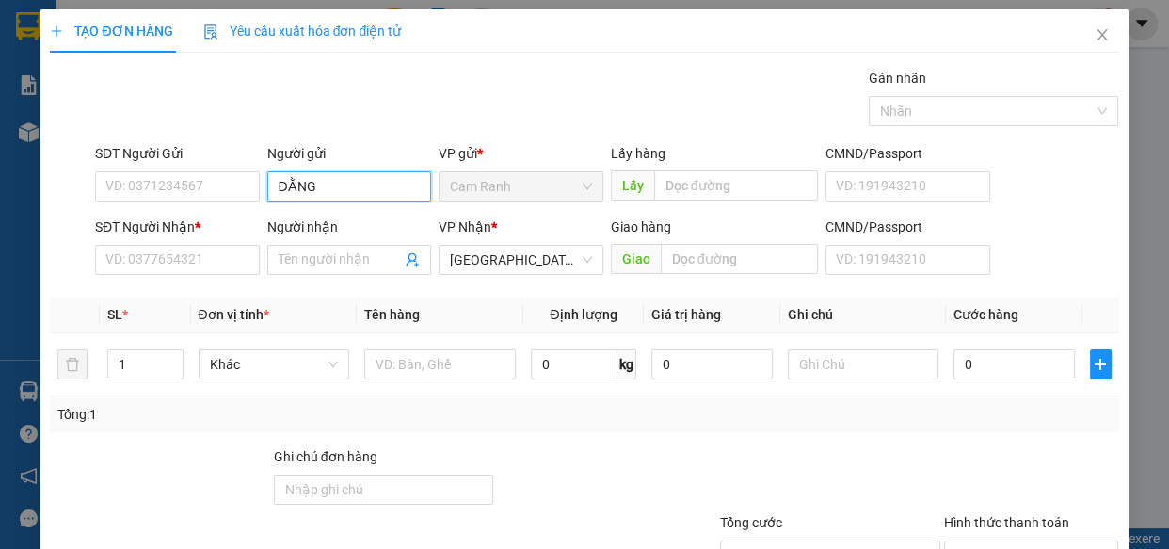
type input "ĐẰNG"
click at [524, 308] on th "Định lượng" at bounding box center [583, 315] width 121 height 37
click at [347, 264] on input "Người nhận" at bounding box center [340, 259] width 123 height 21
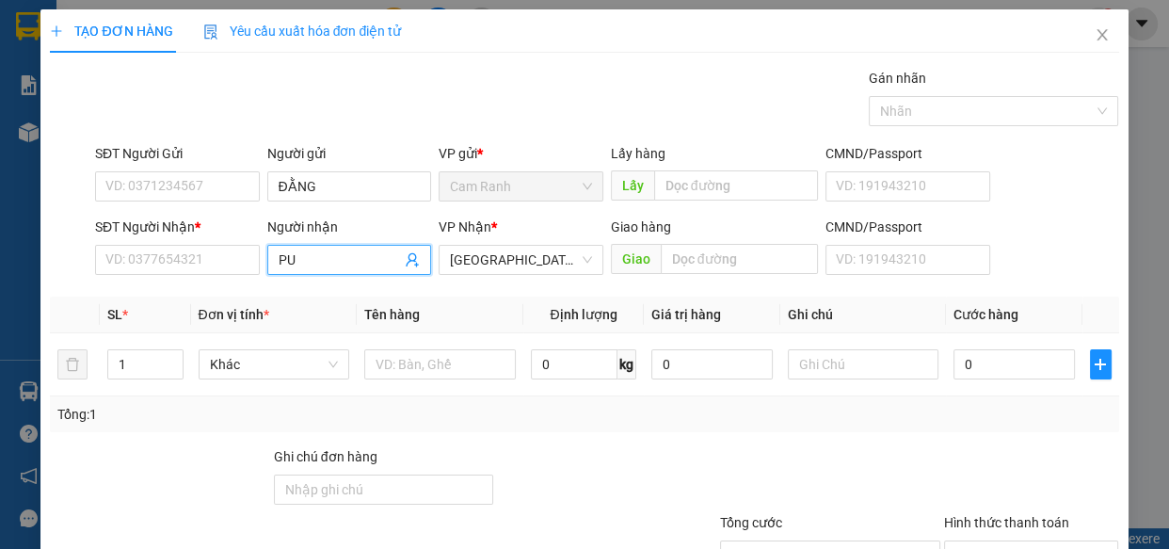
type input "PUN"
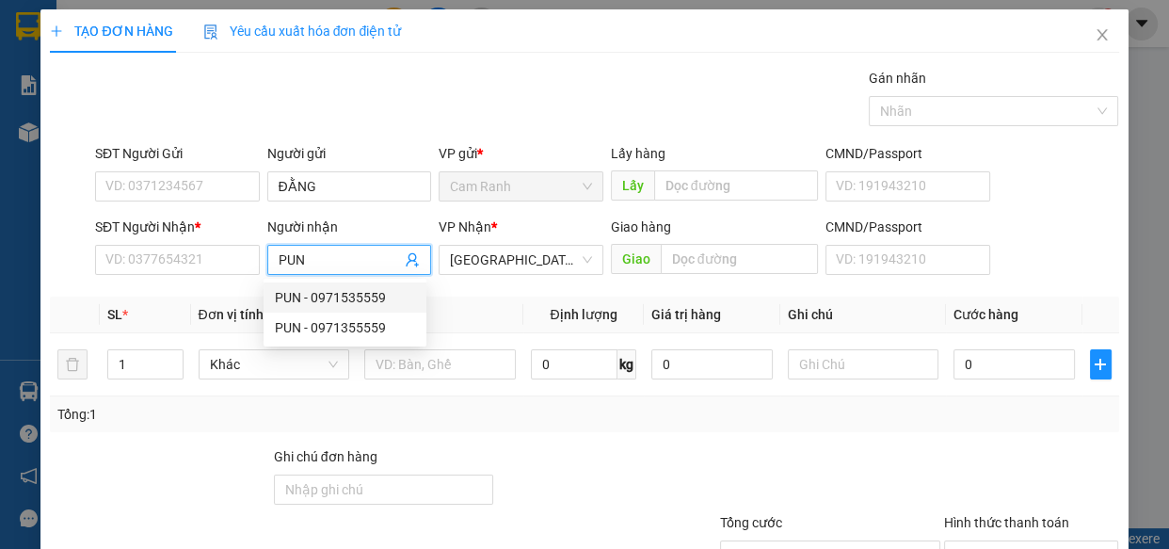
click at [375, 289] on div "PUN - 0971535559" at bounding box center [345, 297] width 140 height 21
type input "0971535559"
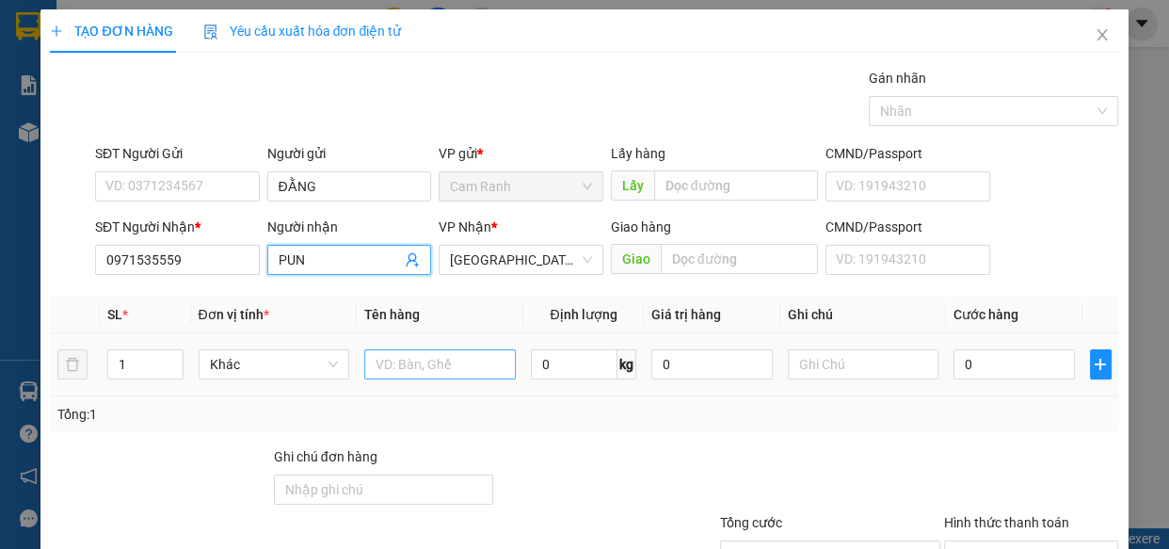
type input "PUN"
click at [424, 373] on input "text" at bounding box center [440, 364] width 152 height 30
type input "1 TX"
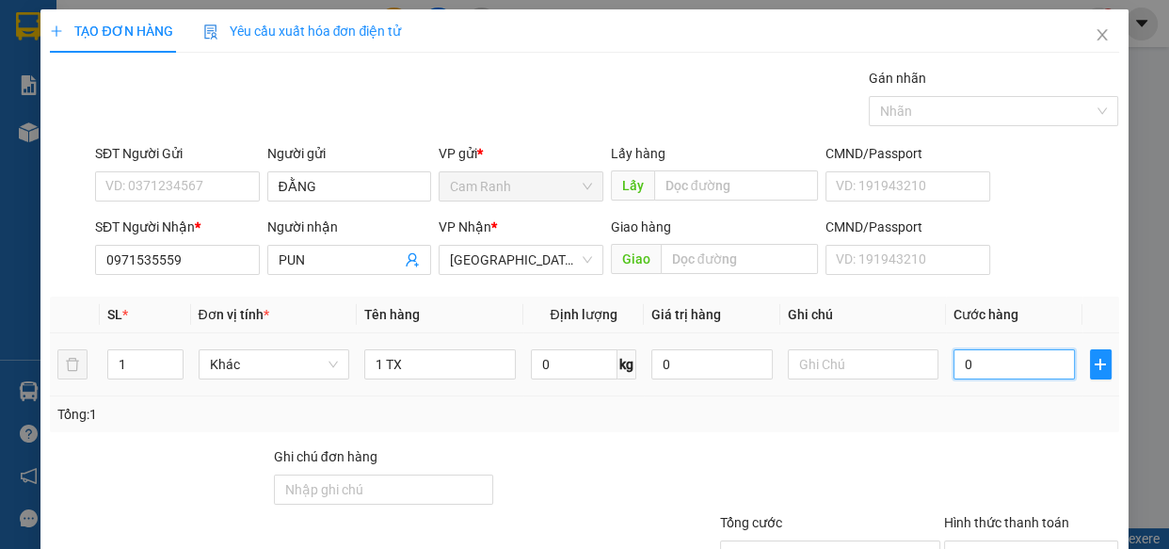
click at [1000, 356] on input "0" at bounding box center [1014, 364] width 121 height 30
type input "8"
type input "80"
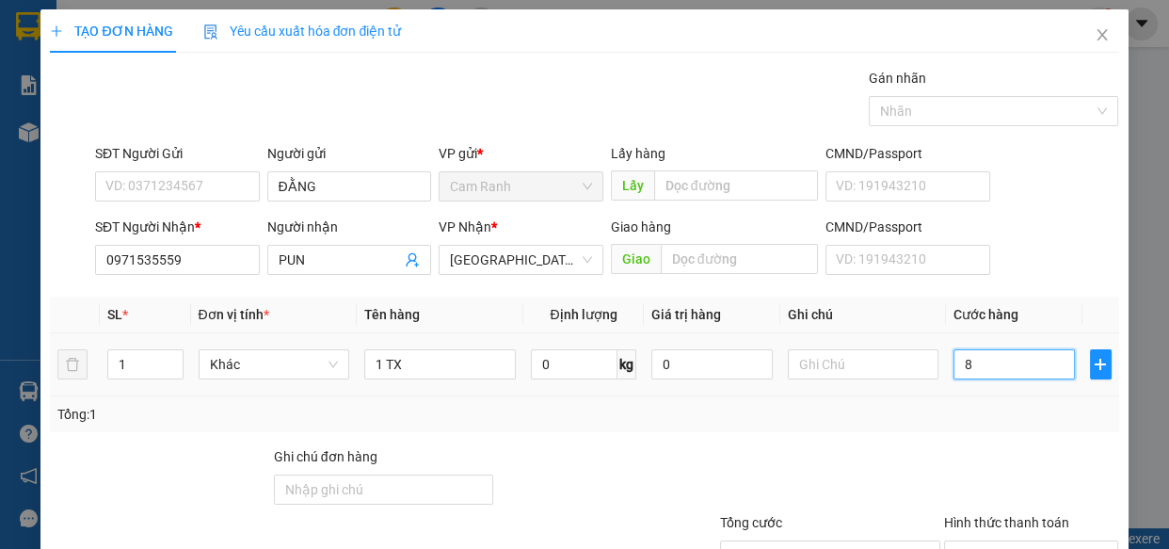
type input "80"
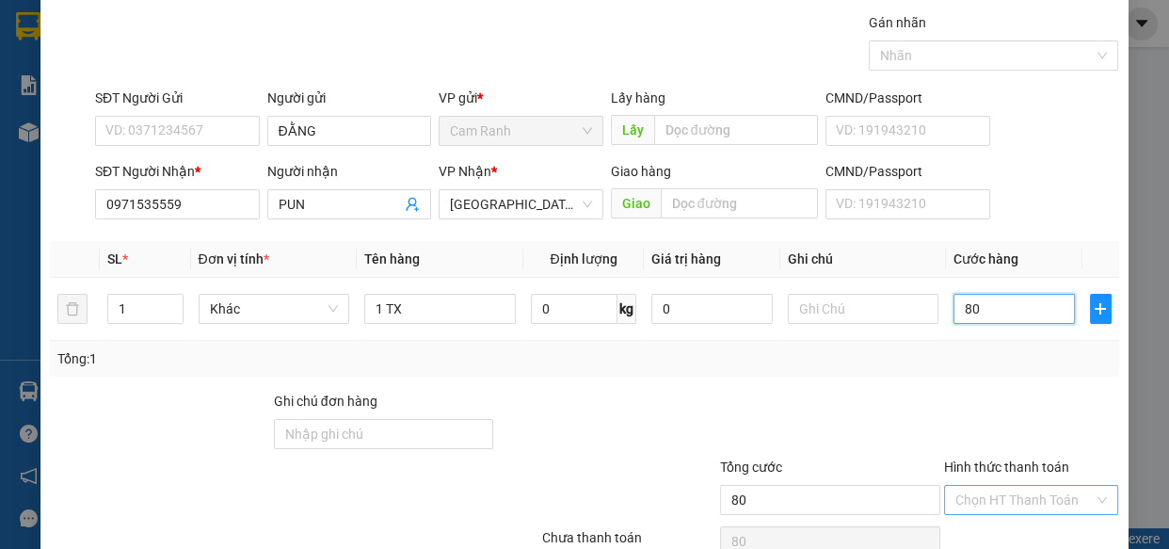
scroll to position [85, 0]
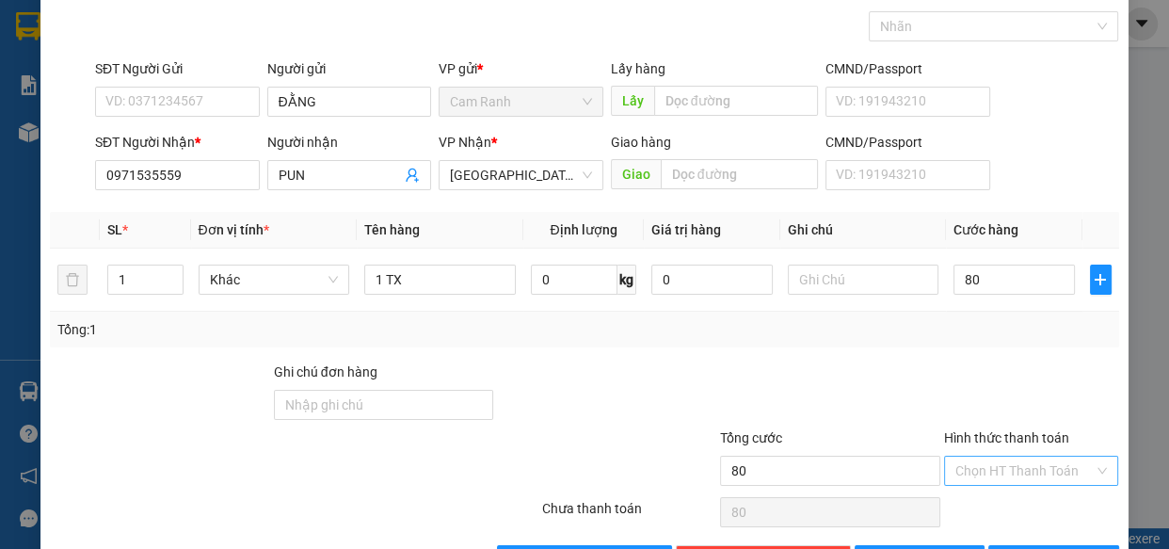
type input "80.000"
click at [1012, 462] on input "Hình thức thanh toán" at bounding box center [1025, 471] width 139 height 28
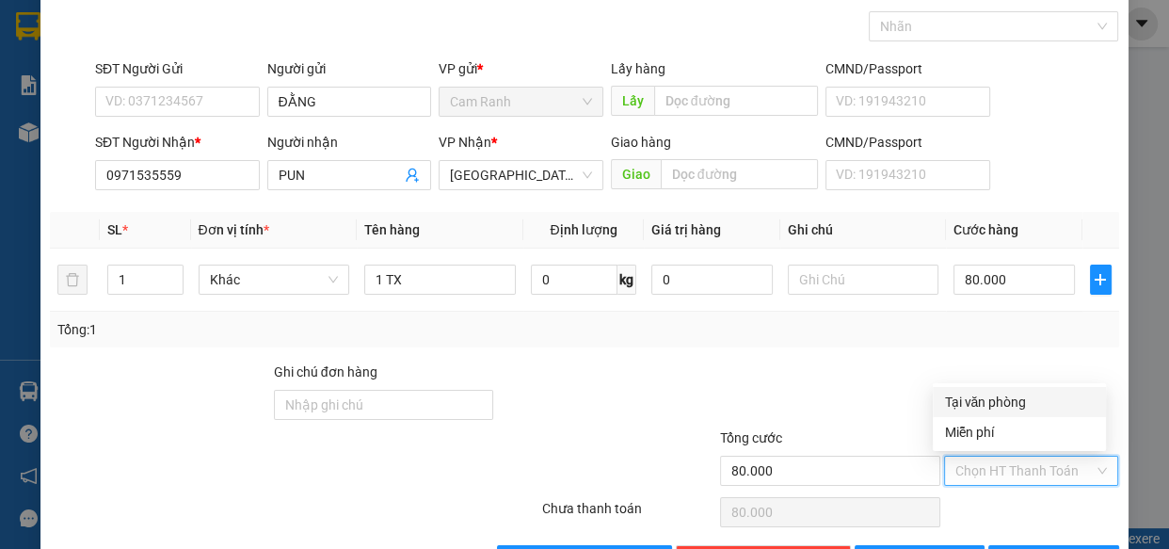
click at [1026, 403] on div "Tại văn phòng" at bounding box center [1019, 402] width 151 height 21
type input "0"
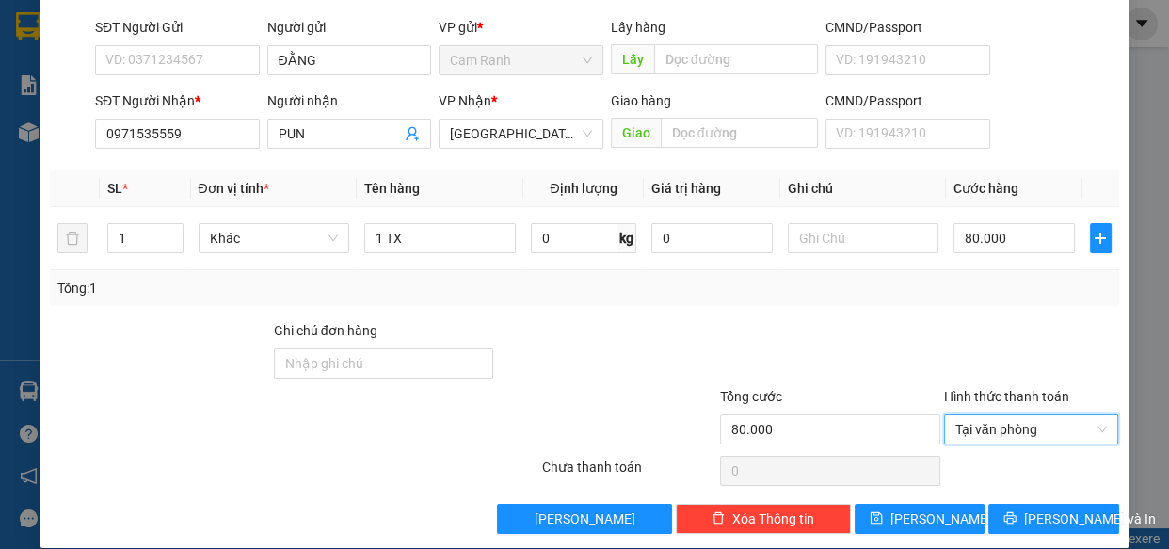
scroll to position [147, 0]
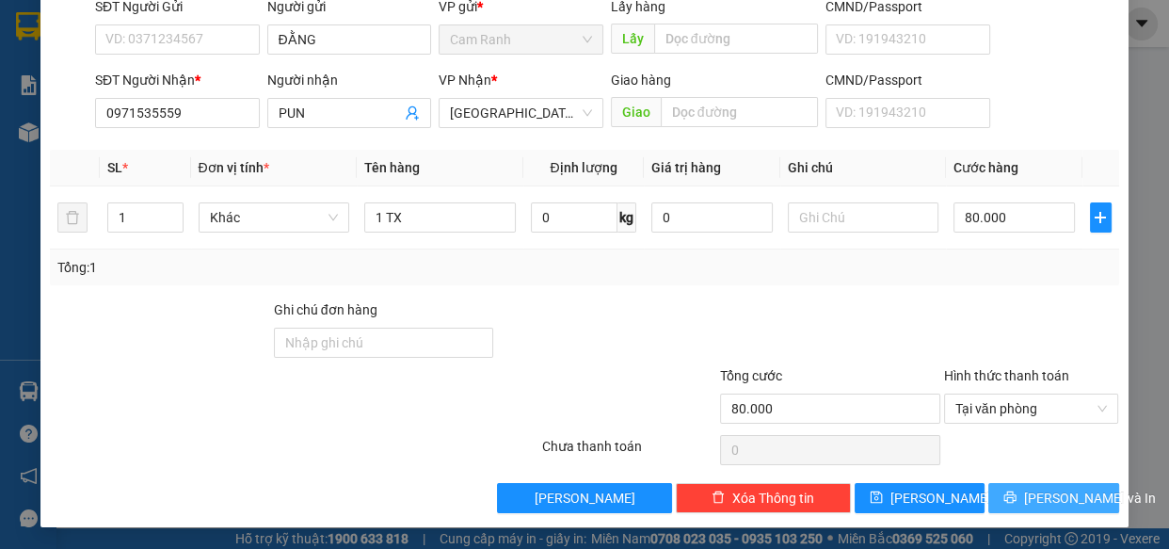
click at [1037, 492] on span "[PERSON_NAME] và In" at bounding box center [1090, 498] width 132 height 21
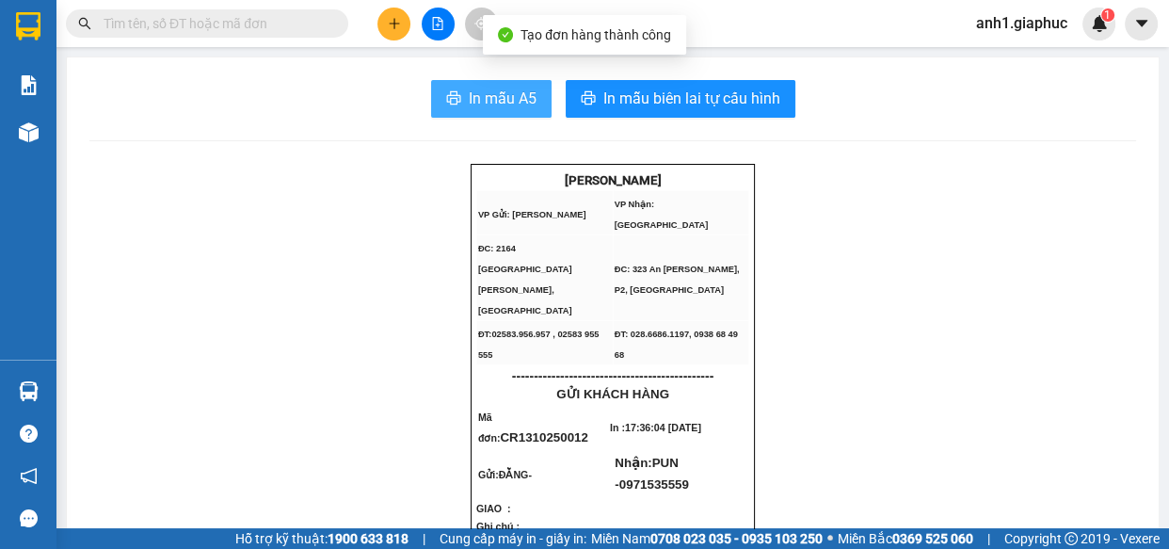
drag, startPoint x: 453, startPoint y: 91, endPoint x: 466, endPoint y: 90, distance: 13.2
click at [456, 90] on button "In mẫu A5" at bounding box center [491, 99] width 121 height 38
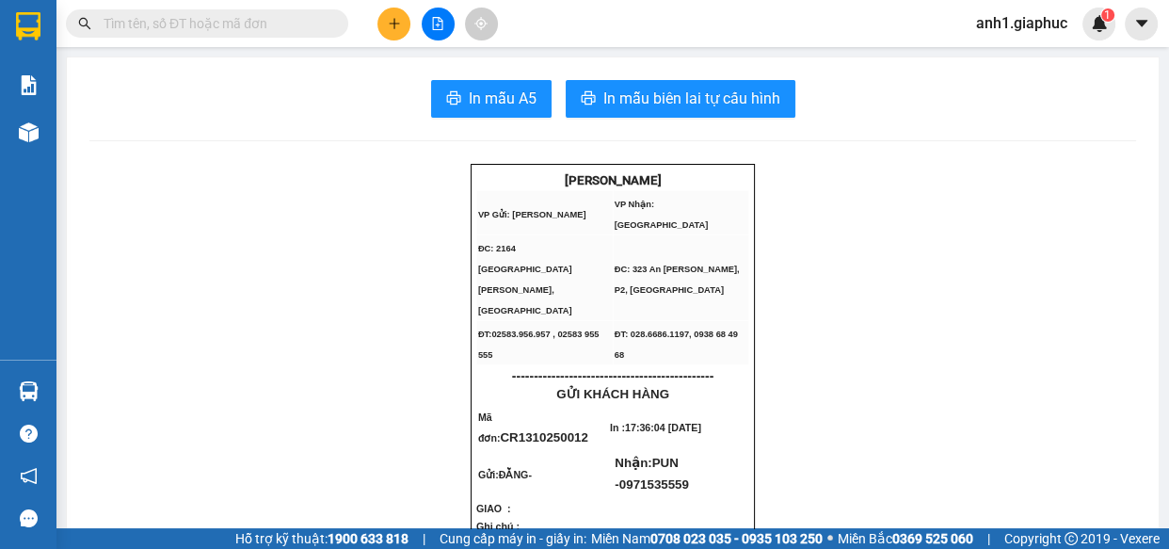
click at [379, 19] on button at bounding box center [394, 24] width 33 height 33
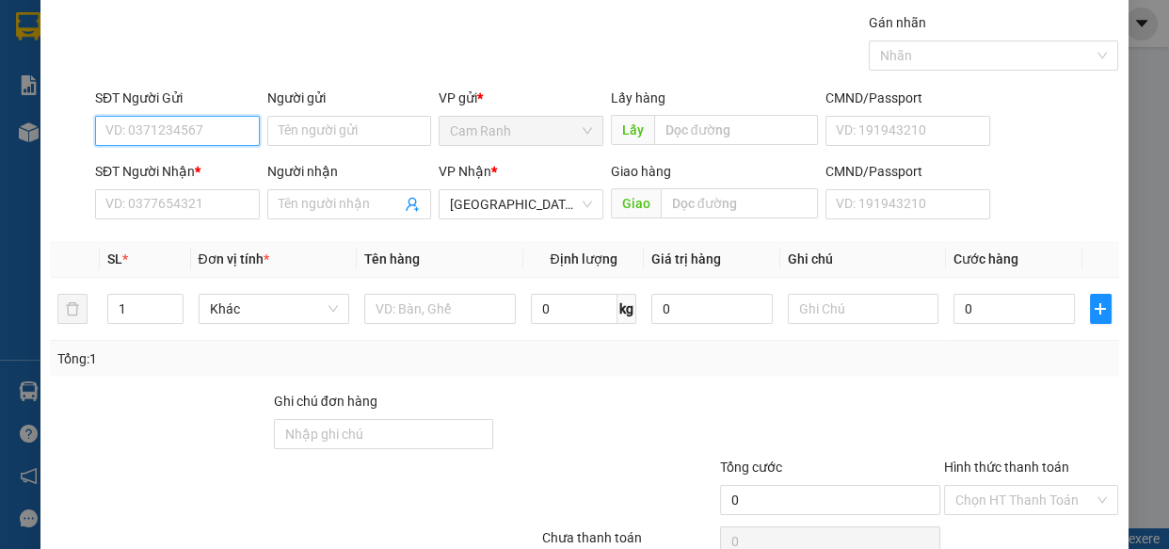
scroll to position [85, 0]
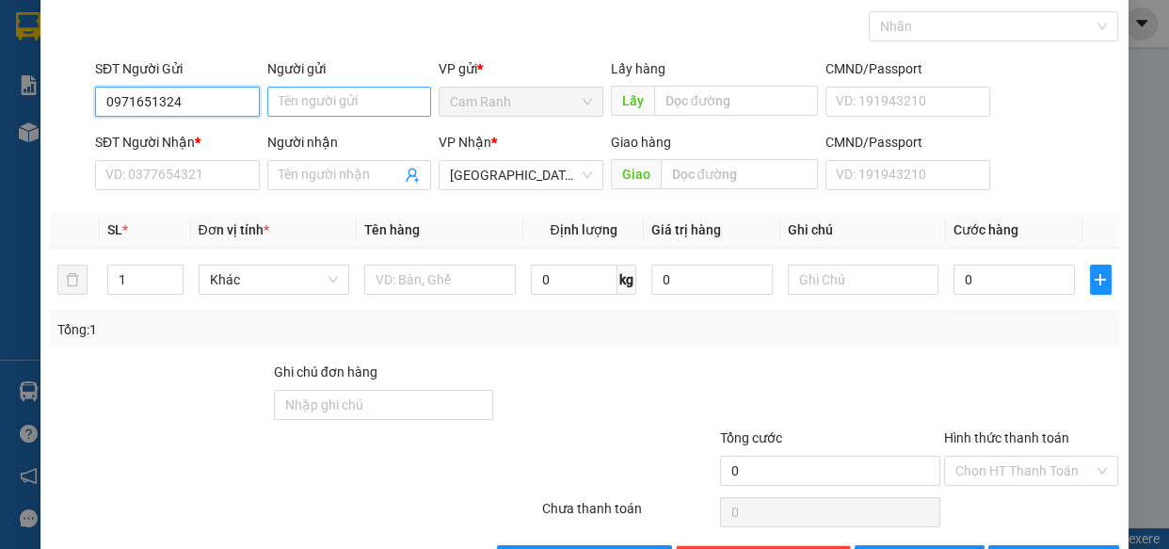
type input "0971651324"
click at [308, 112] on input "Người gửi" at bounding box center [349, 102] width 165 height 30
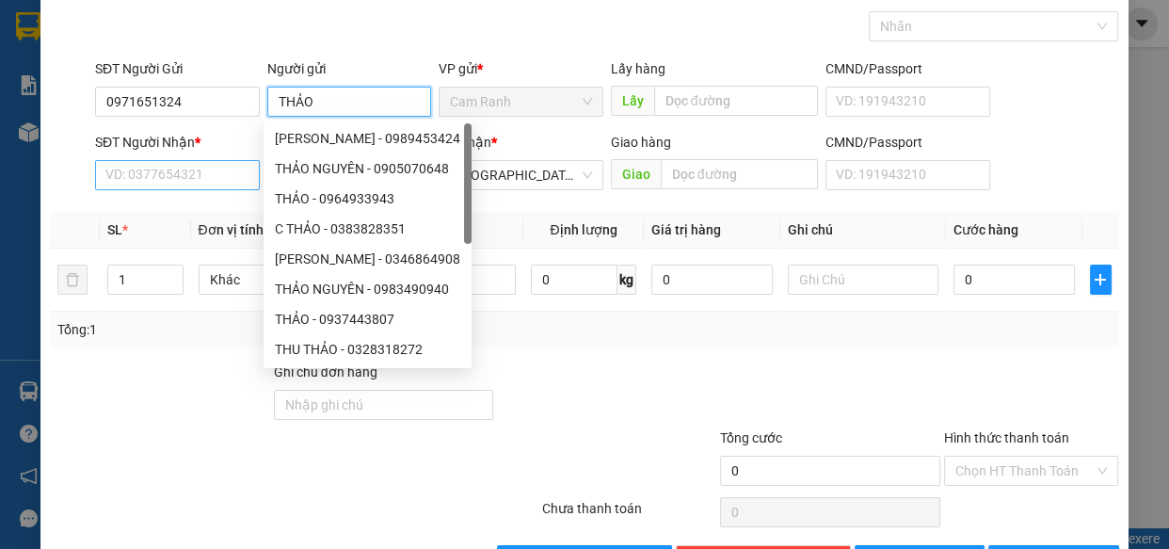
type input "THẢO"
click at [198, 176] on input "SĐT Người Nhận *" at bounding box center [177, 175] width 165 height 30
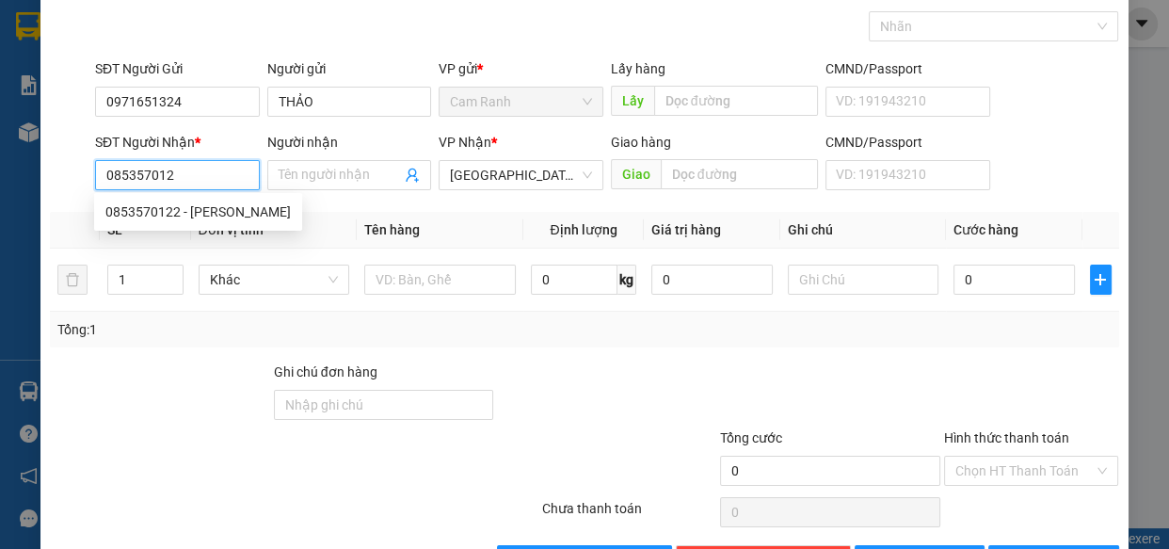
type input "0853570122"
click at [217, 216] on div "0853570122 - [PERSON_NAME]" at bounding box center [197, 211] width 185 height 21
type input "[PERSON_NAME]"
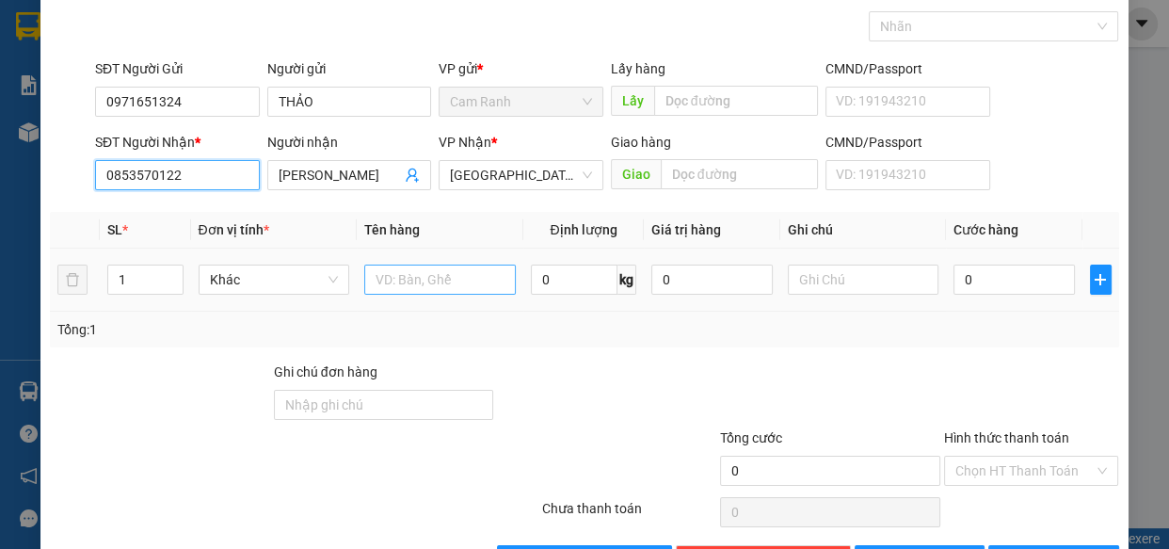
type input "0853570122"
click at [418, 278] on input "text" at bounding box center [440, 280] width 152 height 30
type input "1 TX"
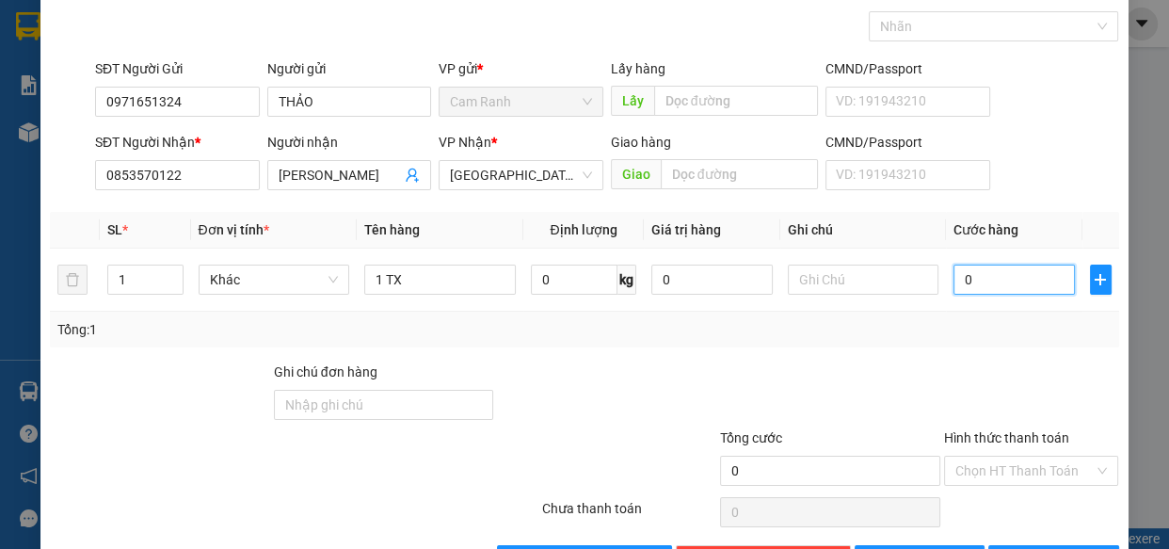
type input "5"
type input "50"
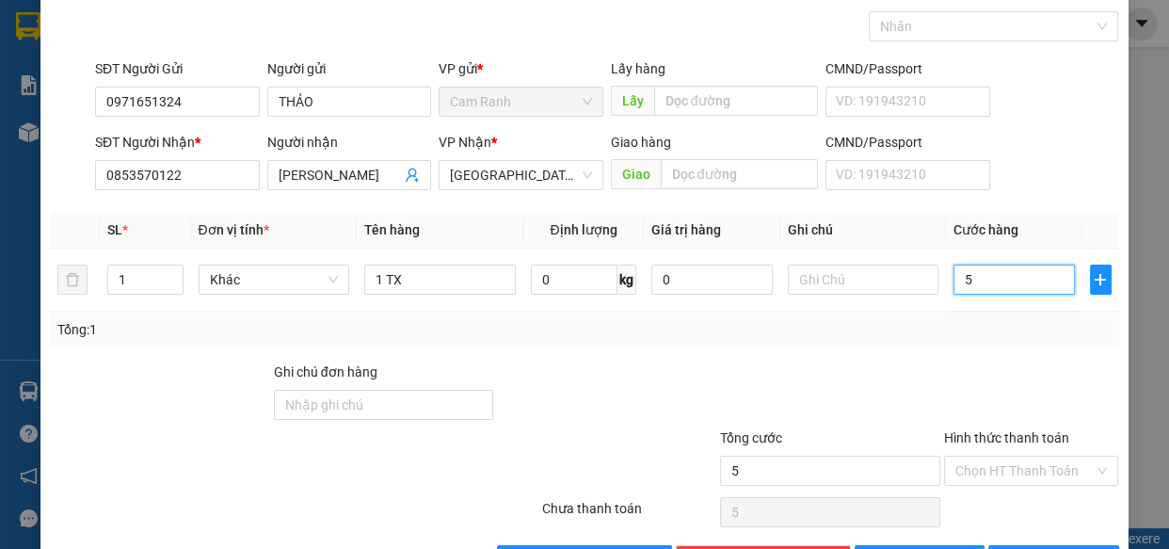
type input "50"
type input "50.000"
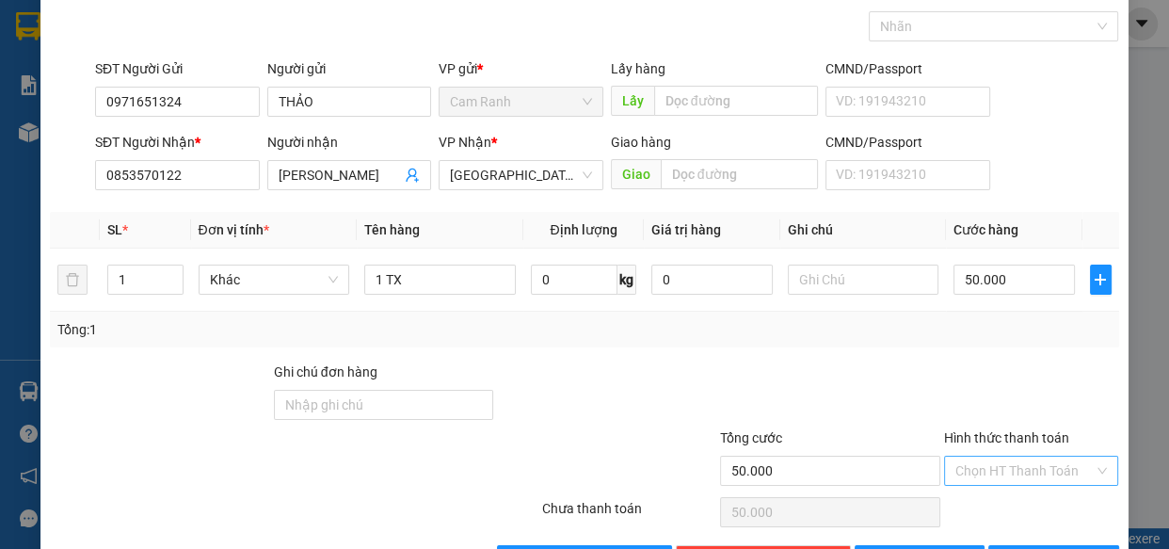
click at [1020, 458] on input "Hình thức thanh toán" at bounding box center [1025, 471] width 139 height 28
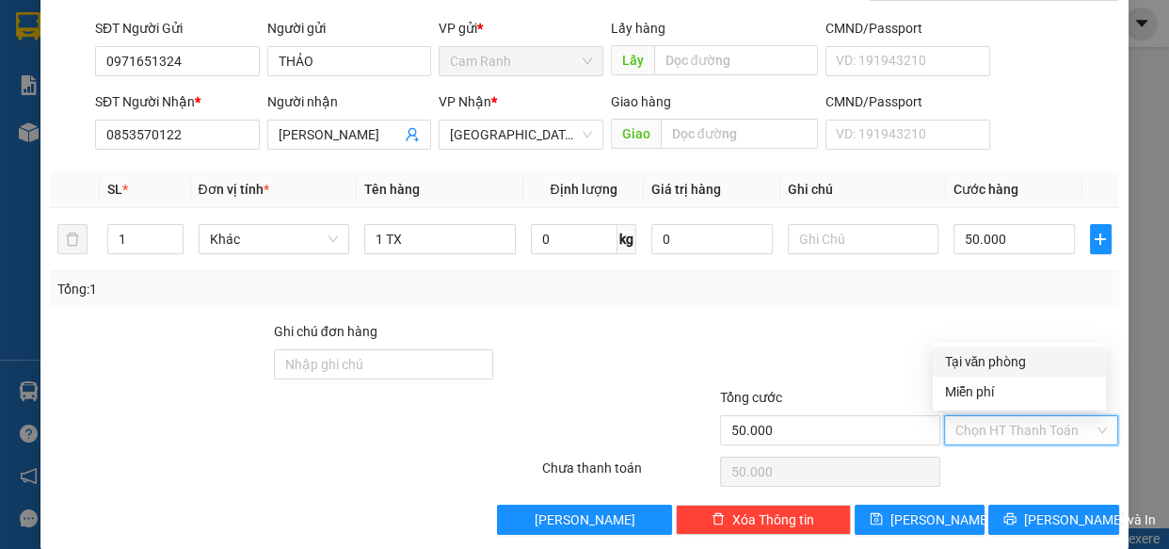
scroll to position [147, 0]
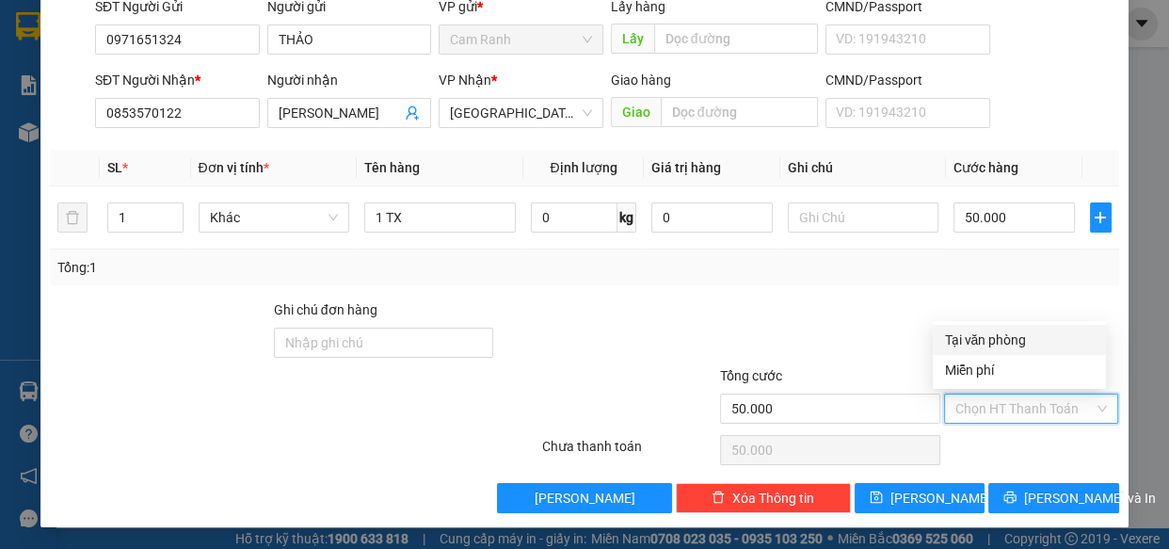
click at [995, 339] on div "Tại văn phòng" at bounding box center [1019, 340] width 151 height 21
type input "0"
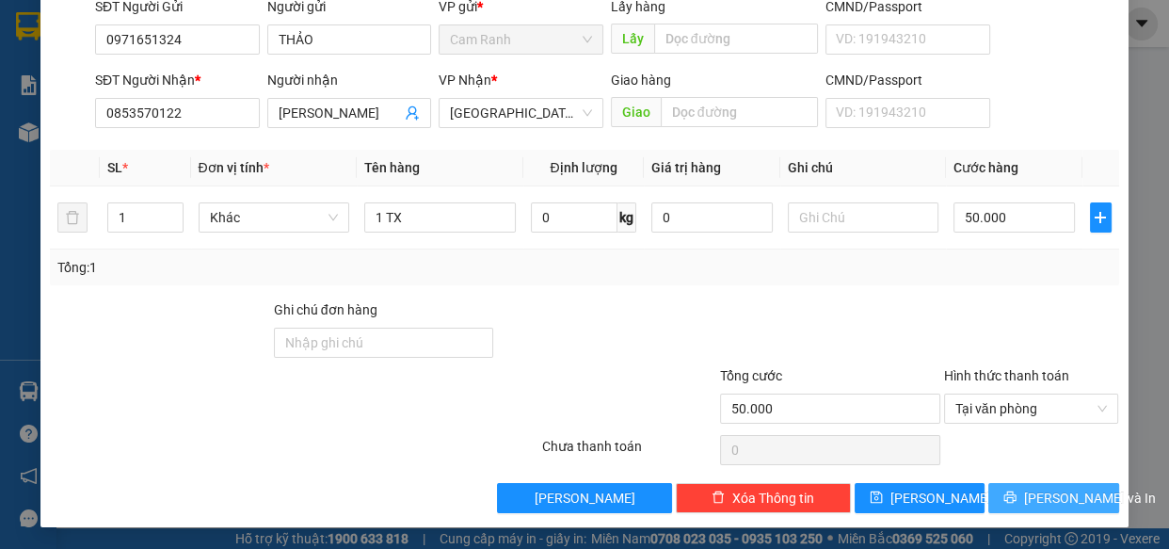
drag, startPoint x: 1050, startPoint y: 490, endPoint x: 1070, endPoint y: 496, distance: 21.5
click at [1052, 490] on span "[PERSON_NAME] và In" at bounding box center [1090, 498] width 132 height 21
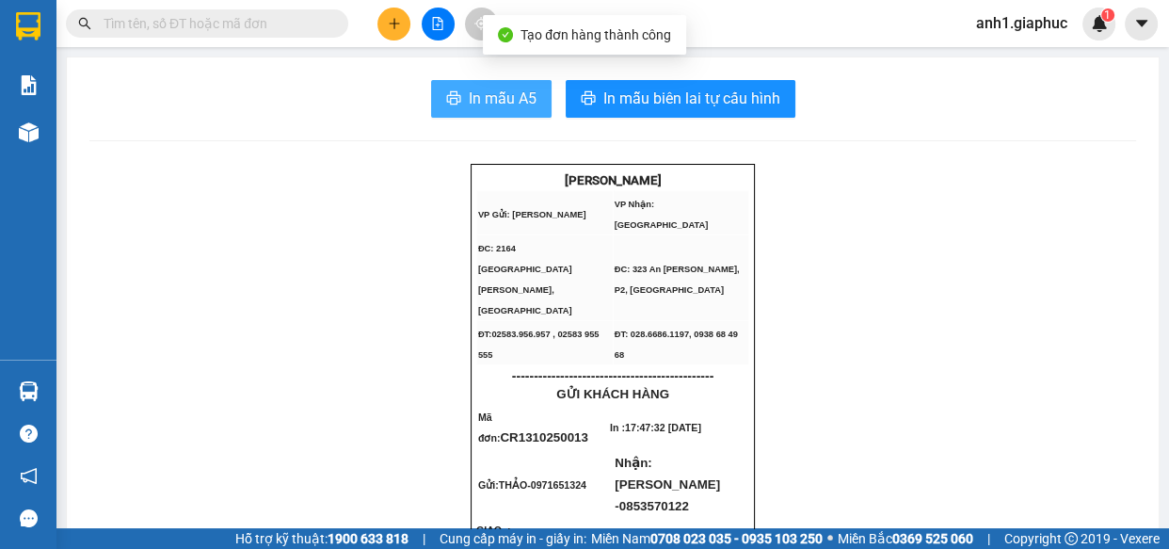
click at [508, 90] on span "In mẫu A5" at bounding box center [503, 99] width 68 height 24
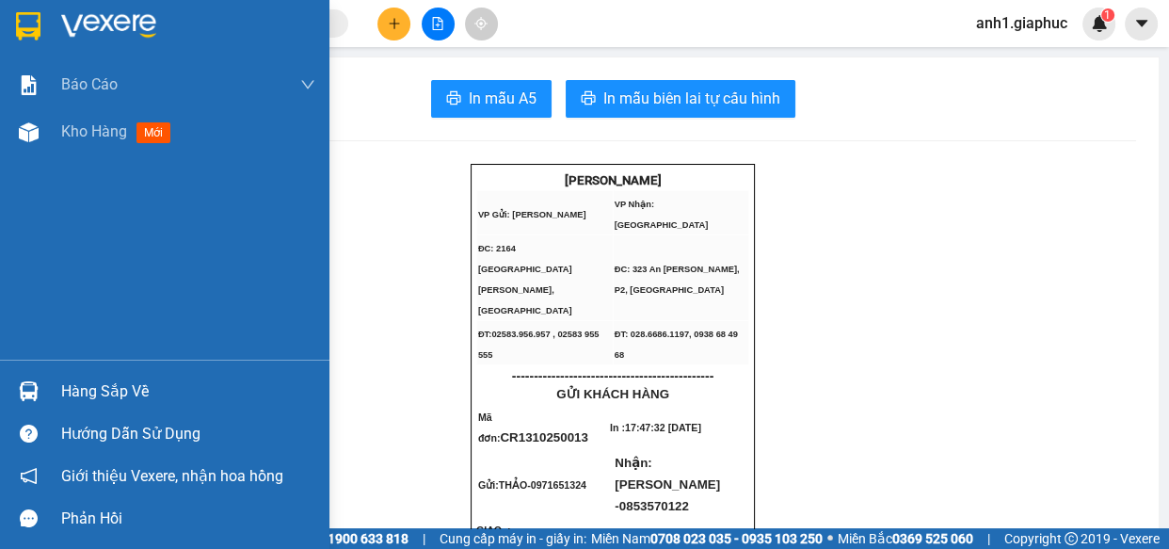
click at [56, 133] on div "Kho hàng mới" at bounding box center [165, 131] width 330 height 47
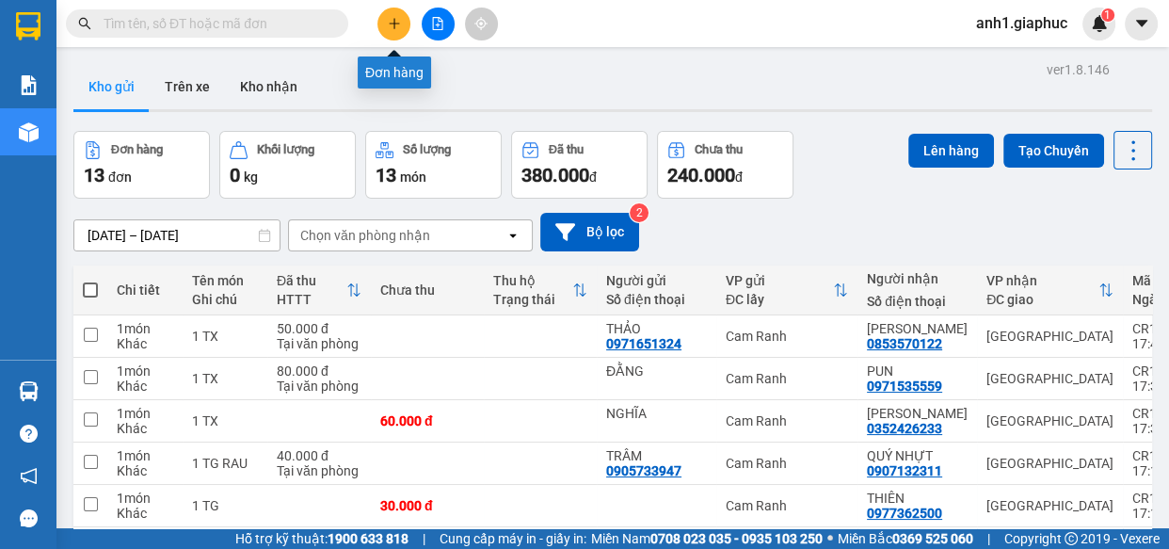
click at [395, 27] on icon "plus" at bounding box center [394, 23] width 13 height 13
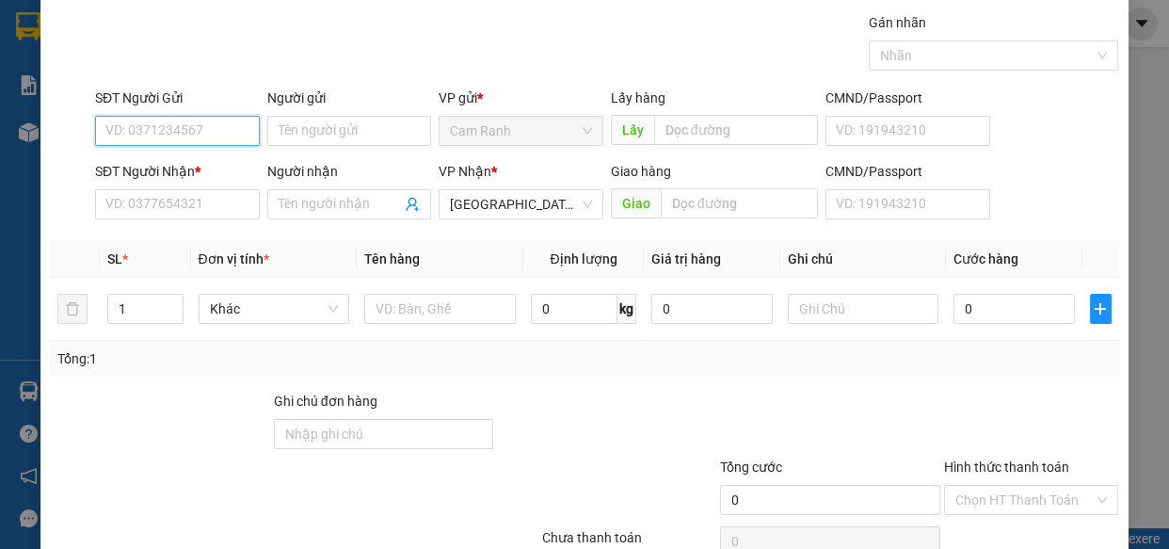
scroll to position [85, 0]
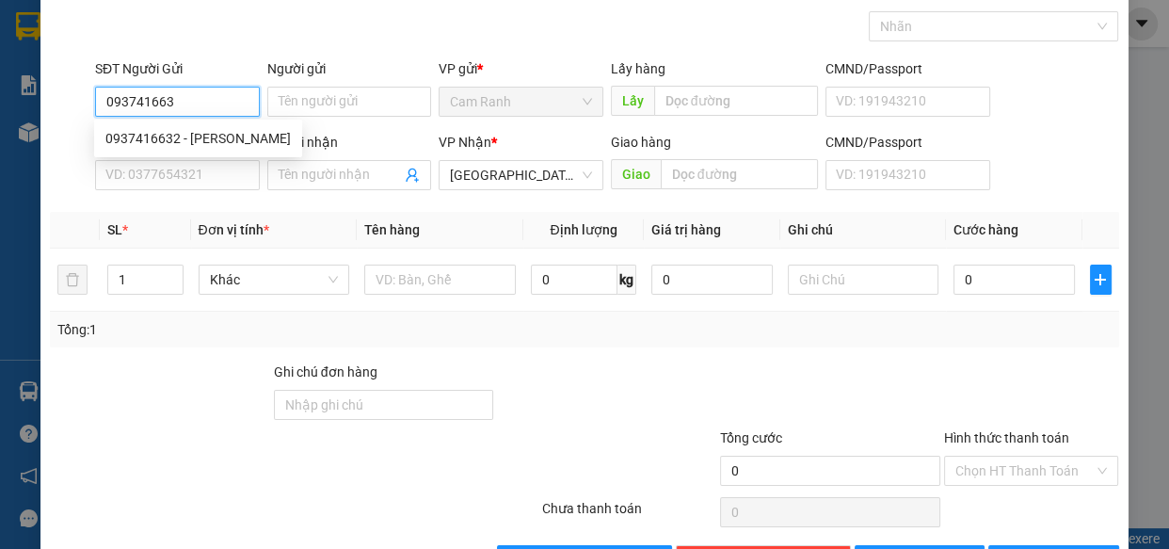
type input "0937416632"
click at [231, 144] on div "0937416632 - [PERSON_NAME]" at bounding box center [197, 138] width 185 height 21
type input "HẢO NGUYỄN"
type input "0937416632"
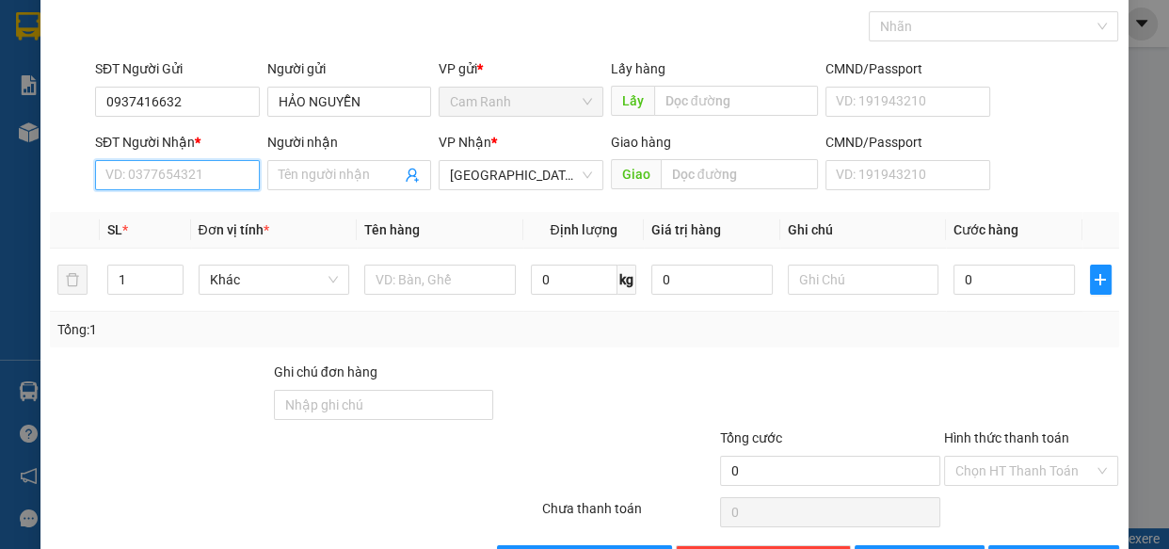
click at [228, 165] on input "SĐT Người Nhận *" at bounding box center [177, 175] width 165 height 30
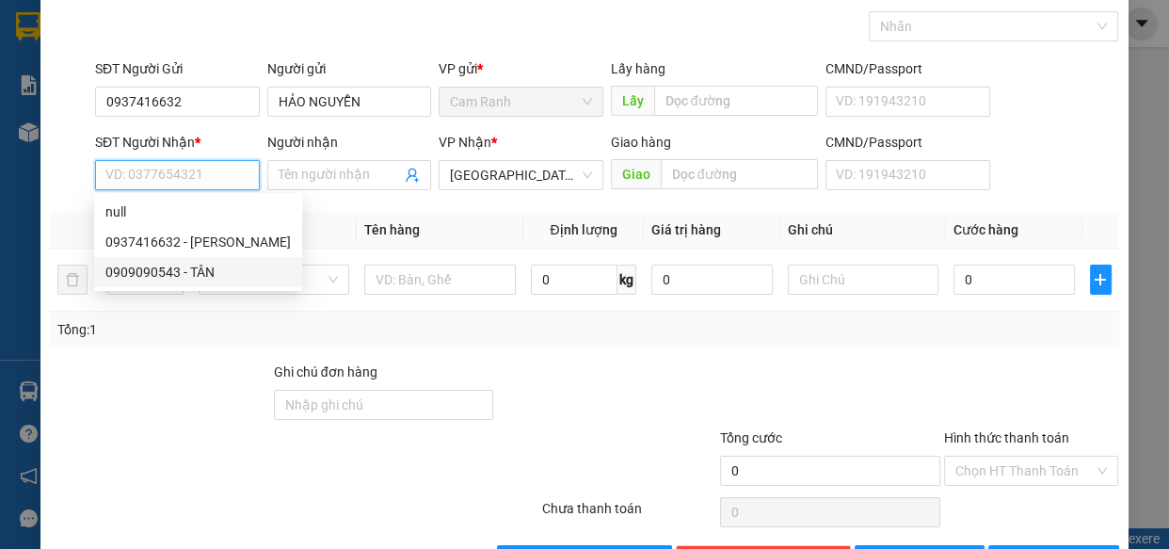
click at [125, 270] on div "0909090543 - TÂN" at bounding box center [197, 272] width 185 height 21
type input "0909090543"
type input "TÂN"
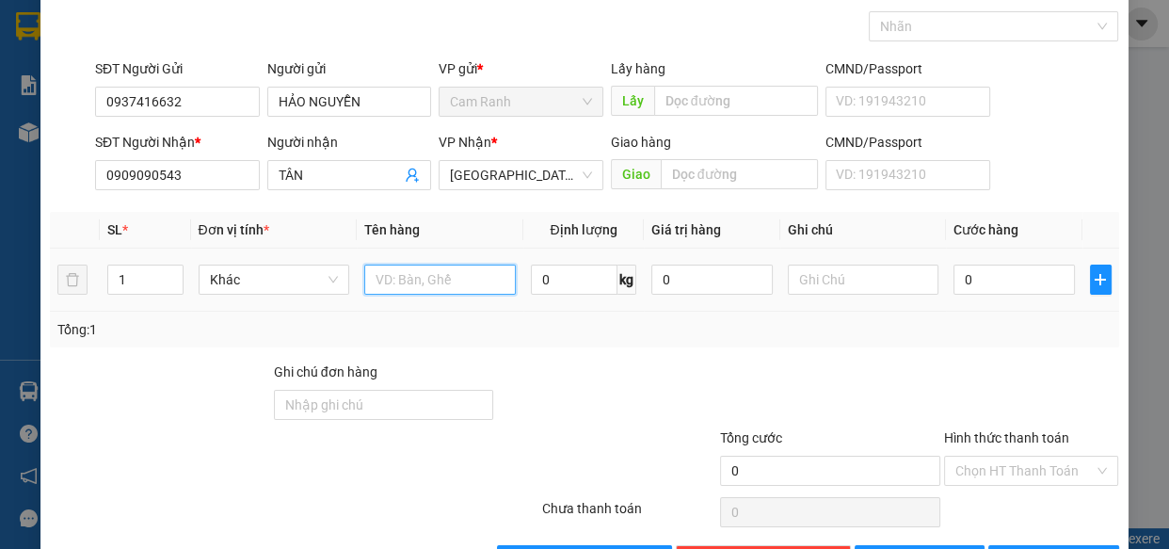
click at [446, 286] on input "text" at bounding box center [440, 280] width 152 height 30
type input "1 HỘP NHỎ"
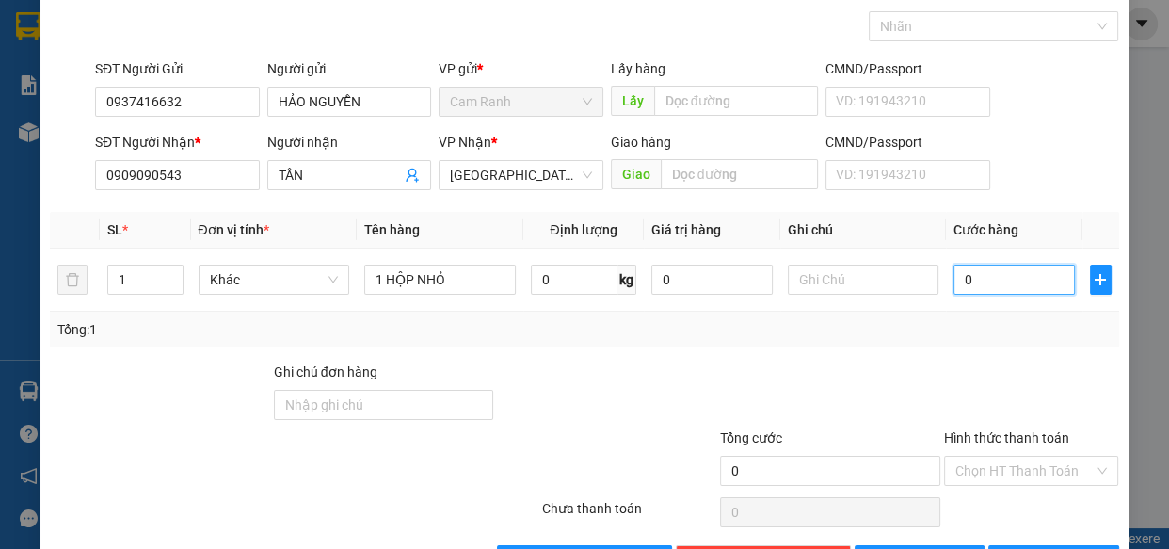
type input "2"
type input "20"
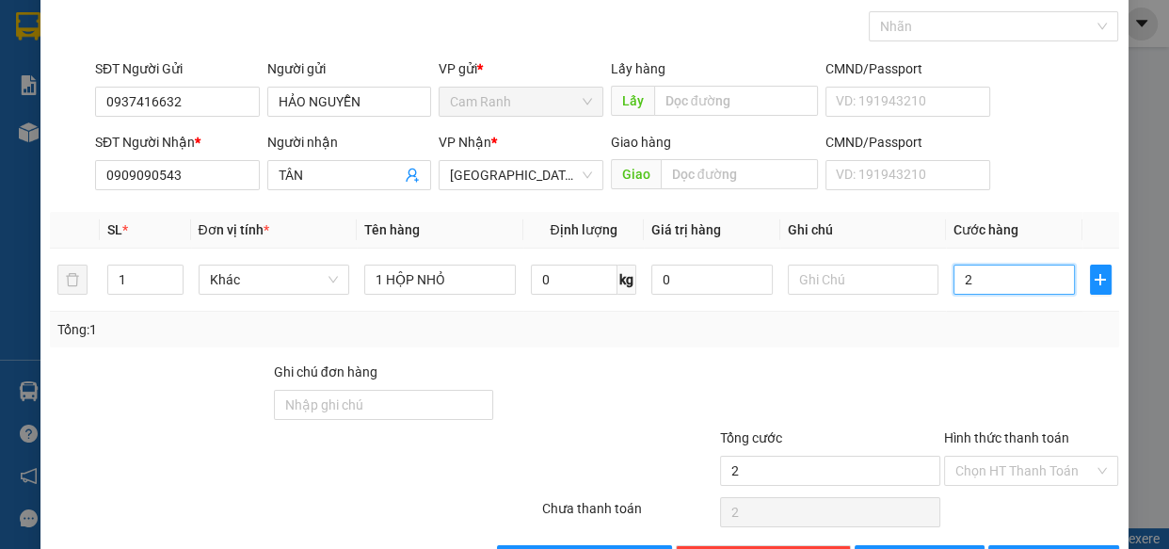
type input "20"
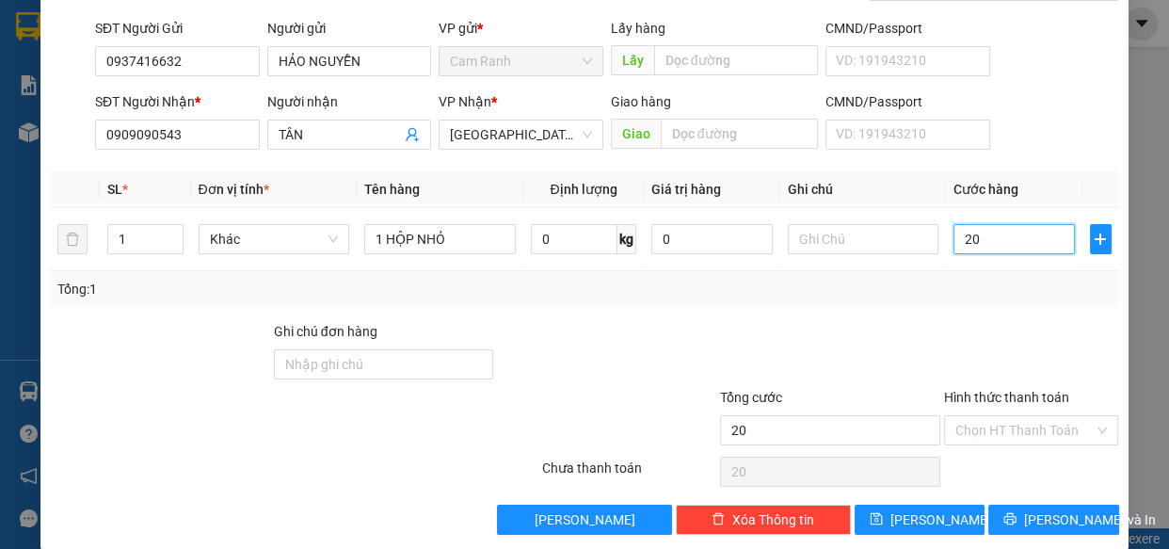
scroll to position [147, 0]
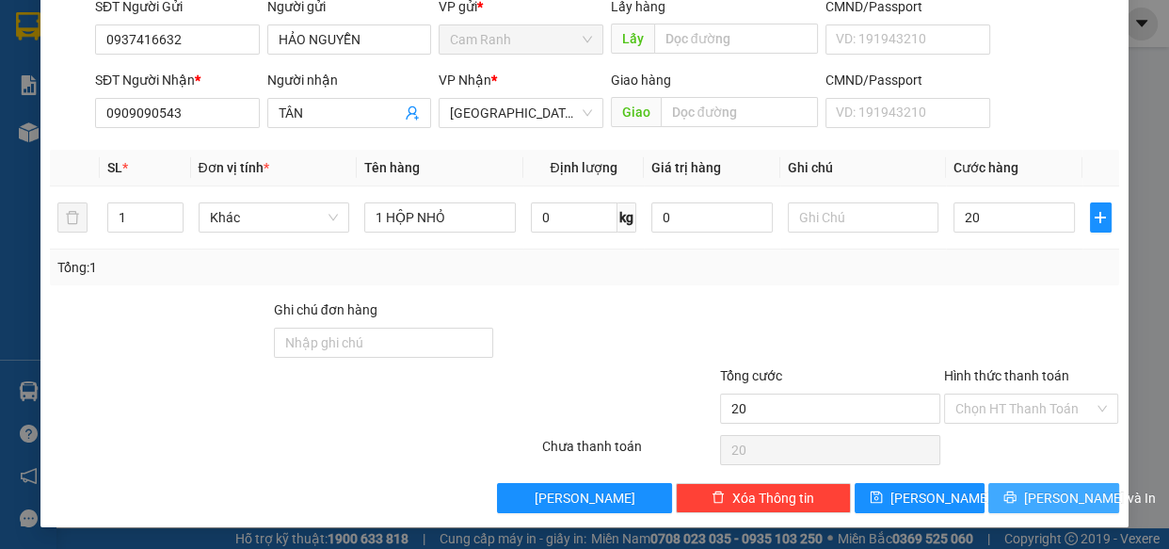
type input "20.000"
click at [1031, 497] on span "[PERSON_NAME] và In" at bounding box center [1090, 498] width 132 height 21
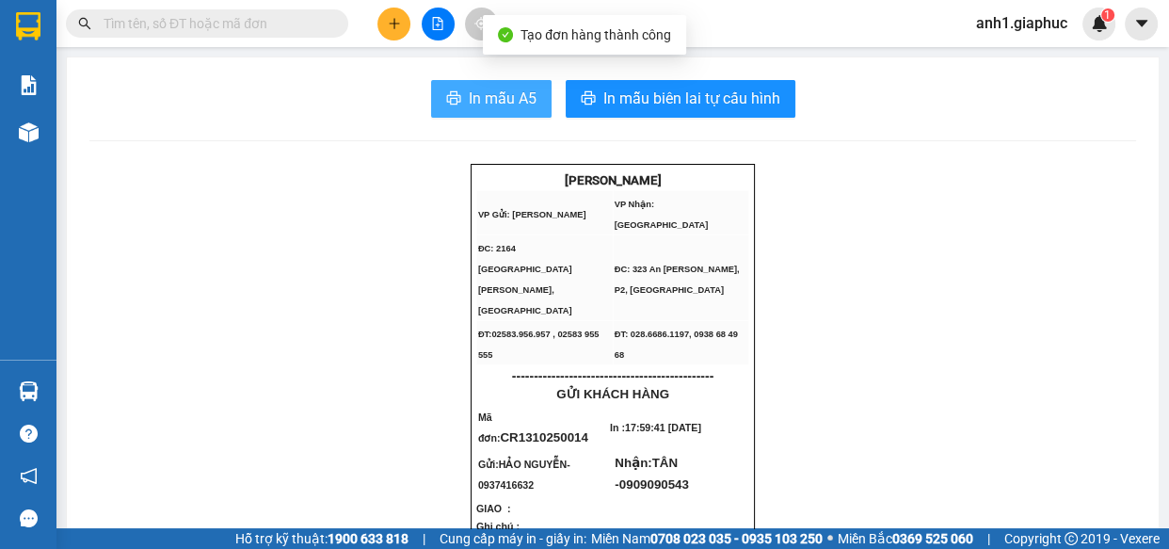
click at [518, 107] on span "In mẫu A5" at bounding box center [503, 99] width 68 height 24
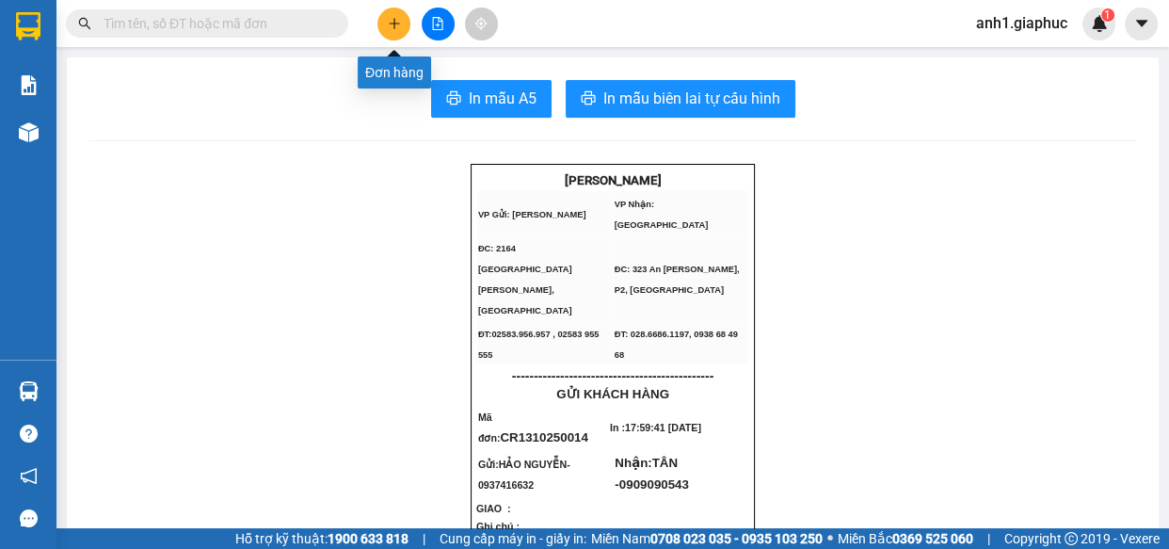
click at [388, 33] on button at bounding box center [394, 24] width 33 height 33
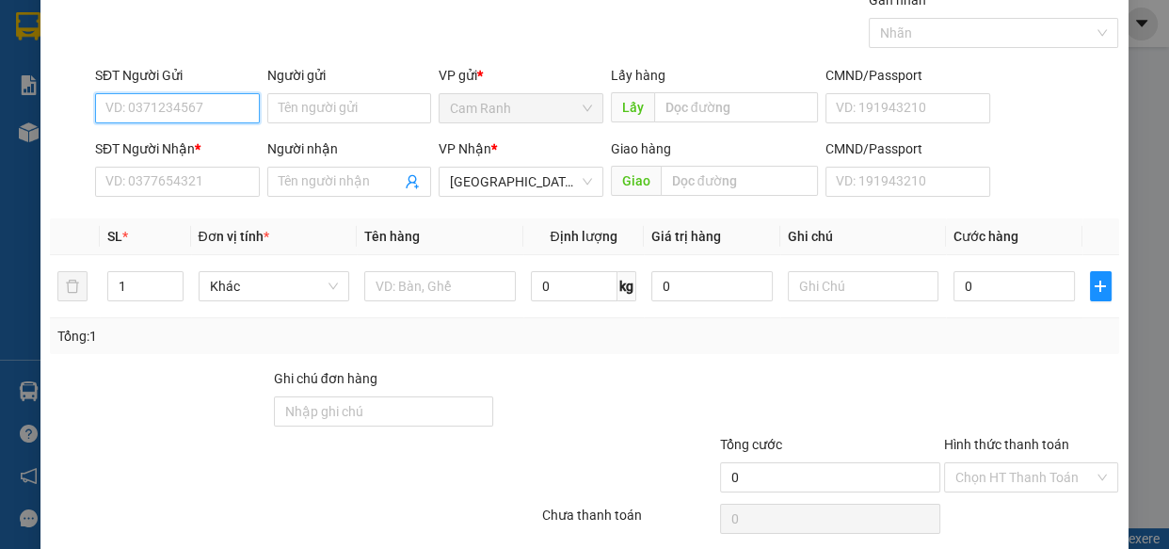
scroll to position [147, 0]
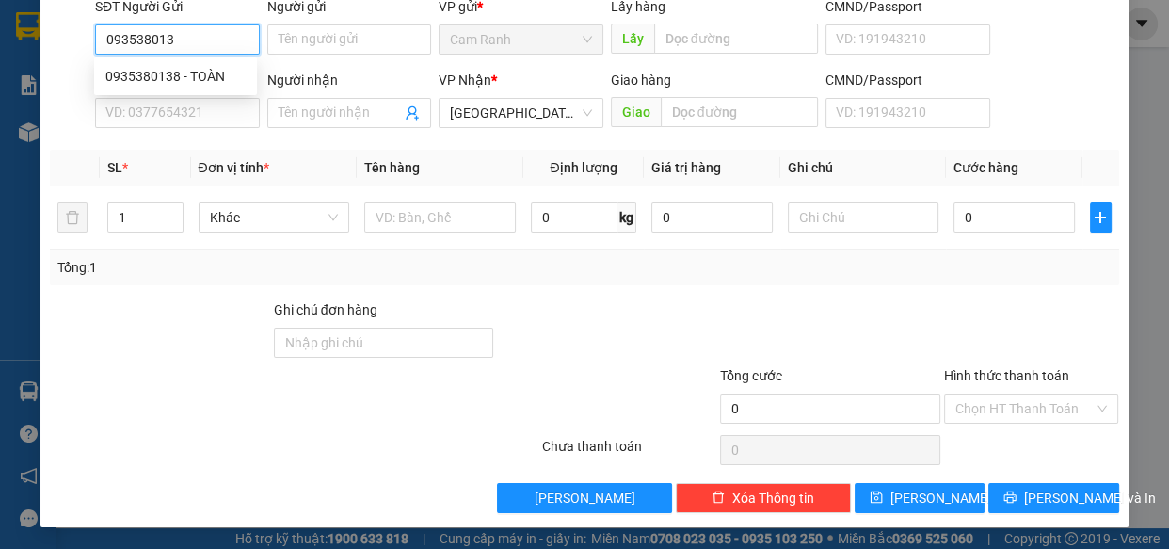
type input "0935380138"
click at [127, 70] on div "0935380138 - TOÀN" at bounding box center [175, 76] width 140 height 21
type input "TOÀN"
type input "0935380138"
click at [141, 129] on div "SĐT Người Nhận * VD: 0377654321" at bounding box center [177, 103] width 165 height 66
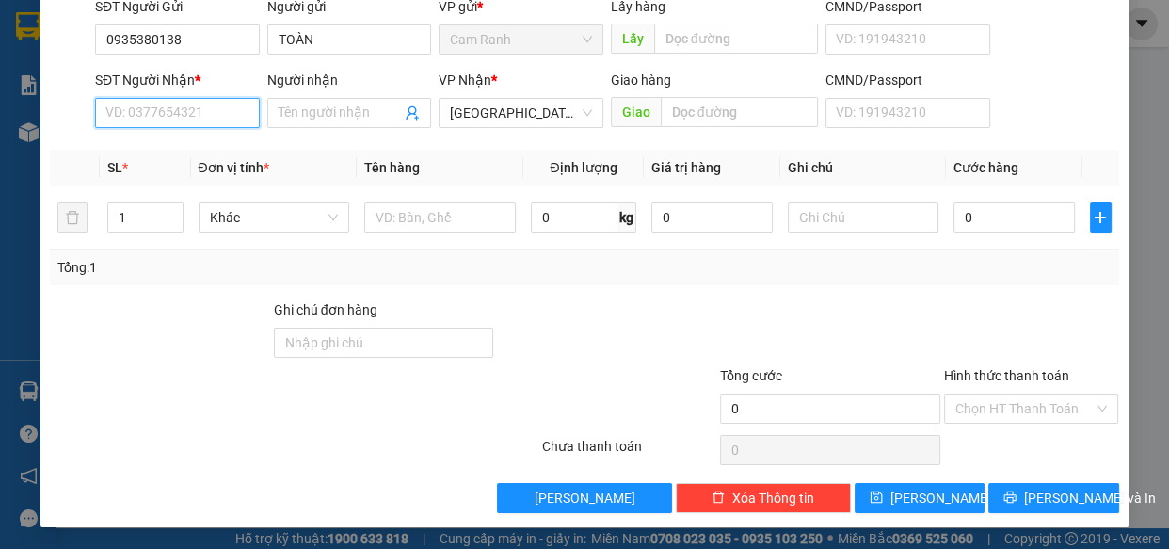
click at [148, 112] on input "SĐT Người Nhận *" at bounding box center [177, 113] width 165 height 30
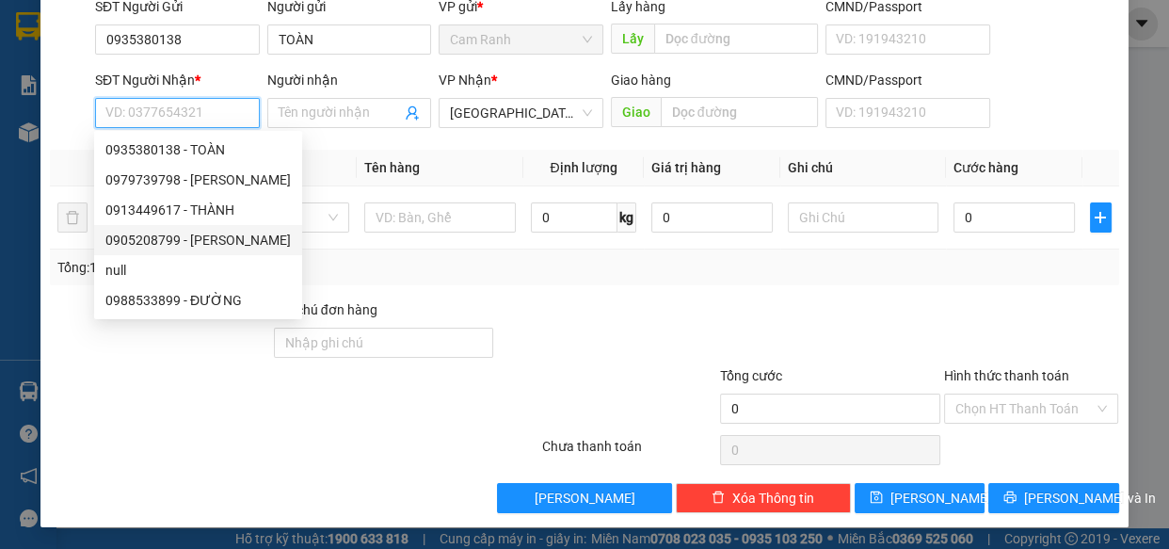
click at [153, 237] on div "0905208799 - [PERSON_NAME]" at bounding box center [197, 240] width 185 height 21
type input "0905208799"
type input "THẢO"
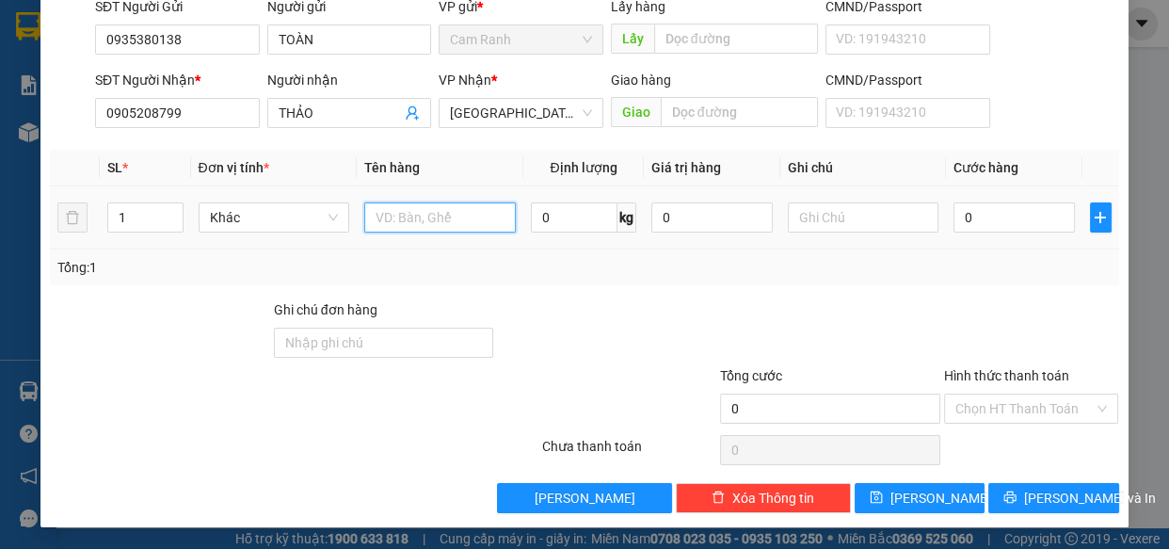
click at [441, 223] on input "text" at bounding box center [440, 217] width 152 height 30
type input "1 TX"
click at [970, 221] on input "0" at bounding box center [1014, 217] width 121 height 30
type input "4"
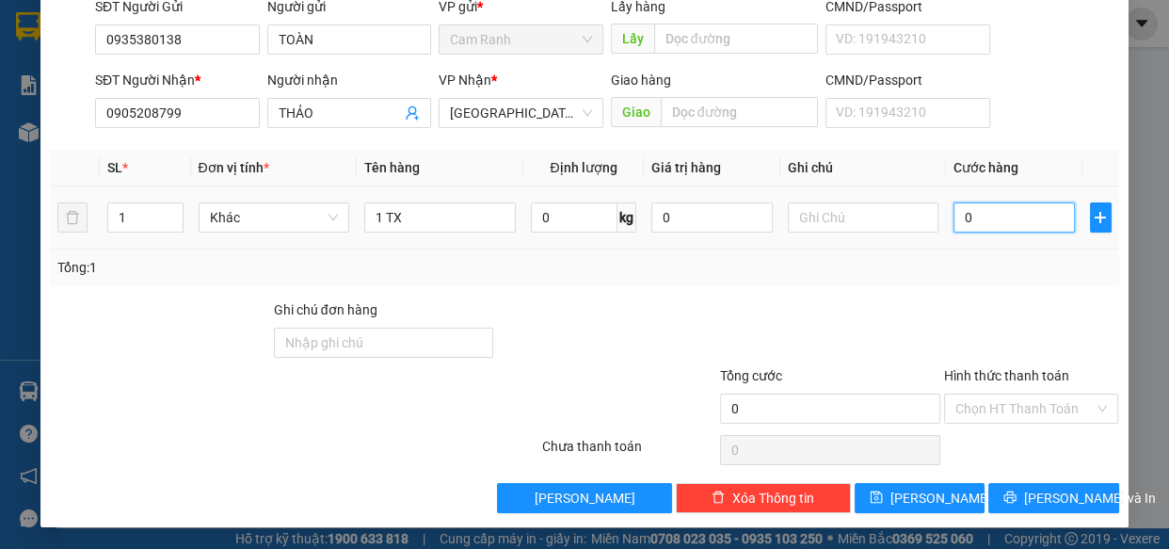
type input "4"
type input "40"
type input "40.000"
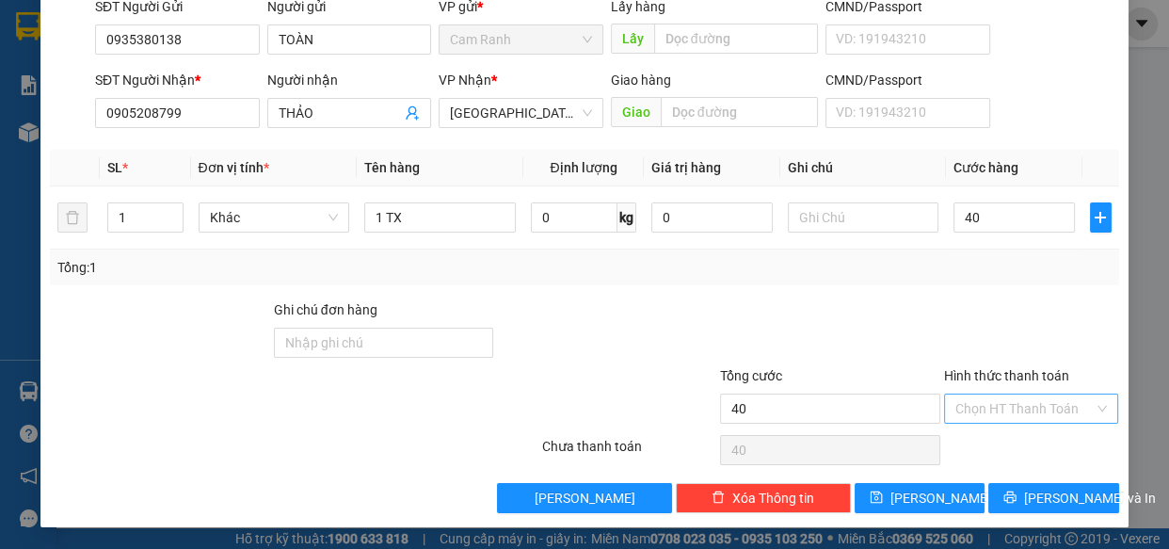
type input "40.000"
click at [1017, 397] on input "Hình thức thanh toán" at bounding box center [1025, 408] width 139 height 28
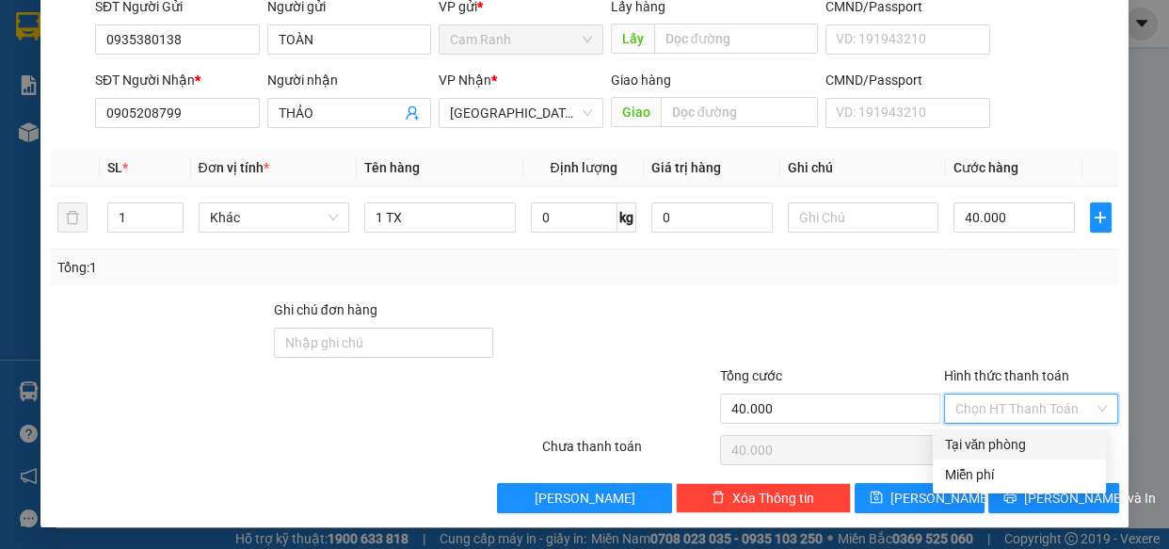
click at [1019, 445] on div "Tại văn phòng" at bounding box center [1019, 444] width 151 height 21
type input "0"
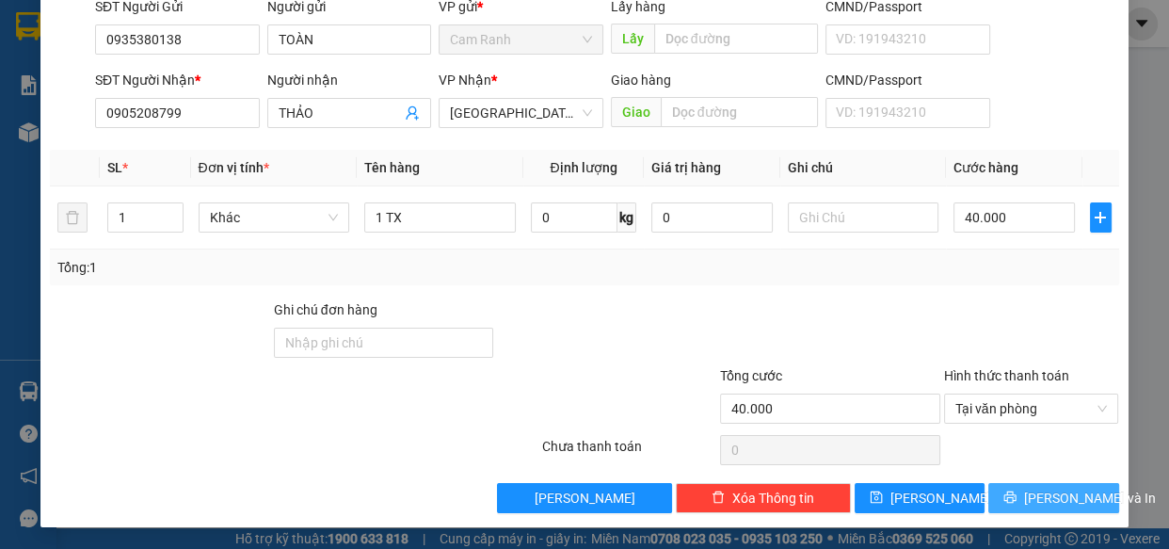
click at [1035, 503] on span "[PERSON_NAME] và In" at bounding box center [1090, 498] width 132 height 21
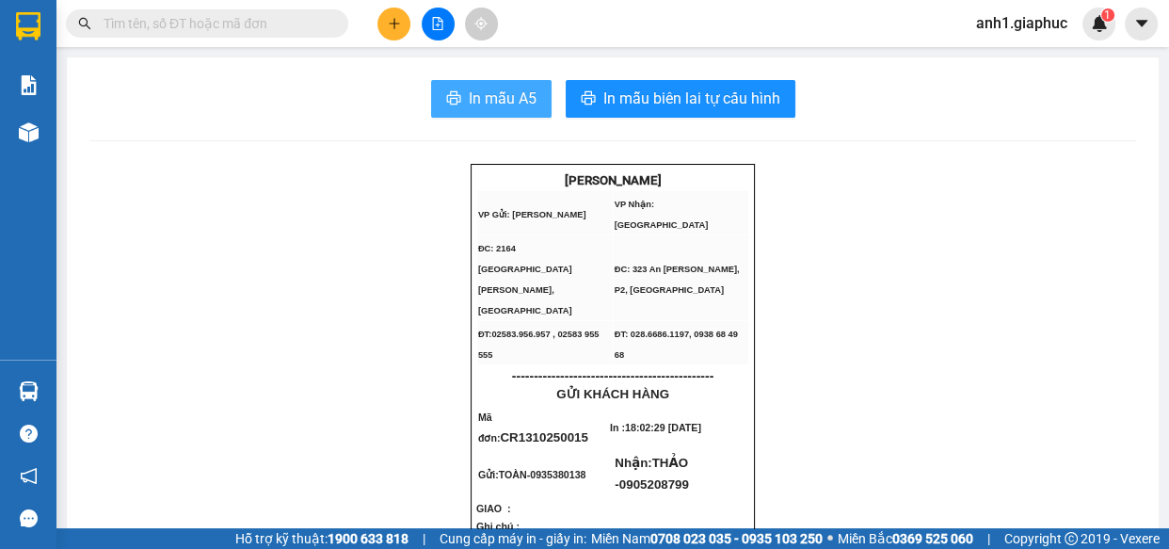
click at [521, 95] on span "In mẫu A5" at bounding box center [503, 99] width 68 height 24
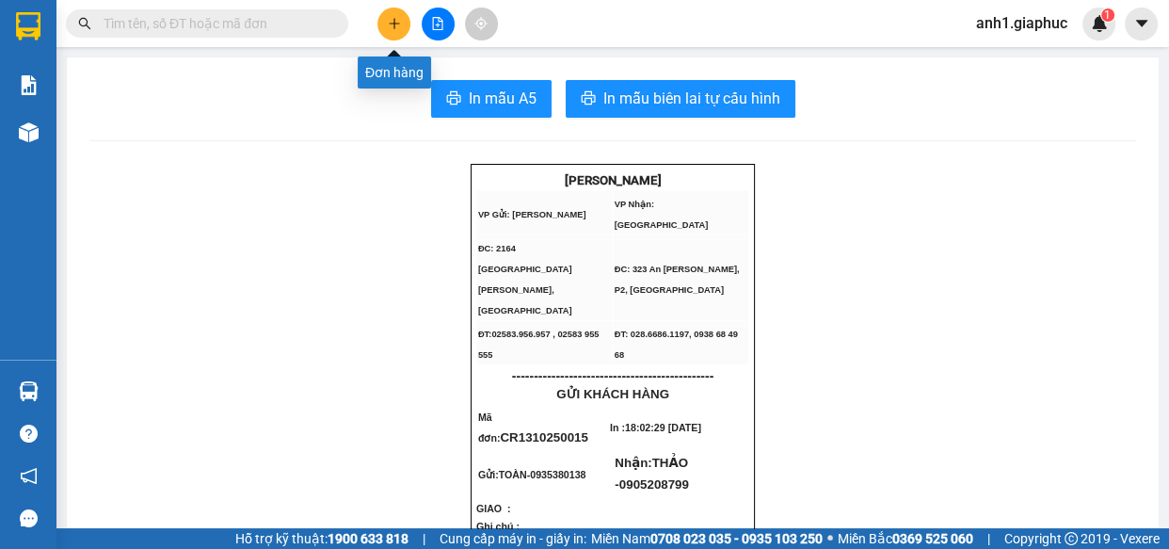
click at [395, 25] on icon "plus" at bounding box center [394, 23] width 13 height 13
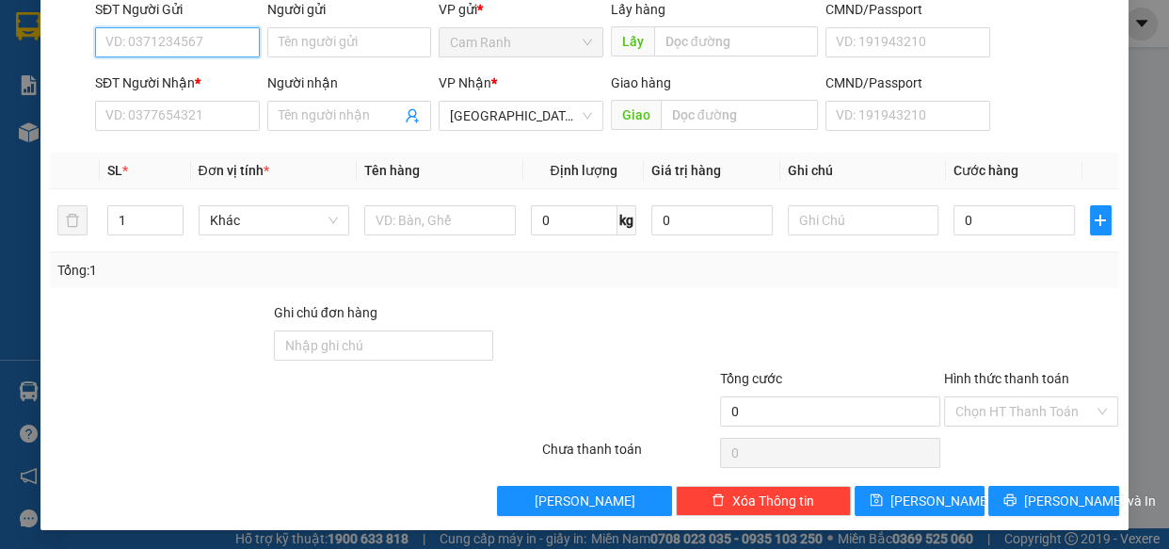
scroll to position [147, 0]
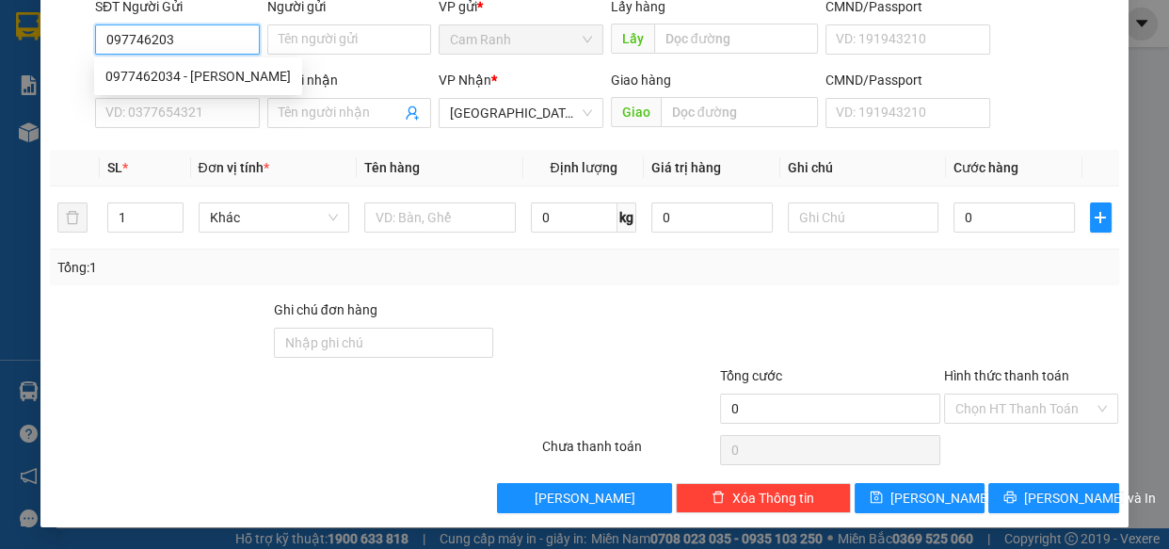
type input "0977462034"
click at [213, 69] on div "0977462034 - [PERSON_NAME]" at bounding box center [197, 76] width 185 height 21
type input "VƯƠNG"
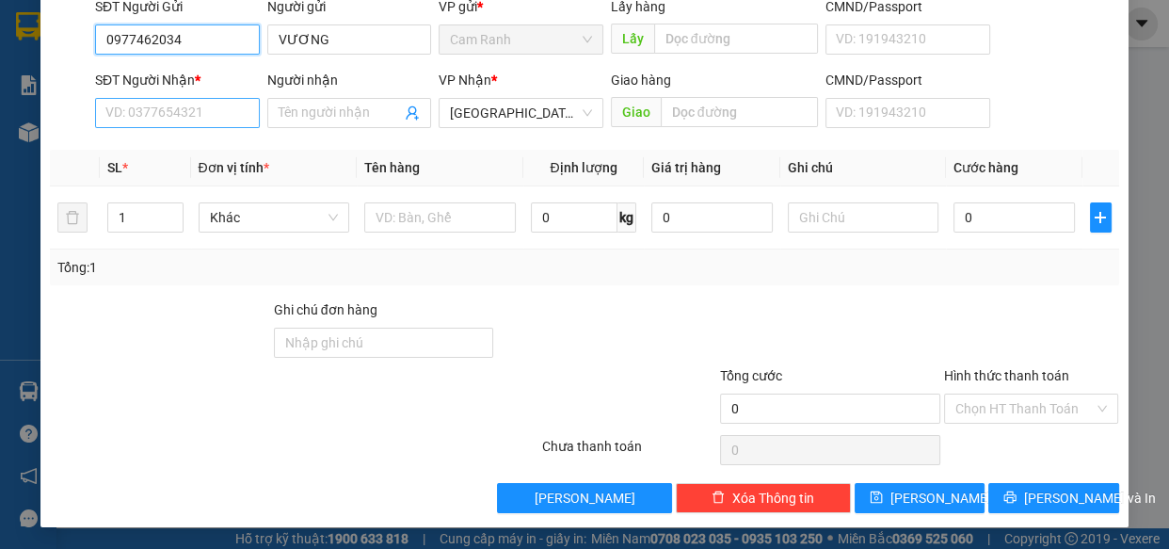
type input "0977462034"
click at [213, 112] on input "SĐT Người Nhận *" at bounding box center [177, 113] width 165 height 30
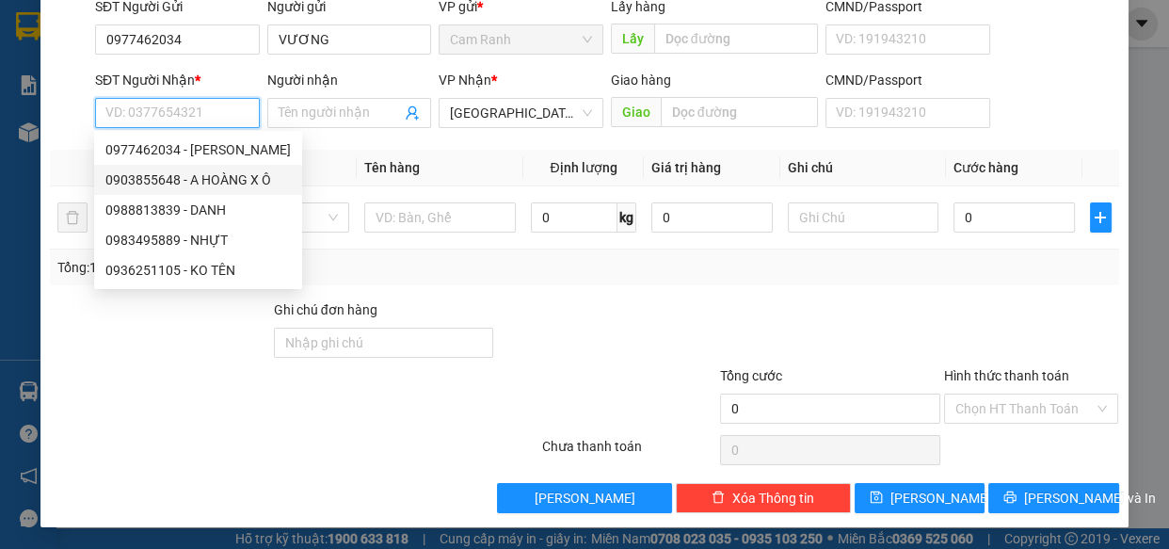
click at [188, 174] on div "0903855648 - A HOÀNG X Ô" at bounding box center [197, 179] width 185 height 21
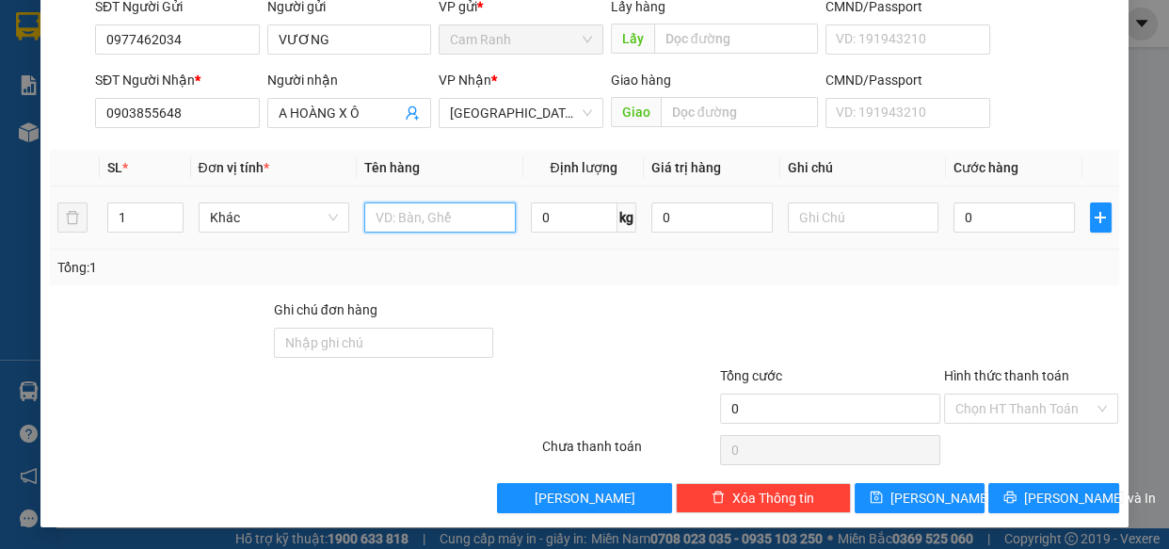
click at [431, 224] on input "text" at bounding box center [440, 217] width 152 height 30
click at [1010, 220] on input "0" at bounding box center [1014, 217] width 121 height 30
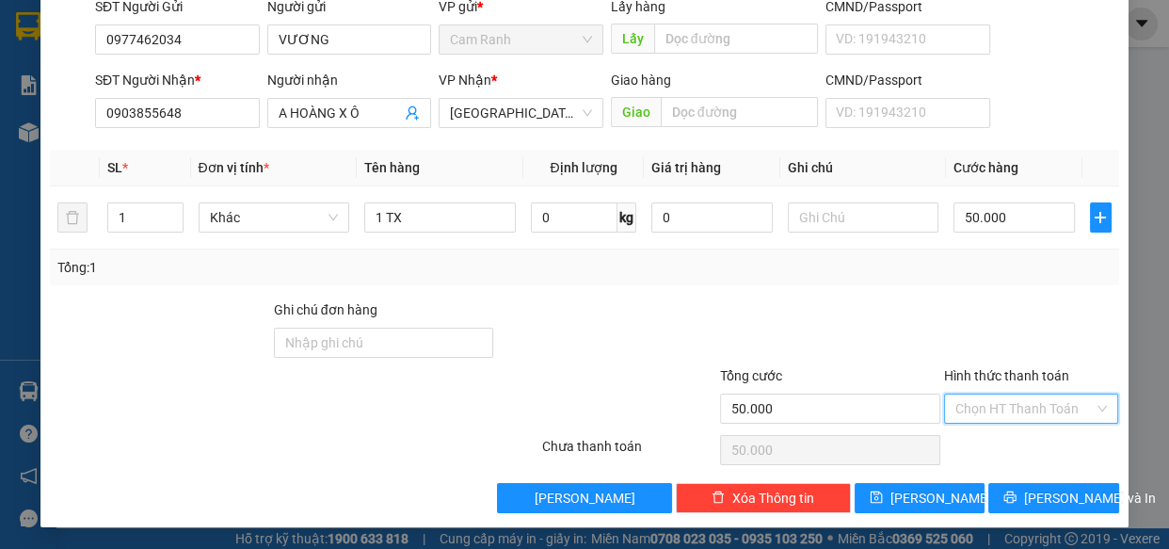
click at [1056, 407] on input "Hình thức thanh toán" at bounding box center [1025, 408] width 139 height 28
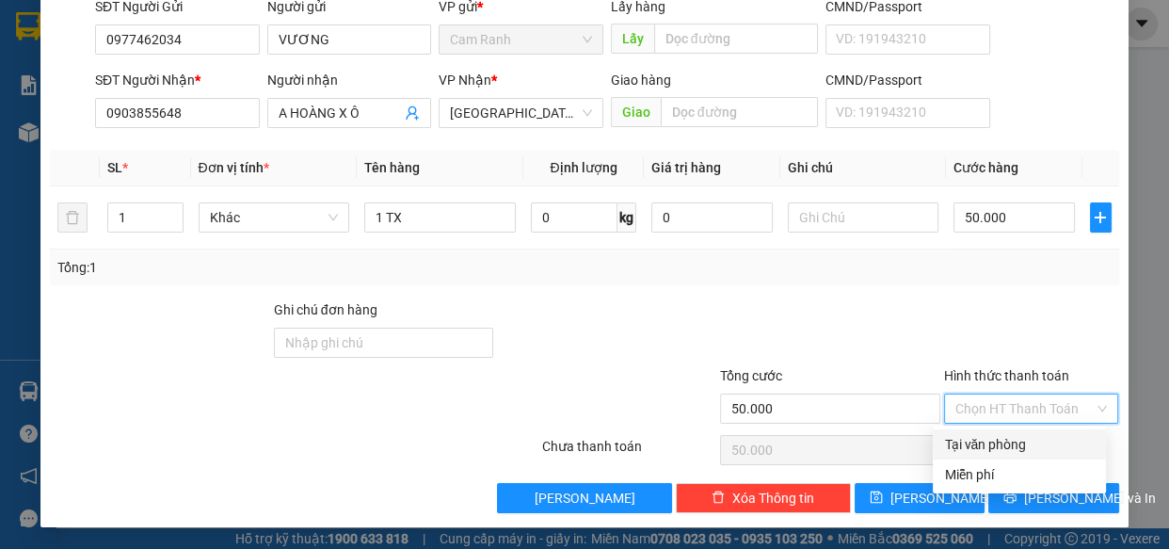
click at [1030, 439] on div "Tại văn phòng" at bounding box center [1019, 444] width 151 height 21
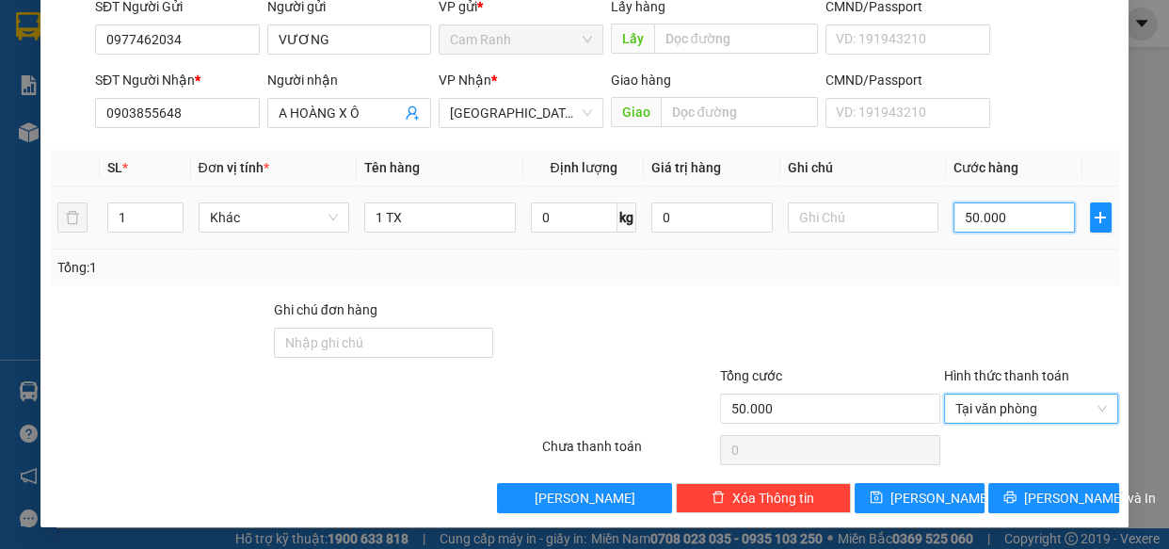
click at [998, 215] on input "50.000" at bounding box center [1014, 217] width 121 height 30
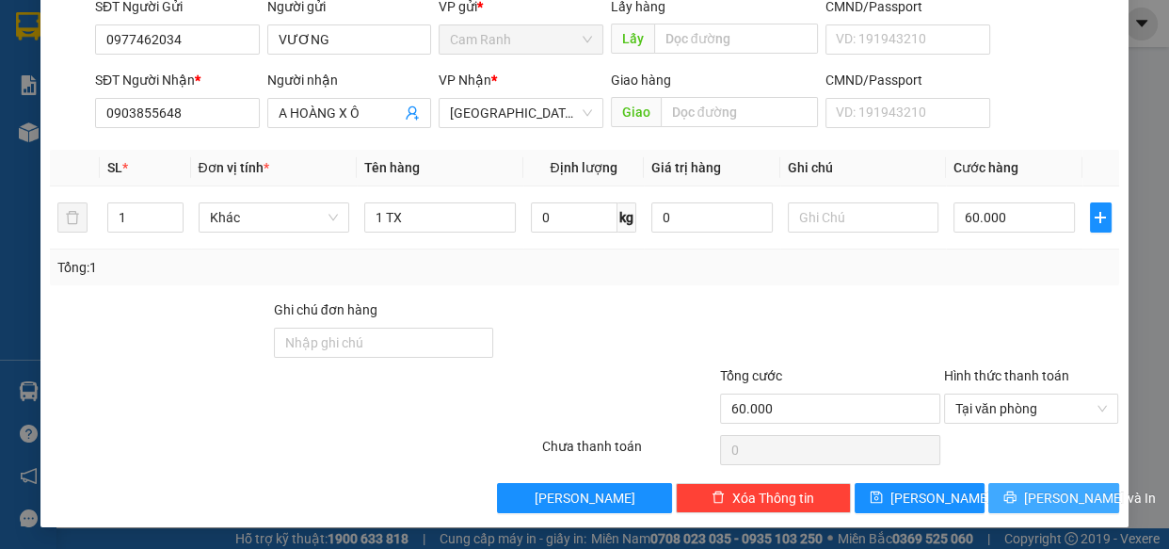
click at [1037, 490] on span "[PERSON_NAME] và In" at bounding box center [1090, 498] width 132 height 21
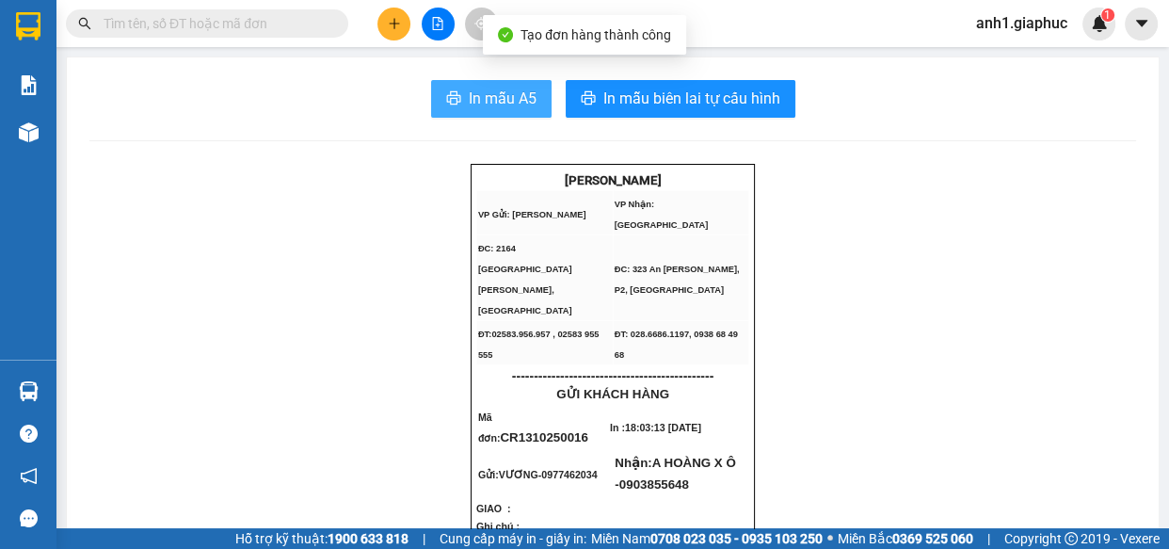
click at [513, 103] on span "In mẫu A5" at bounding box center [503, 99] width 68 height 24
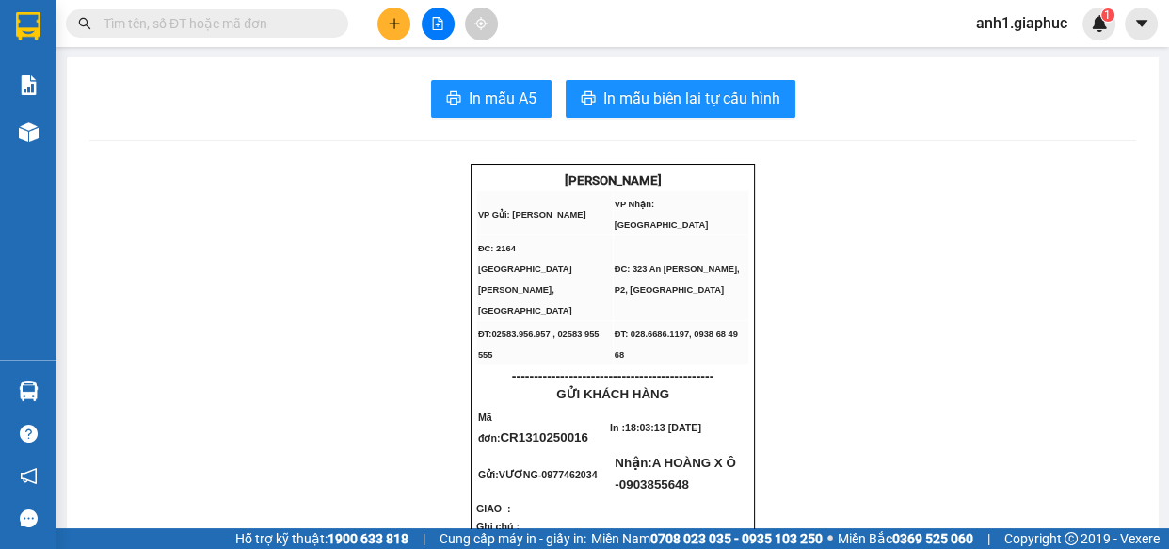
click at [397, 24] on icon "plus" at bounding box center [394, 23] width 13 height 13
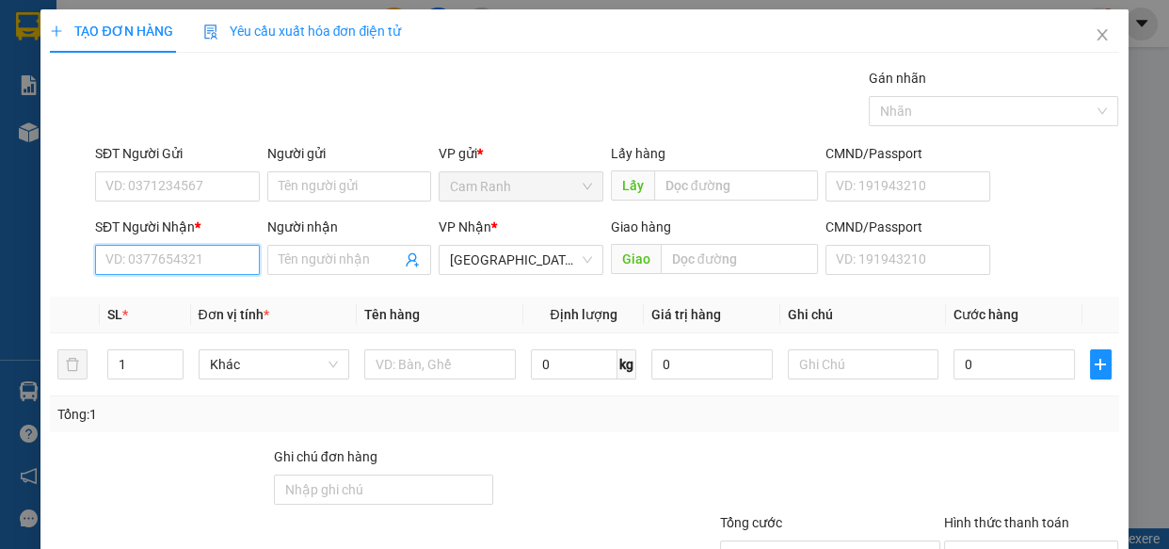
click at [227, 263] on input "SĐT Người Nhận *" at bounding box center [177, 260] width 165 height 30
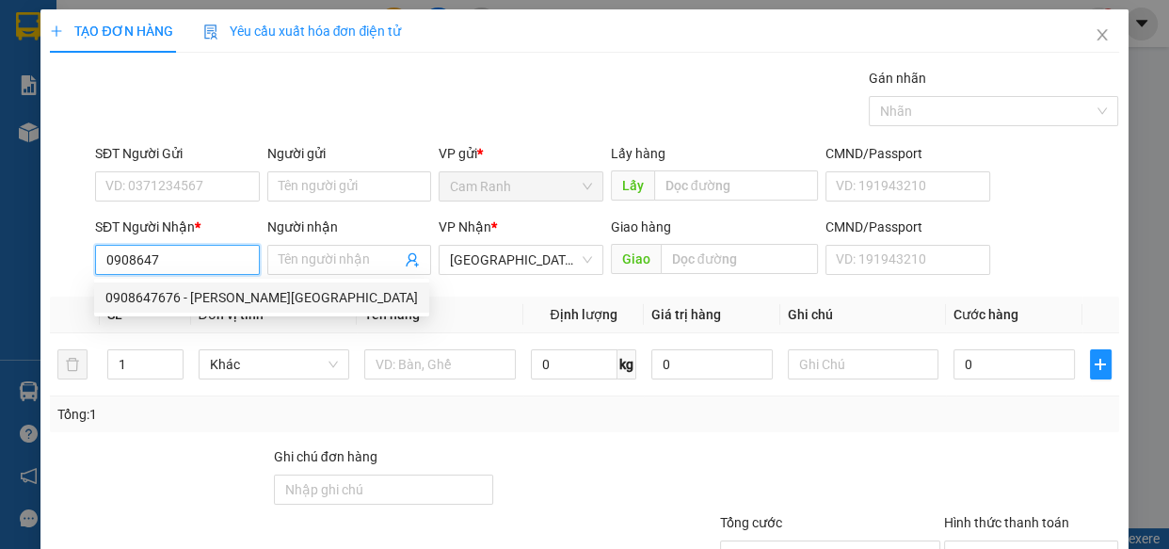
click at [208, 288] on div "0908647676 - [PERSON_NAME][GEOGRAPHIC_DATA]" at bounding box center [261, 297] width 313 height 21
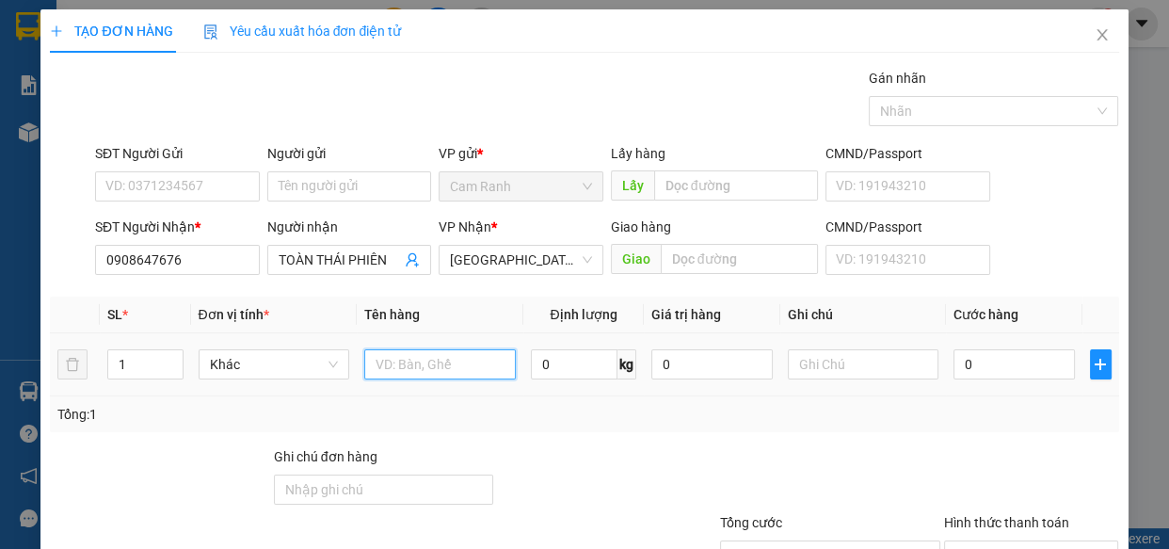
drag, startPoint x: 436, startPoint y: 370, endPoint x: 423, endPoint y: 378, distance: 15.2
click at [424, 377] on input "text" at bounding box center [440, 364] width 152 height 30
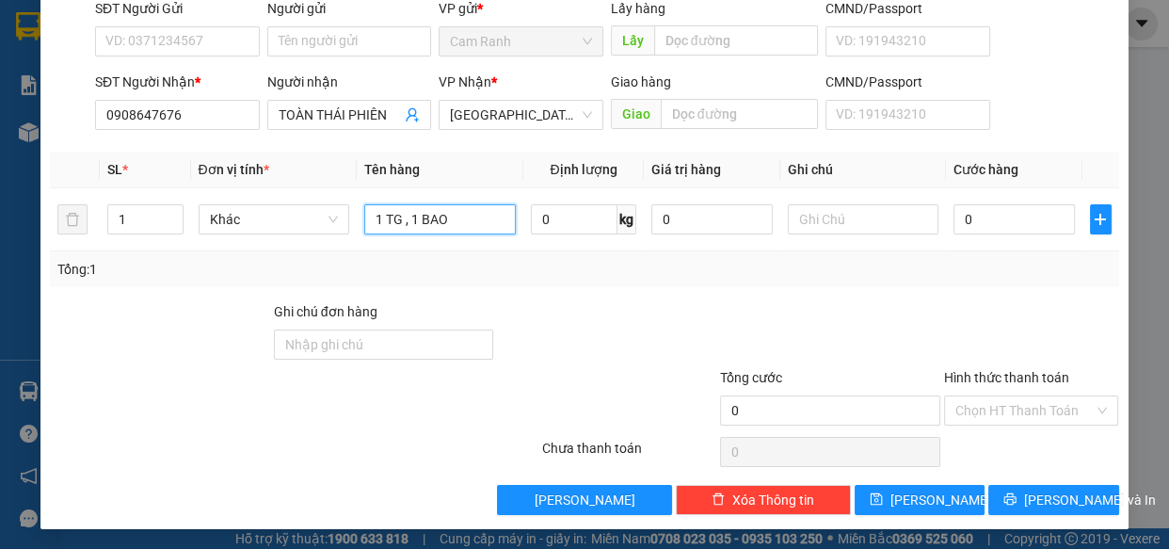
scroll to position [147, 0]
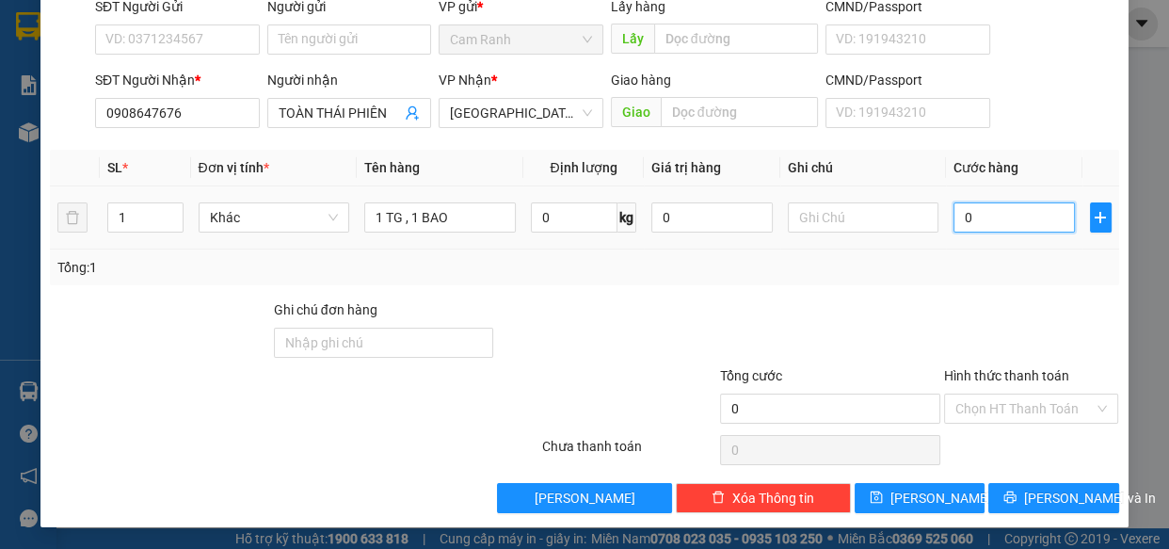
click at [984, 214] on input "0" at bounding box center [1014, 217] width 121 height 30
click at [954, 215] on input "0" at bounding box center [1014, 217] width 121 height 30
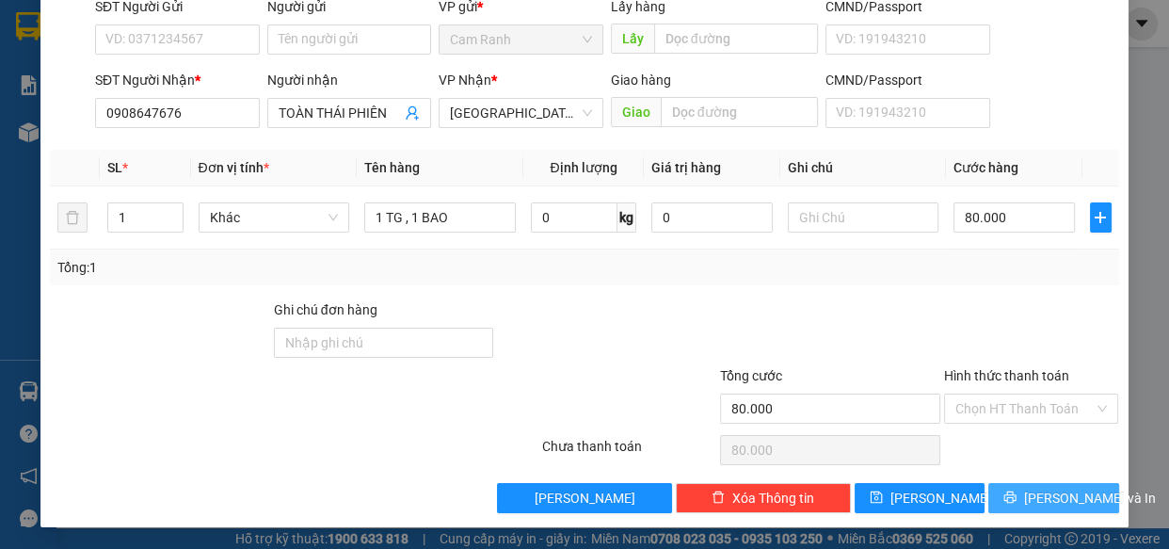
click at [1036, 490] on span "[PERSON_NAME] và In" at bounding box center [1090, 498] width 132 height 21
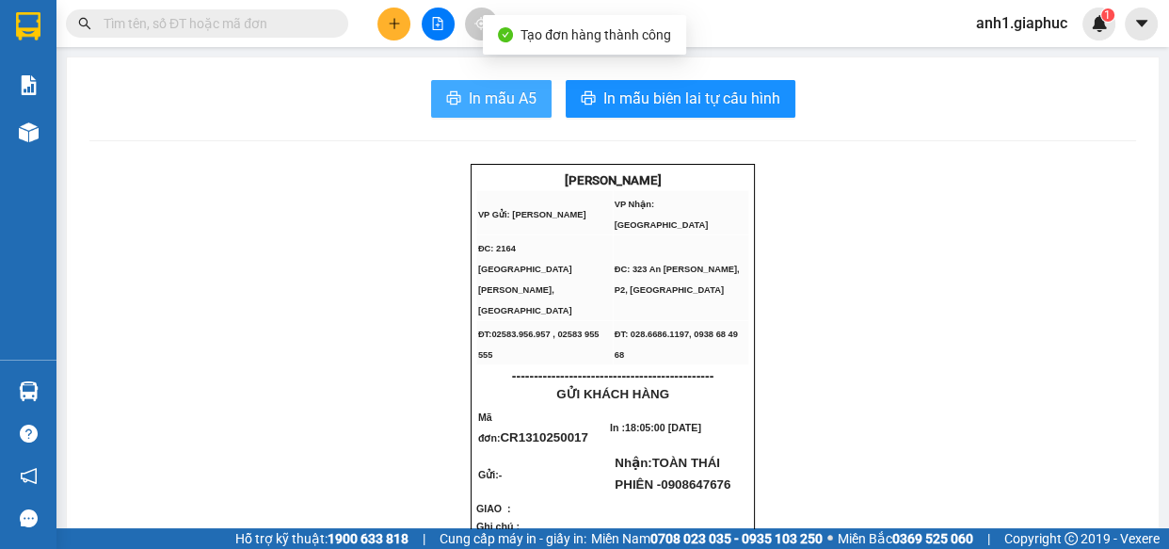
click at [511, 98] on span "In mẫu A5" at bounding box center [503, 99] width 68 height 24
